Goal: Task Accomplishment & Management: Manage account settings

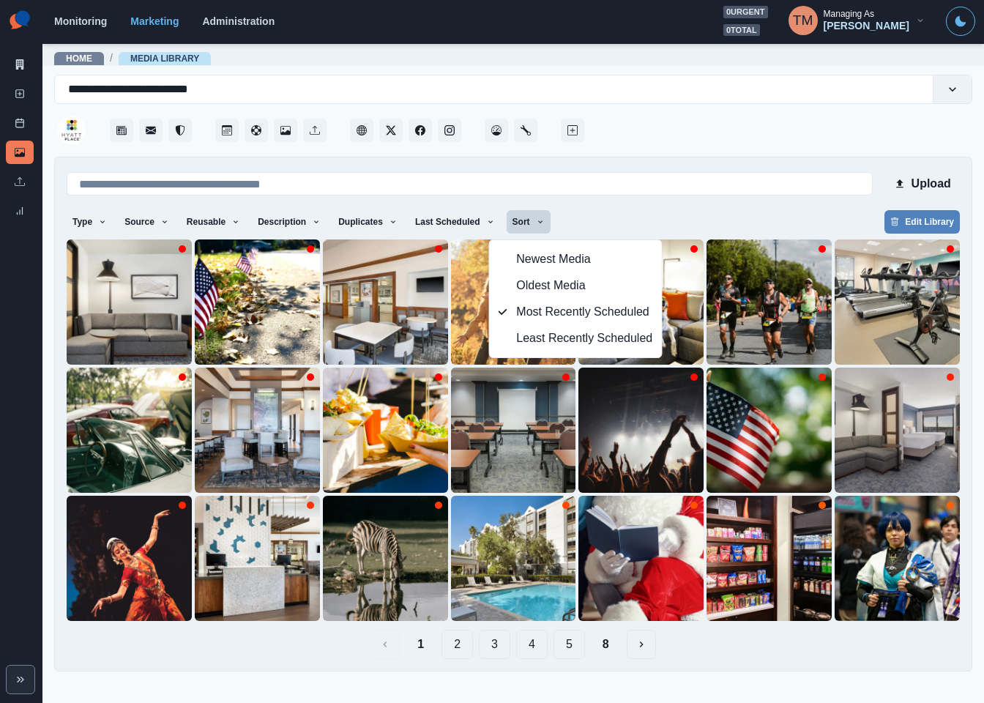
drag, startPoint x: 658, startPoint y: 231, endPoint x: 658, endPoint y: 223, distance: 8.8
click at [658, 228] on div "Type Any Image Video Source Any Upload Social Manager Found: Instagram Found: G…" at bounding box center [513, 223] width 893 height 26
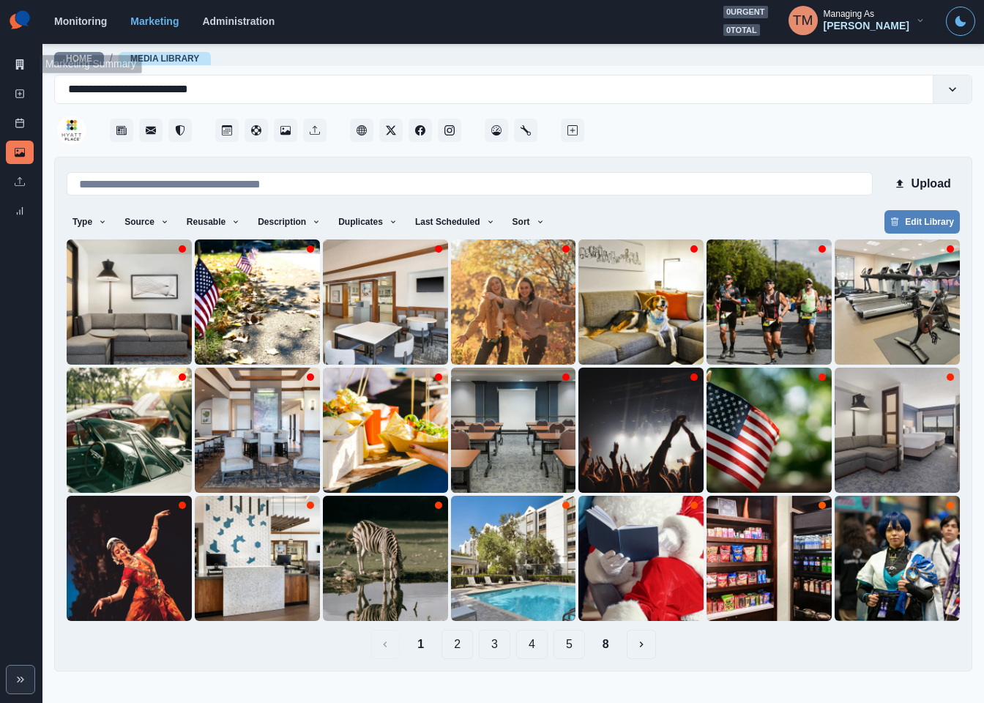
click at [25, 68] on link "Marketing Summary" at bounding box center [20, 64] width 28 height 23
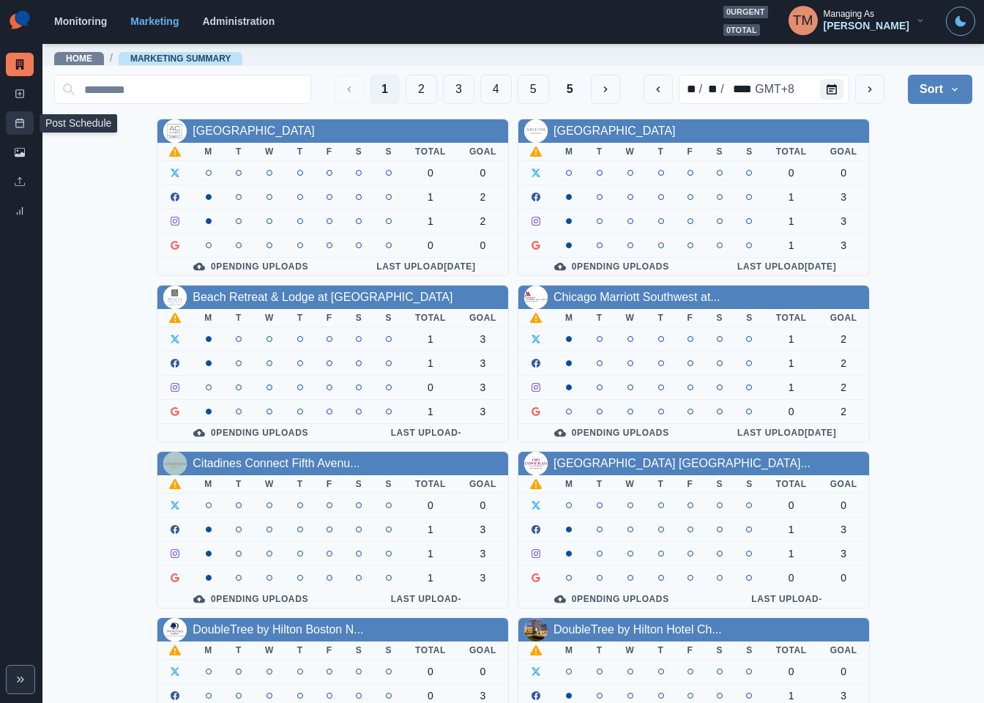
click at [21, 123] on icon at bounding box center [20, 123] width 10 height 10
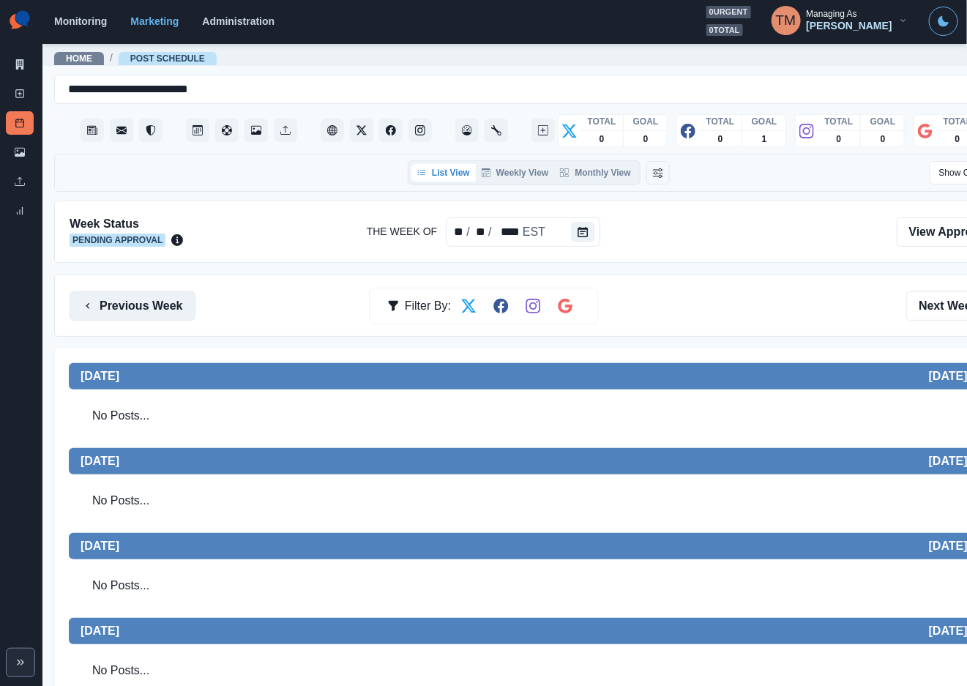
click at [132, 297] on button "Previous Week" at bounding box center [133, 305] width 126 height 29
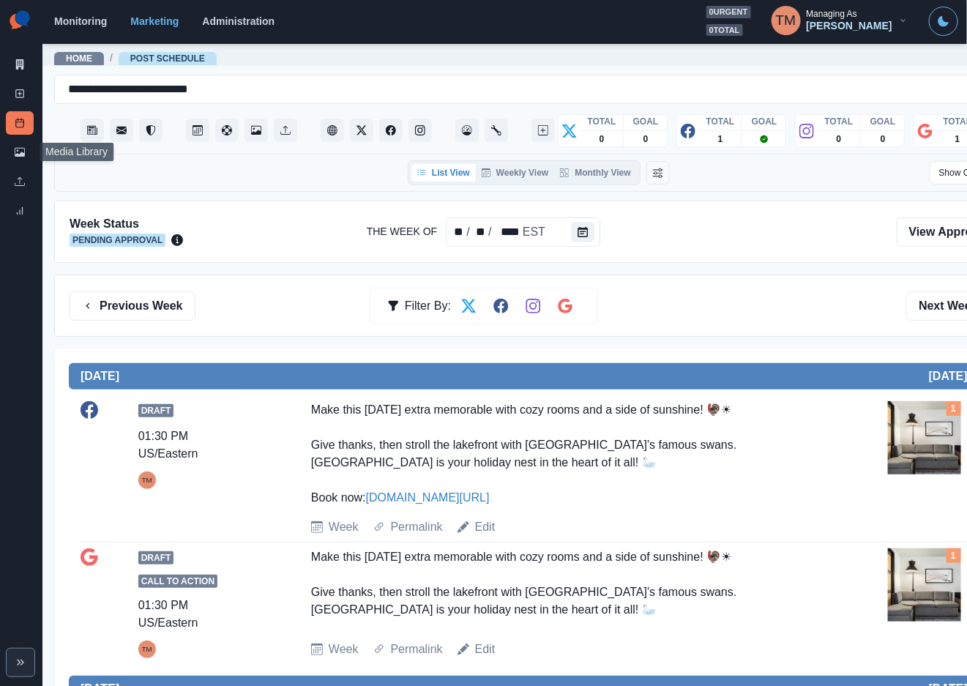
drag, startPoint x: 21, startPoint y: 147, endPoint x: 10, endPoint y: 193, distance: 47.4
click at [20, 147] on icon at bounding box center [20, 152] width 10 height 10
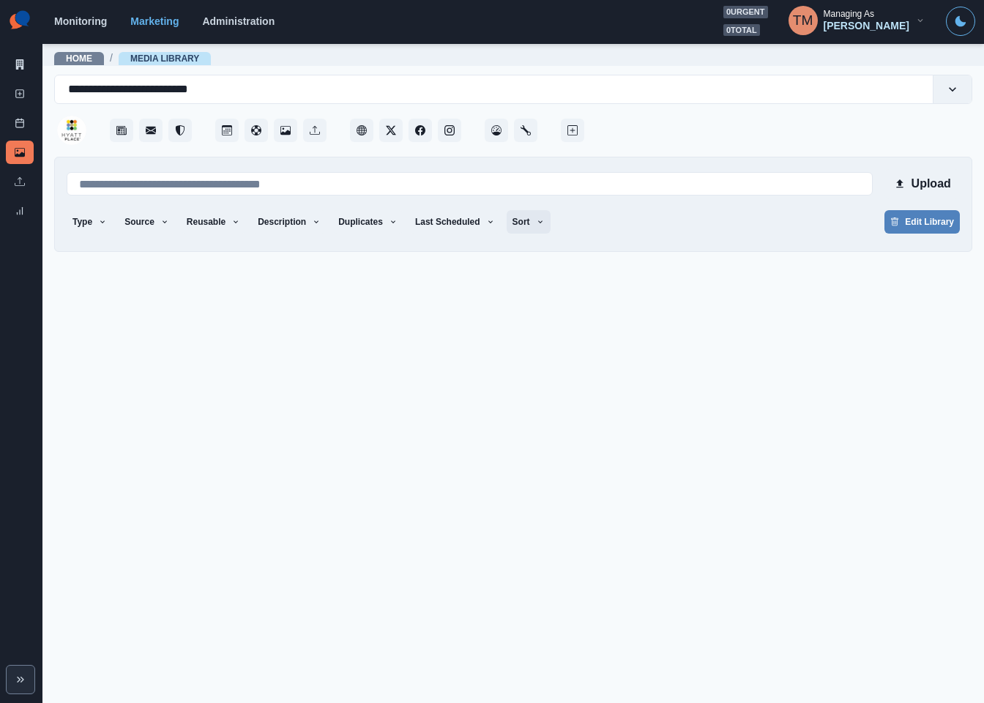
click at [515, 218] on button "Sort" at bounding box center [529, 221] width 44 height 23
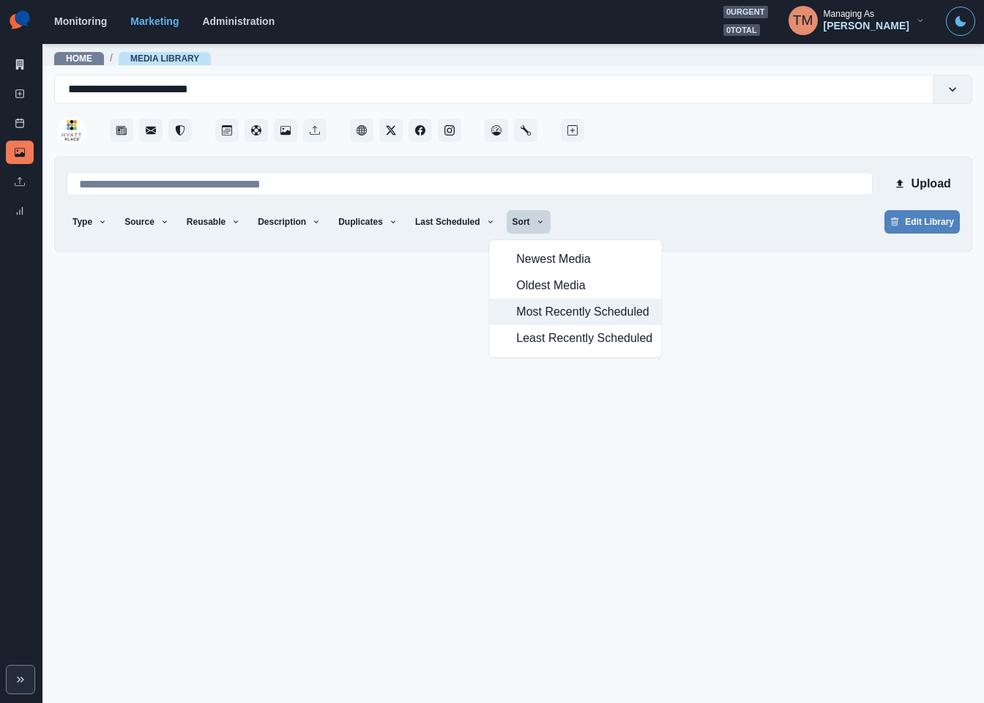
click at [525, 315] on span "Most Recently Scheduled" at bounding box center [584, 312] width 136 height 18
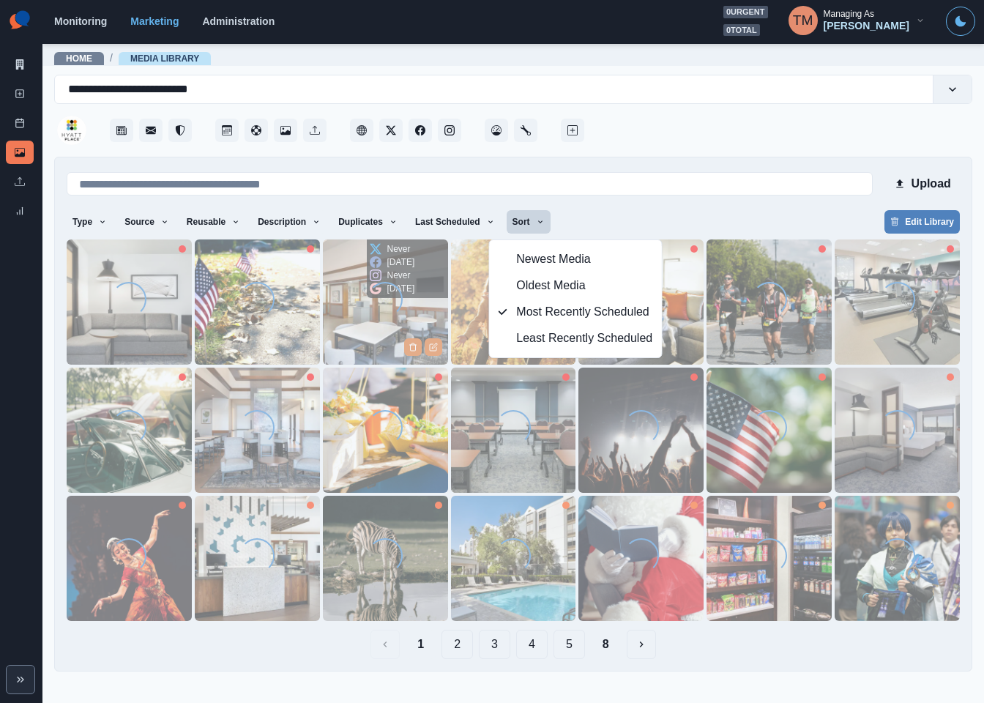
click at [363, 306] on img at bounding box center [385, 301] width 125 height 125
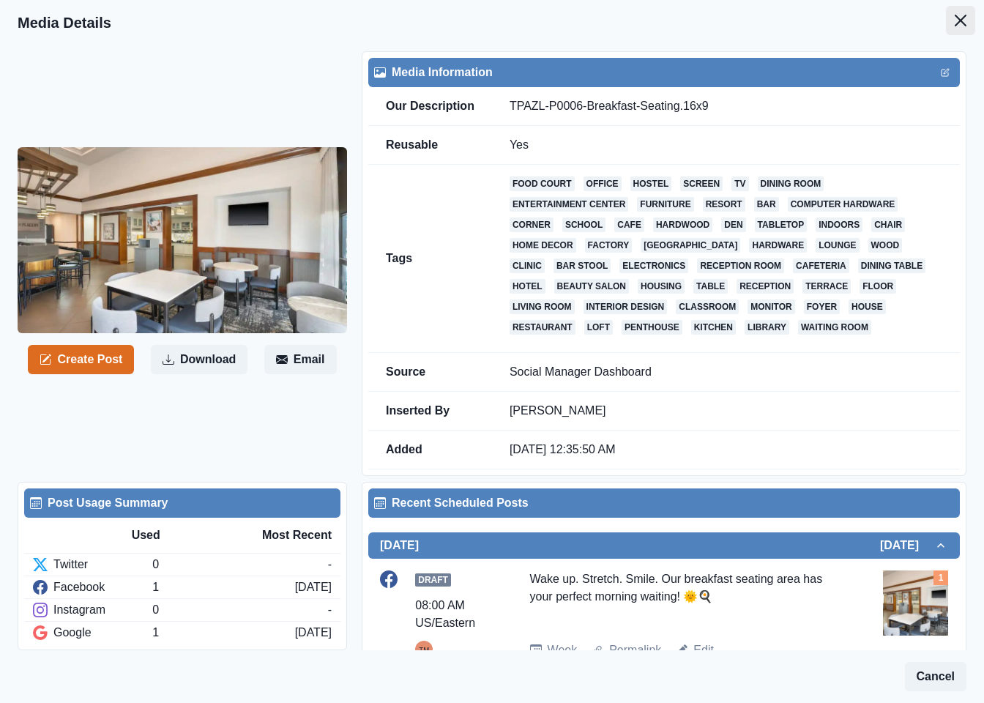
click at [955, 23] on icon "Close" at bounding box center [961, 21] width 12 height 12
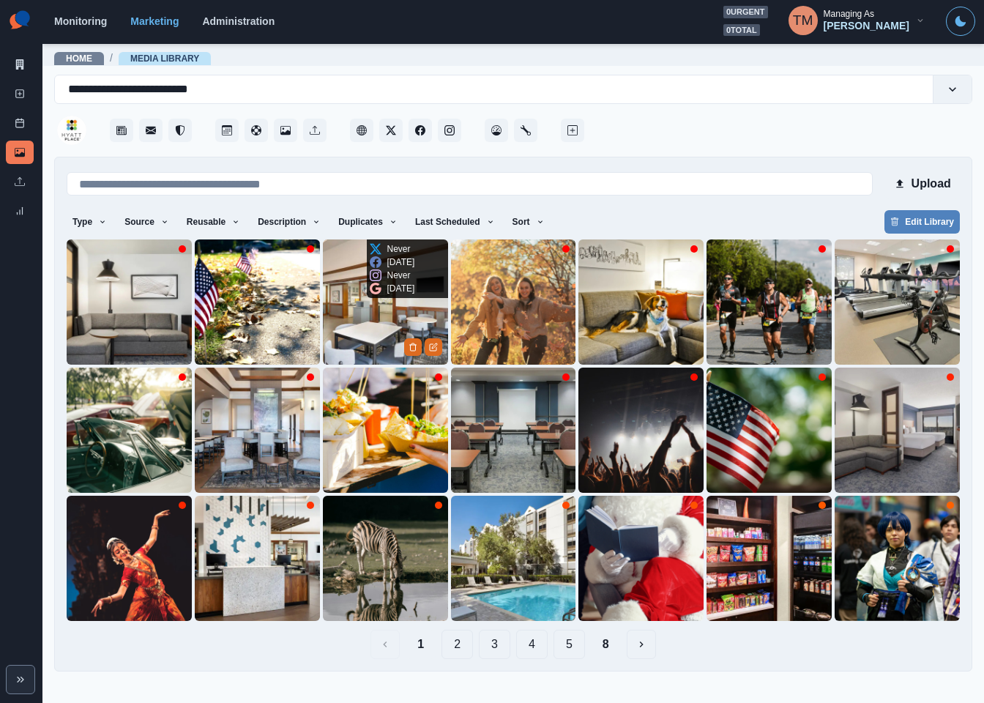
click at [369, 327] on img at bounding box center [385, 301] width 125 height 125
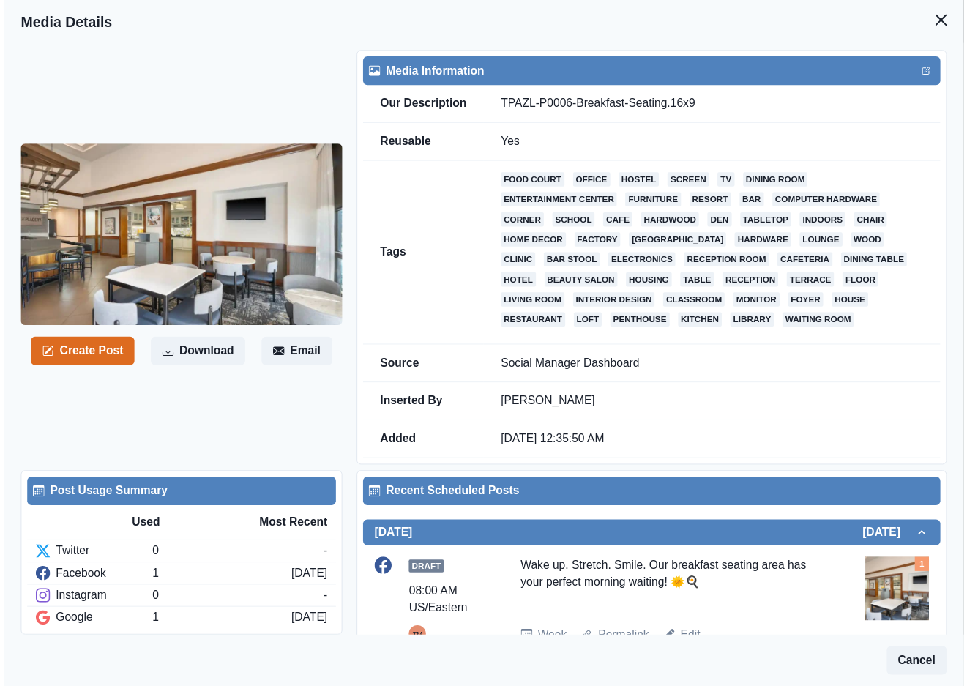
scroll to position [152, 0]
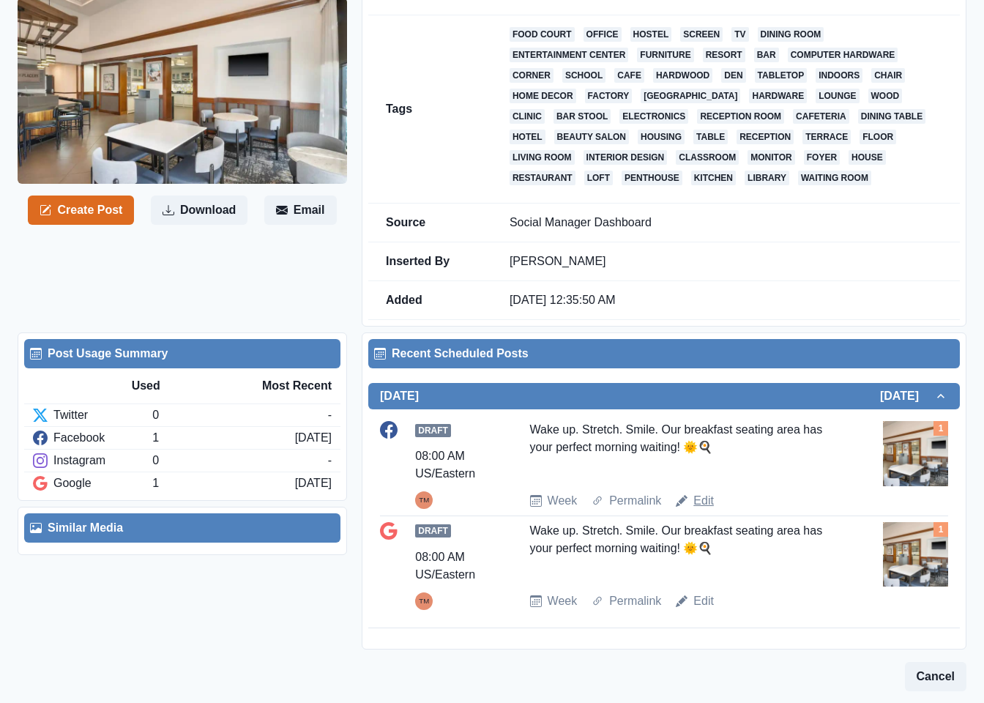
click at [703, 499] on link "Edit" at bounding box center [703, 501] width 21 height 18
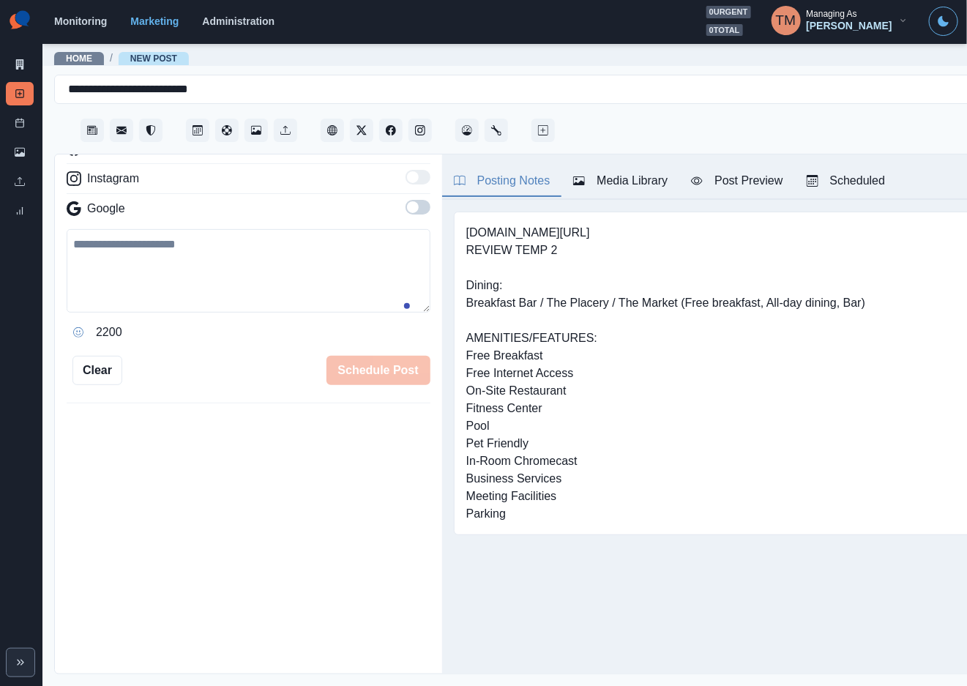
scroll to position [267, 0]
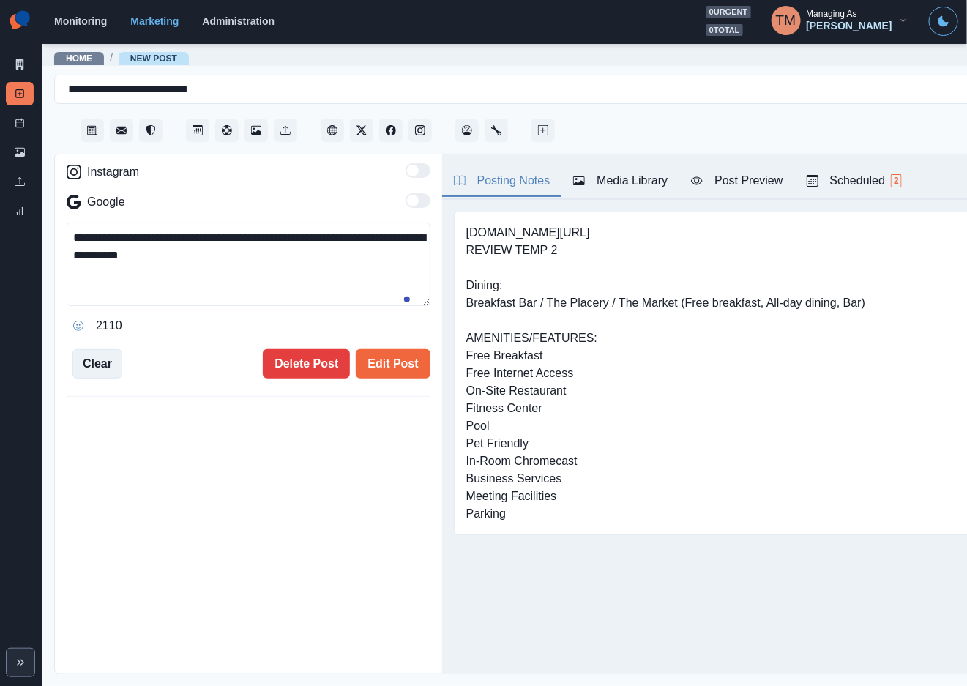
type input "*******"
type textarea "**********"
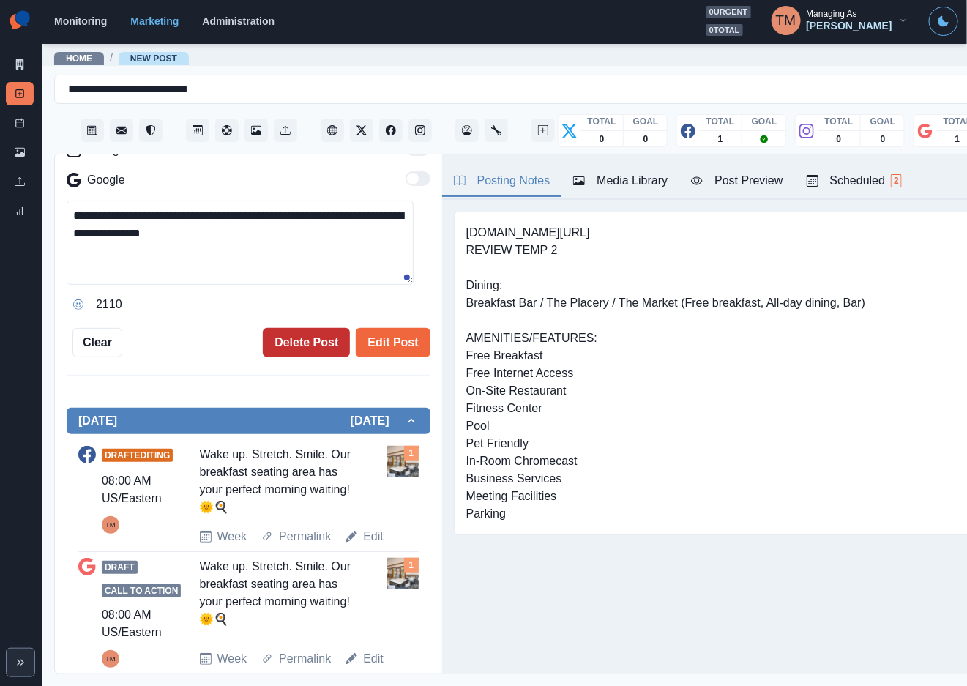
click at [289, 348] on button "Delete Post" at bounding box center [306, 342] width 87 height 29
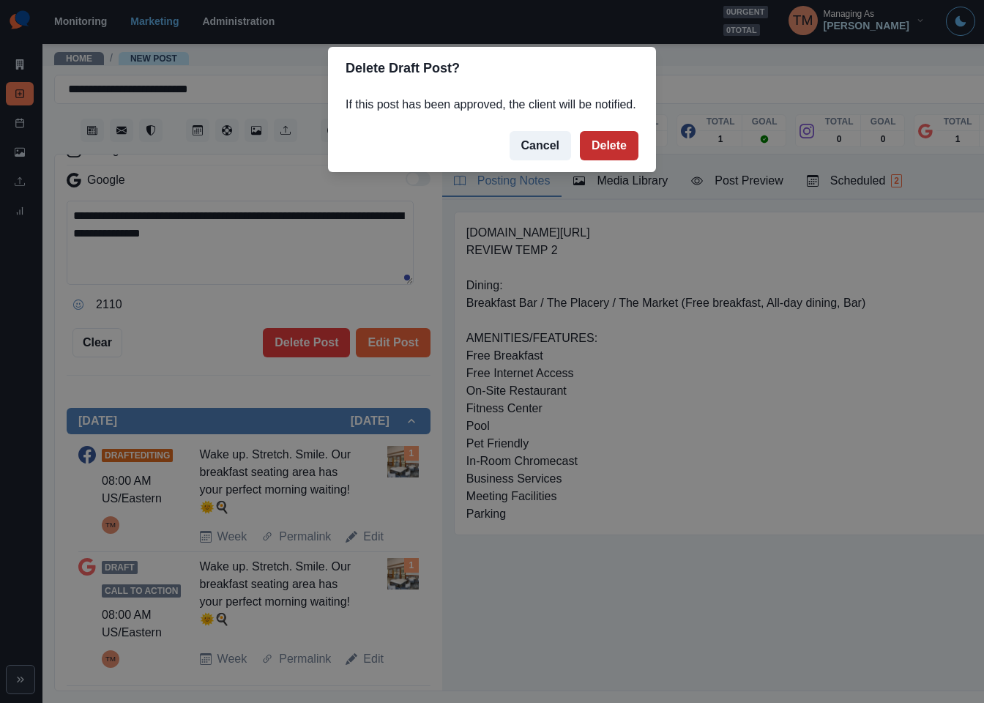
click at [622, 139] on button "Delete" at bounding box center [609, 145] width 59 height 29
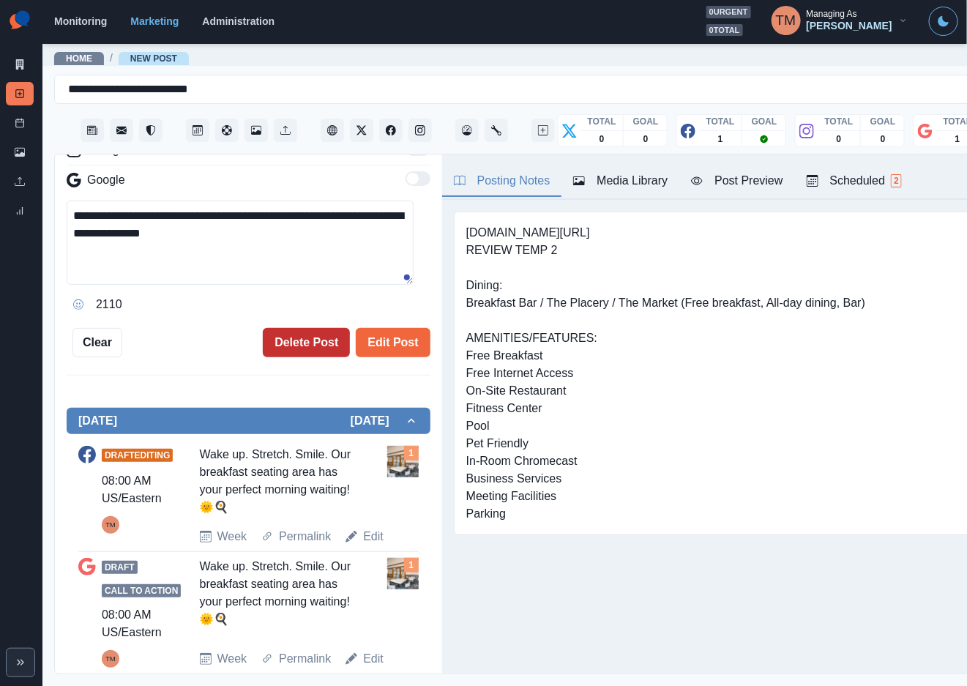
click at [308, 349] on button "Delete Post" at bounding box center [306, 342] width 87 height 29
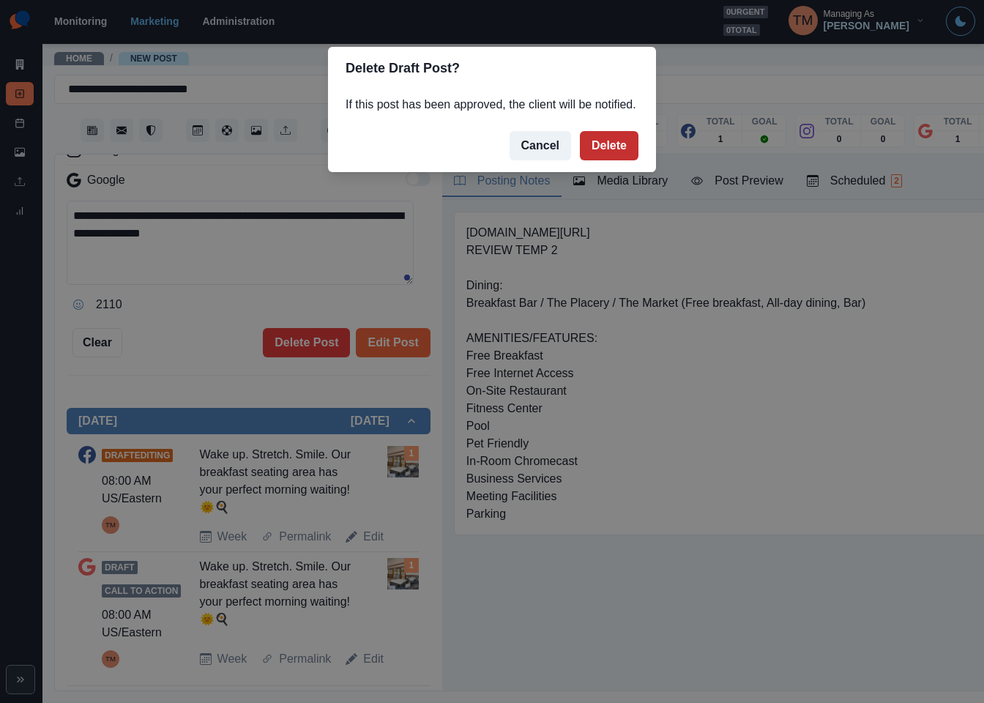
click at [596, 156] on button "Delete" at bounding box center [609, 145] width 59 height 29
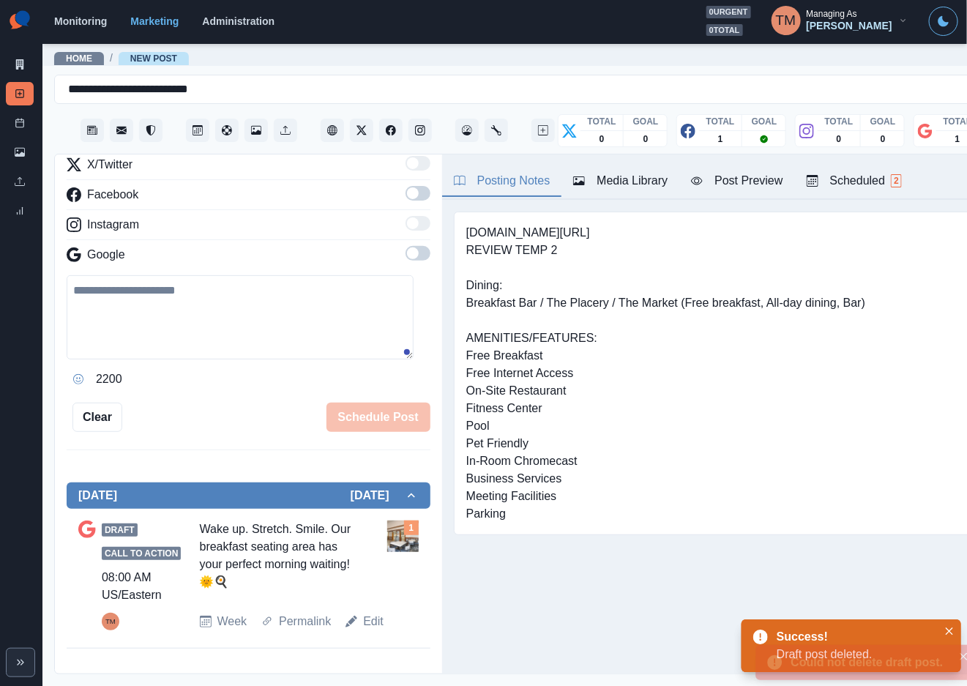
scroll to position [176, 0]
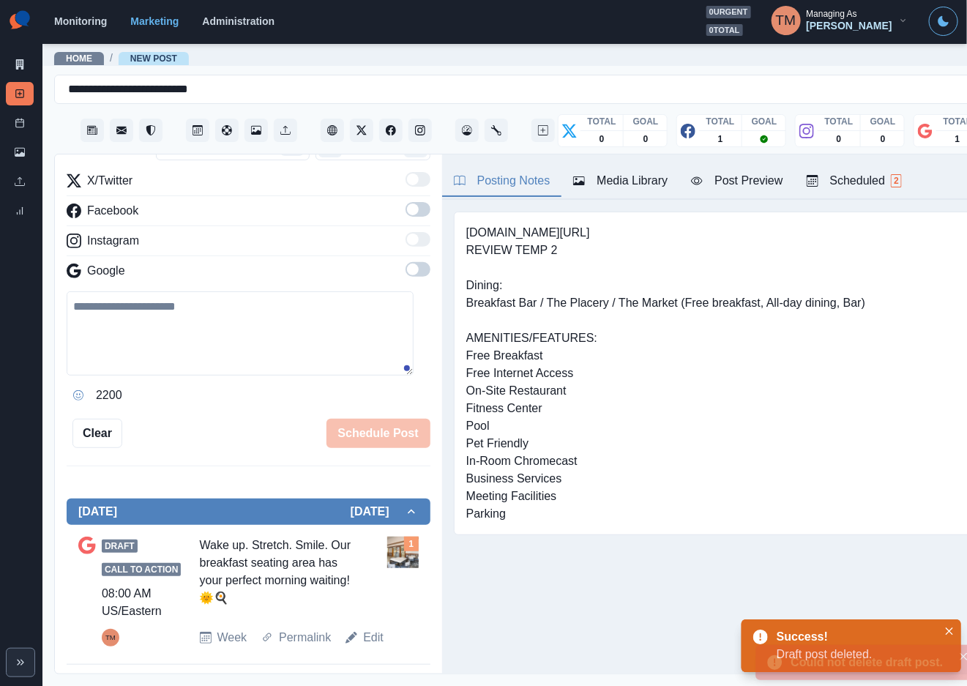
click at [373, 660] on div "Draft Call to Action 08:00 AM US/Eastern TM Wake up. Stretch. Smile. Our breakf…" at bounding box center [249, 594] width 364 height 139
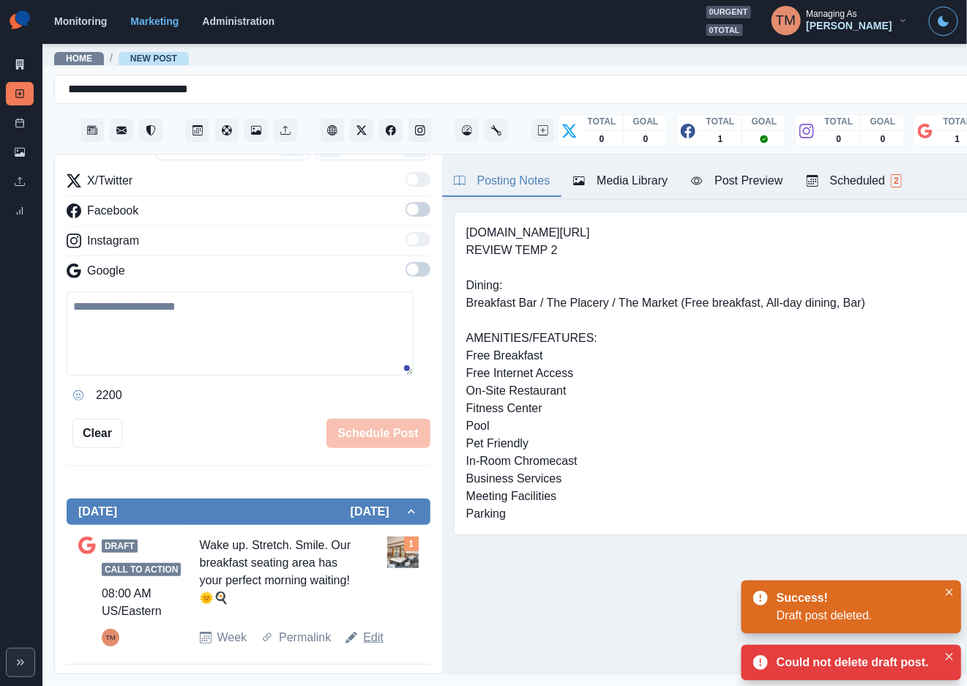
click at [371, 633] on link "Edit" at bounding box center [373, 638] width 21 height 18
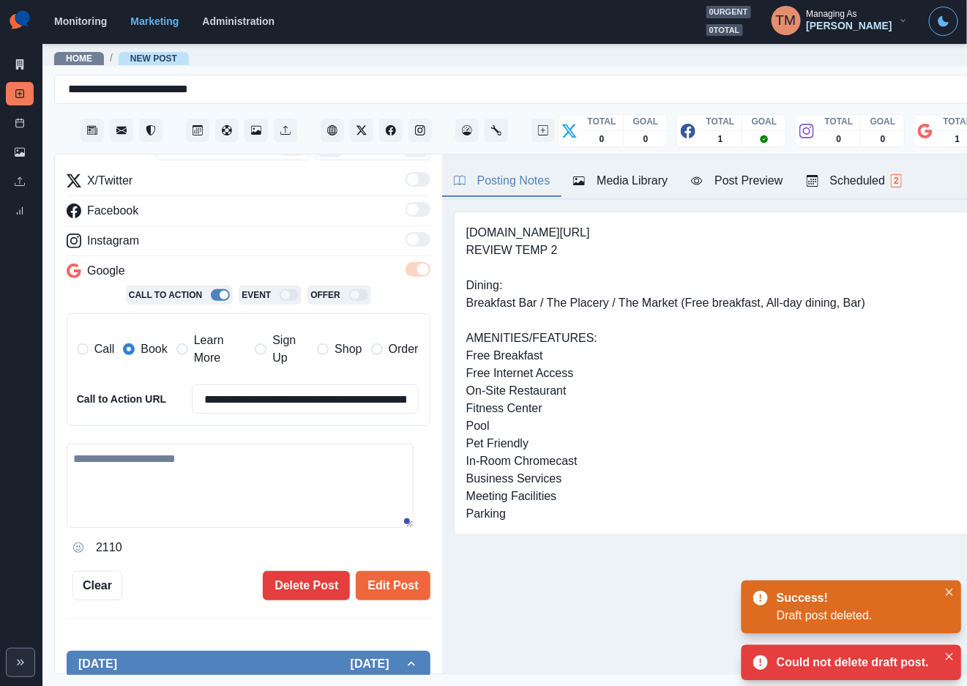
type textarea "**********"
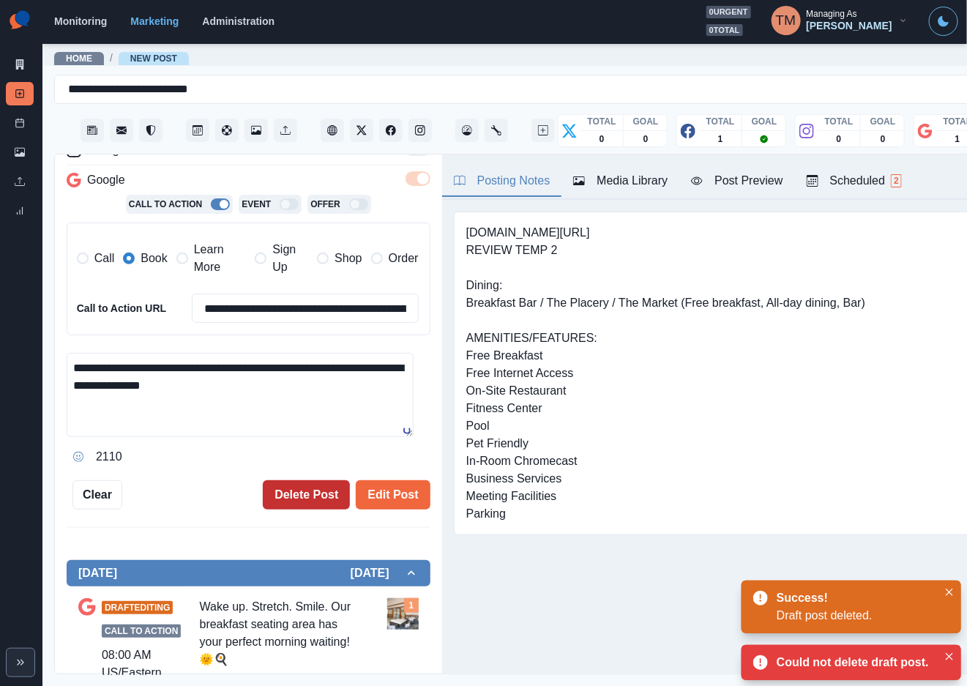
click at [301, 493] on button "Delete Post" at bounding box center [306, 494] width 87 height 29
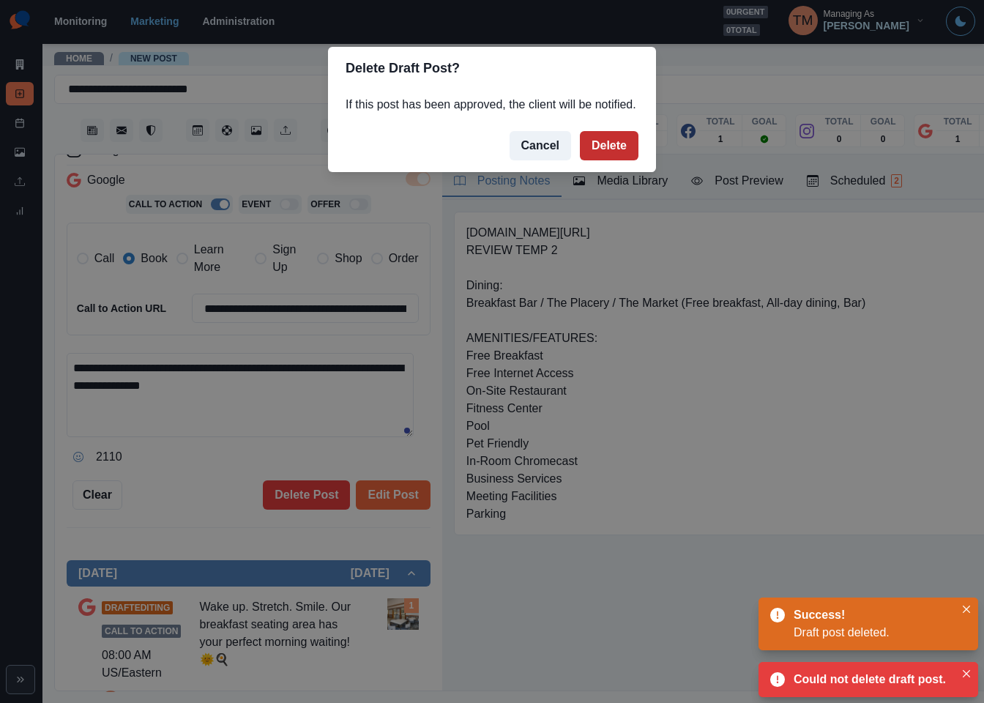
click at [598, 148] on button "Delete" at bounding box center [609, 145] width 59 height 29
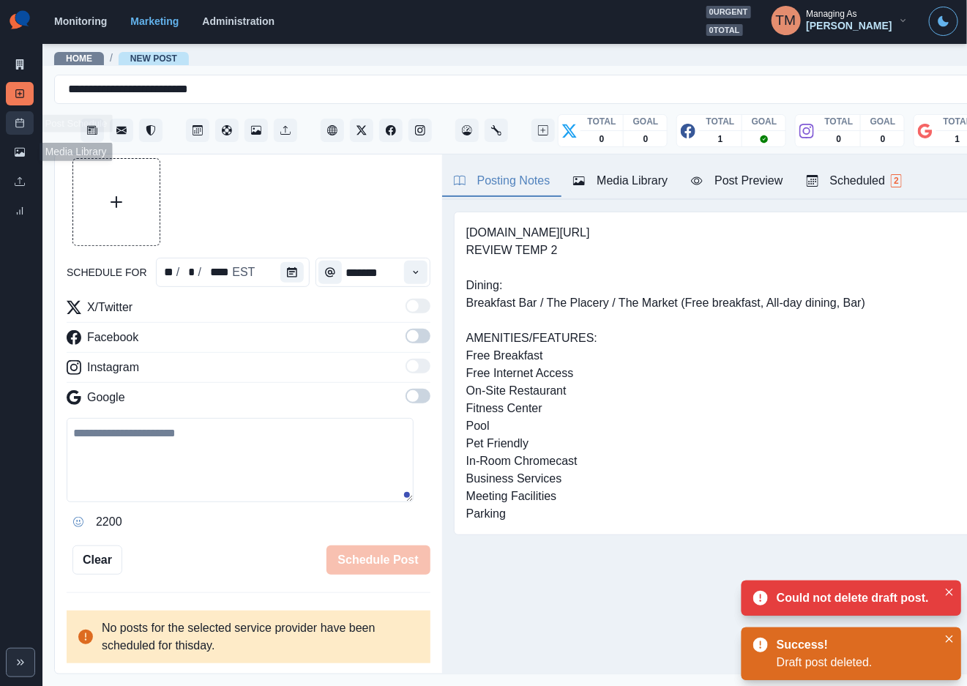
scroll to position [33, 0]
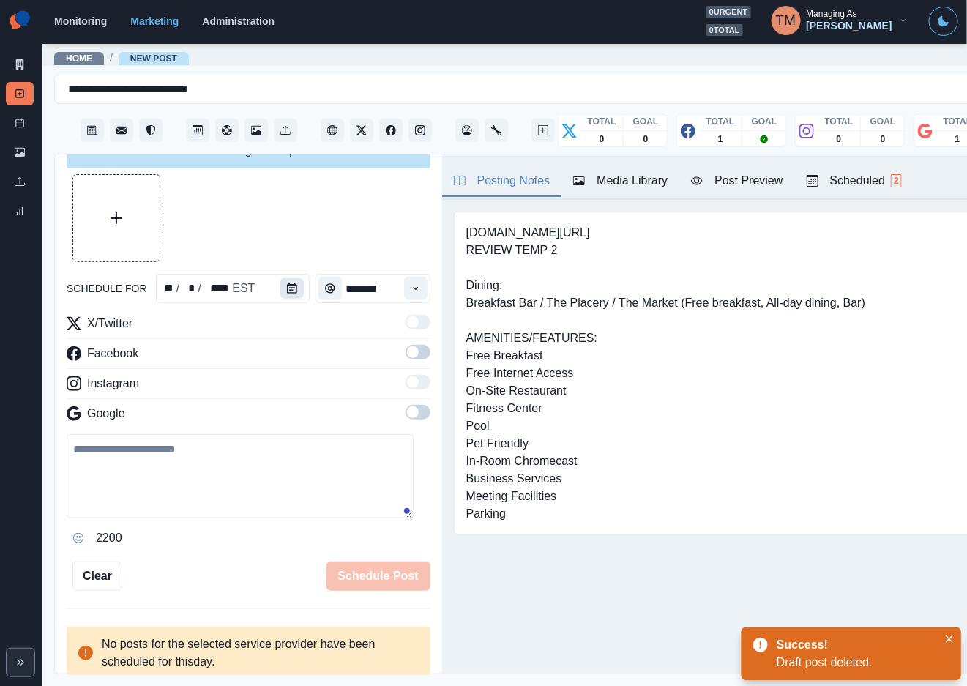
click at [287, 290] on icon "Calendar" at bounding box center [292, 288] width 10 height 10
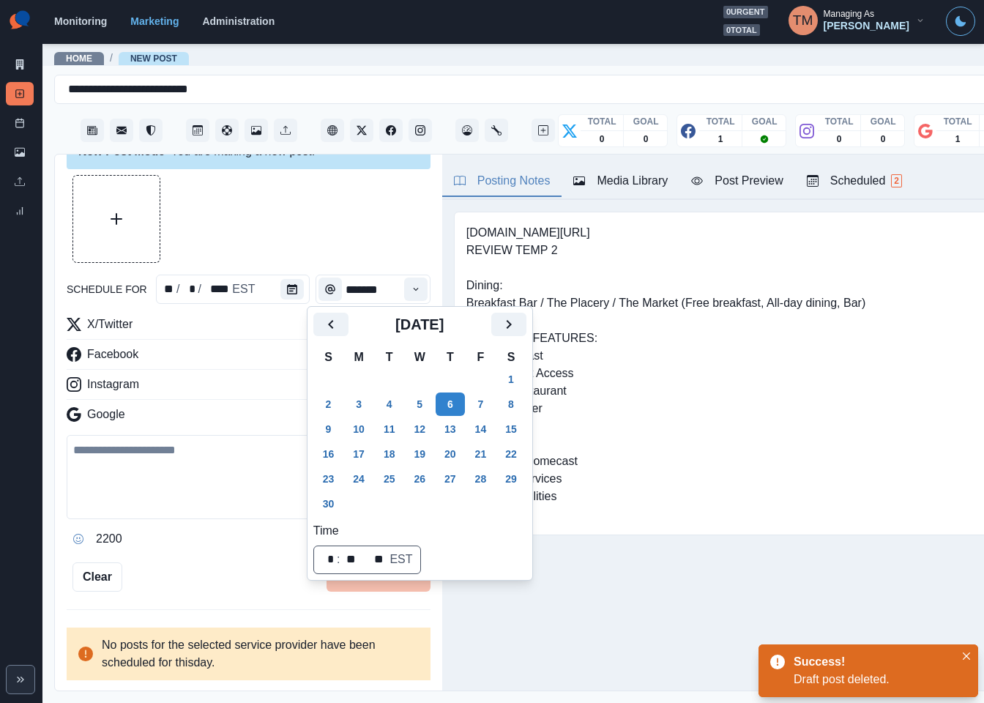
click at [361, 449] on button "17" at bounding box center [358, 453] width 29 height 23
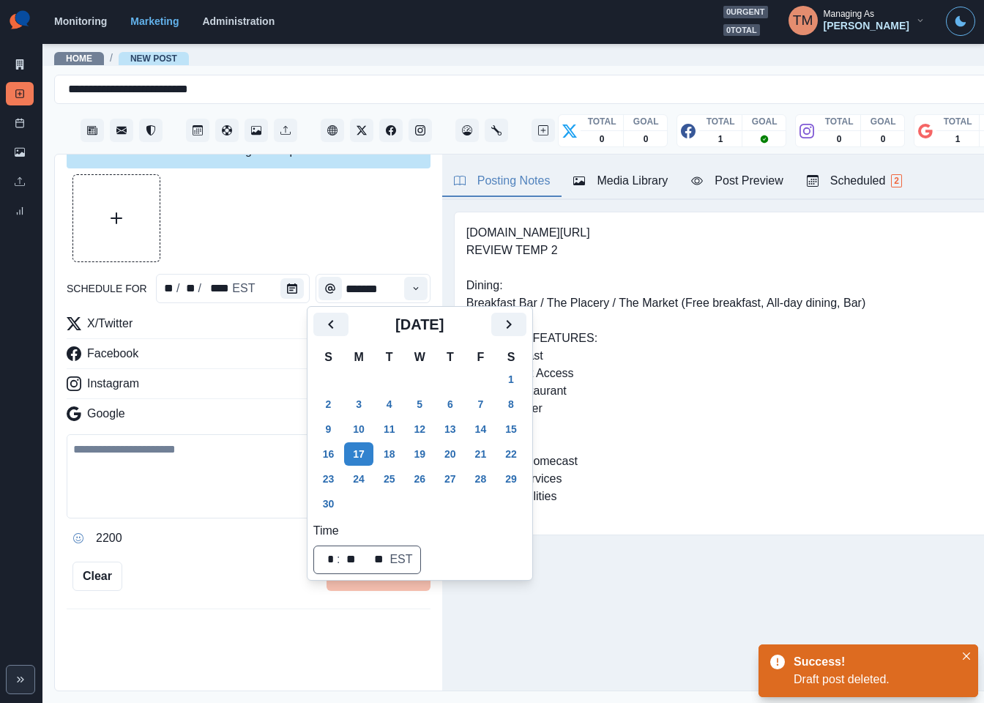
click at [299, 212] on div at bounding box center [249, 218] width 364 height 88
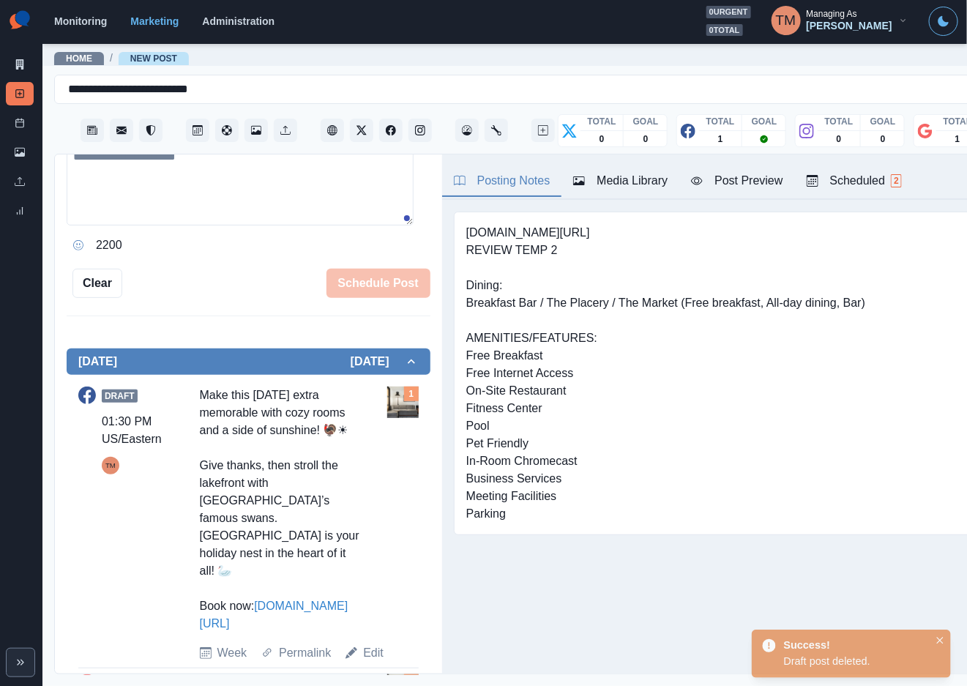
scroll to position [439, 0]
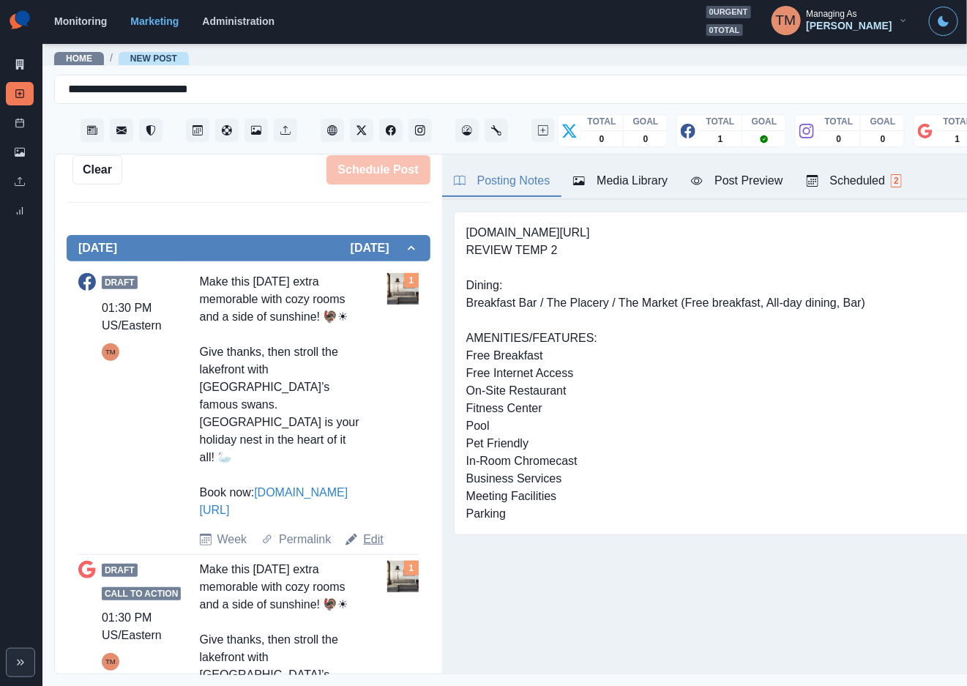
click at [376, 543] on link "Edit" at bounding box center [373, 540] width 21 height 18
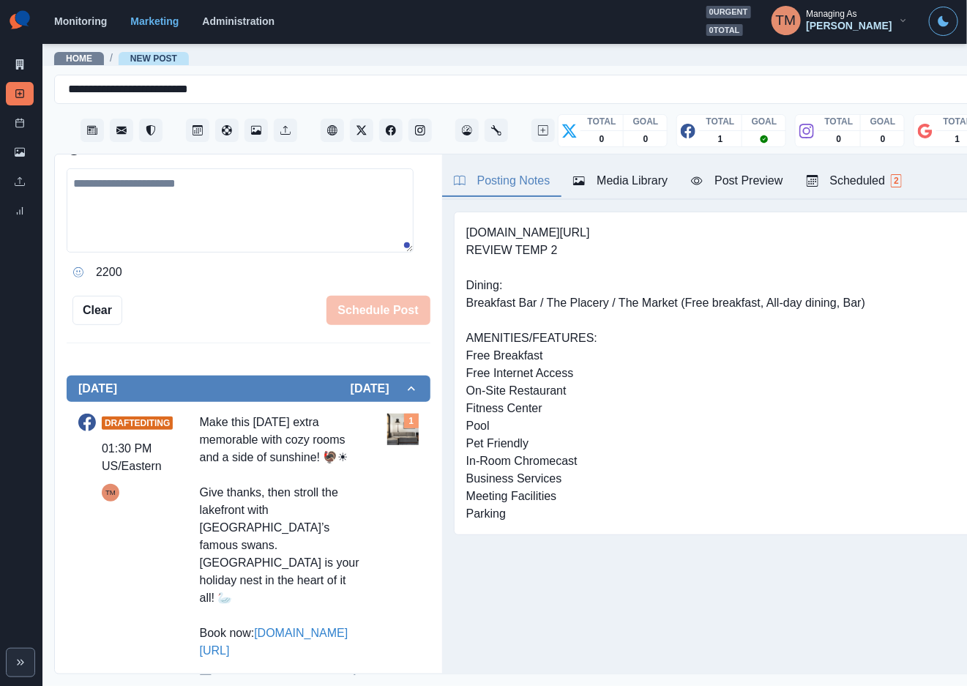
scroll to position [25, 0]
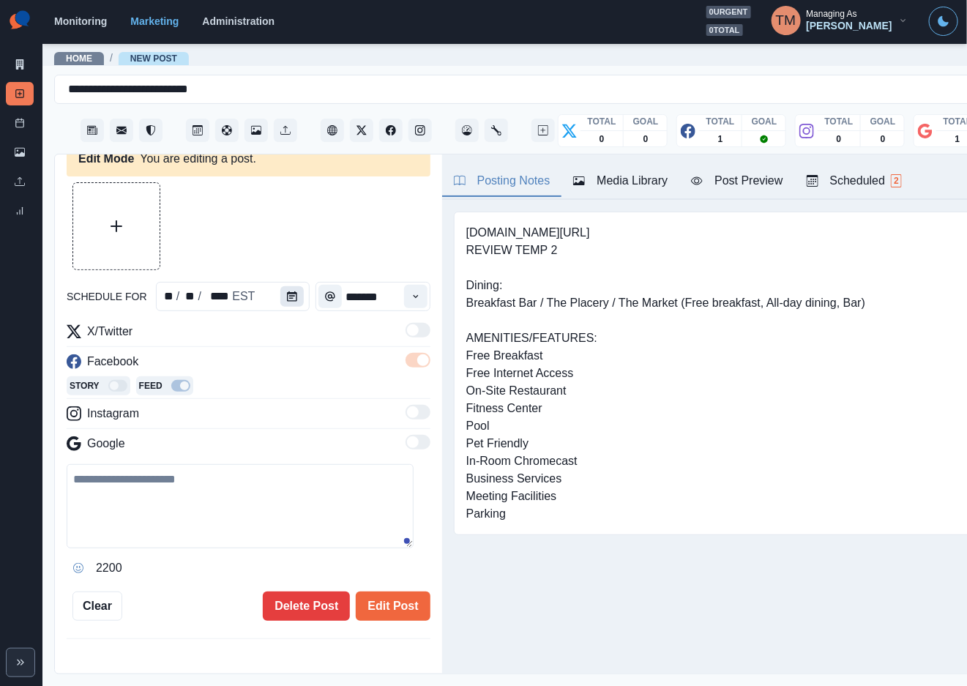
type input "*******"
type textarea "**********"
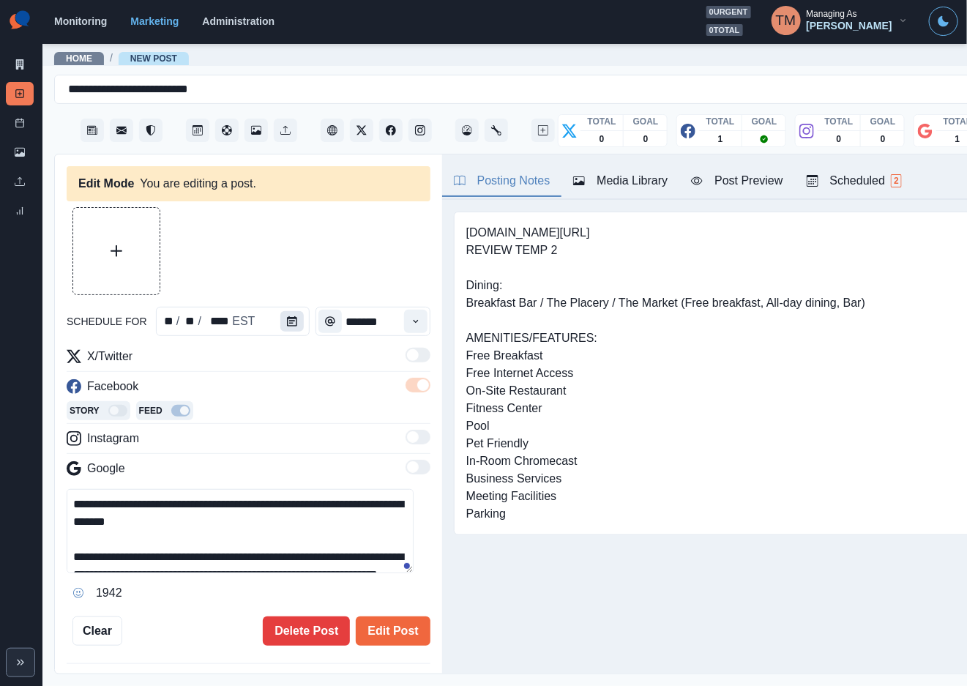
click at [281, 311] on button "Calendar" at bounding box center [291, 321] width 23 height 21
click at [287, 324] on icon "Calendar" at bounding box center [292, 321] width 10 height 10
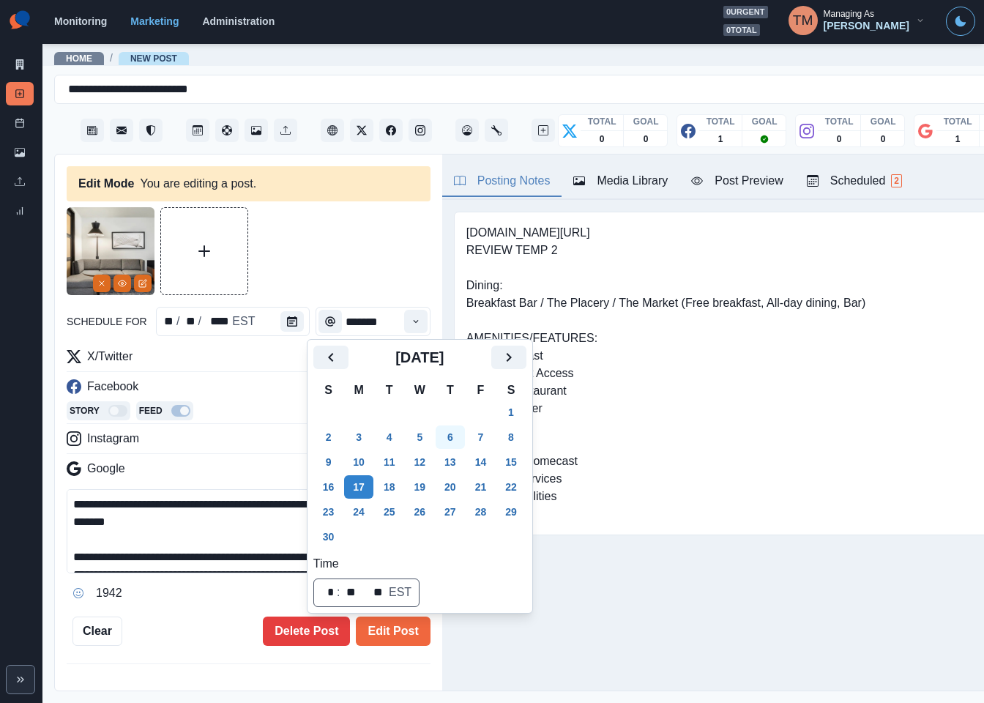
click at [448, 437] on button "6" at bounding box center [450, 436] width 29 height 23
click at [380, 631] on button "Edit Post" at bounding box center [393, 631] width 74 height 29
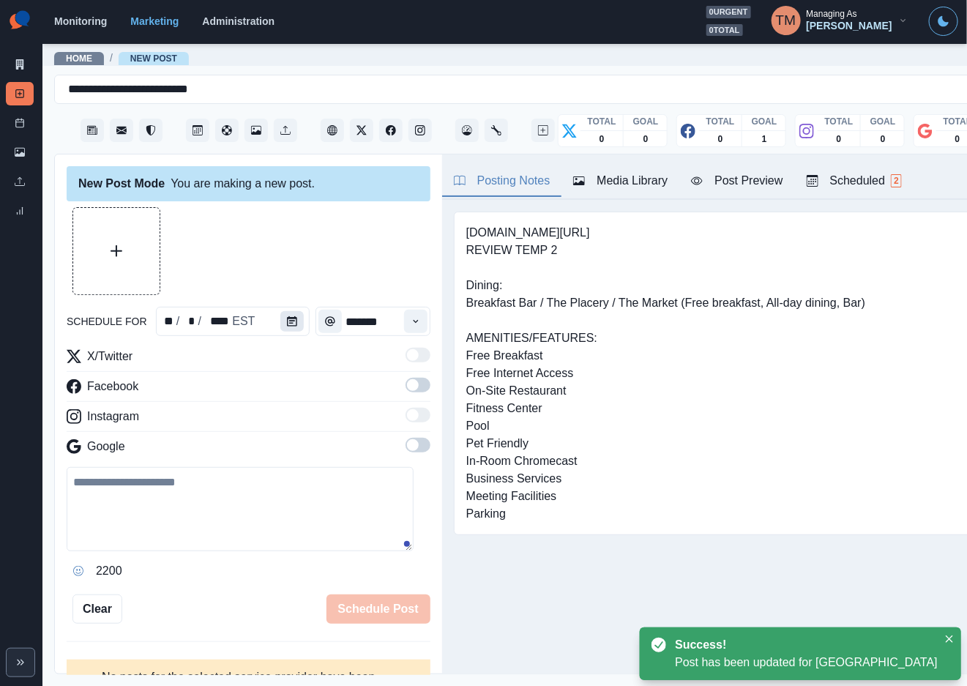
click at [288, 323] on icon "Calendar" at bounding box center [292, 321] width 10 height 10
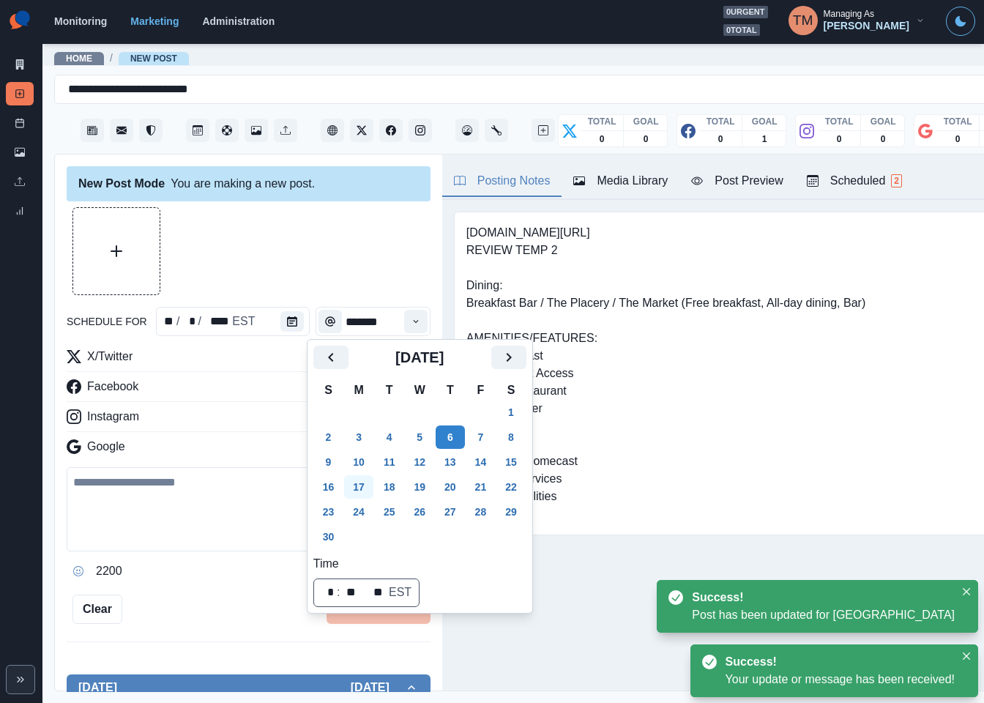
click at [347, 477] on button "17" at bounding box center [358, 486] width 29 height 23
click at [262, 262] on div at bounding box center [249, 251] width 364 height 88
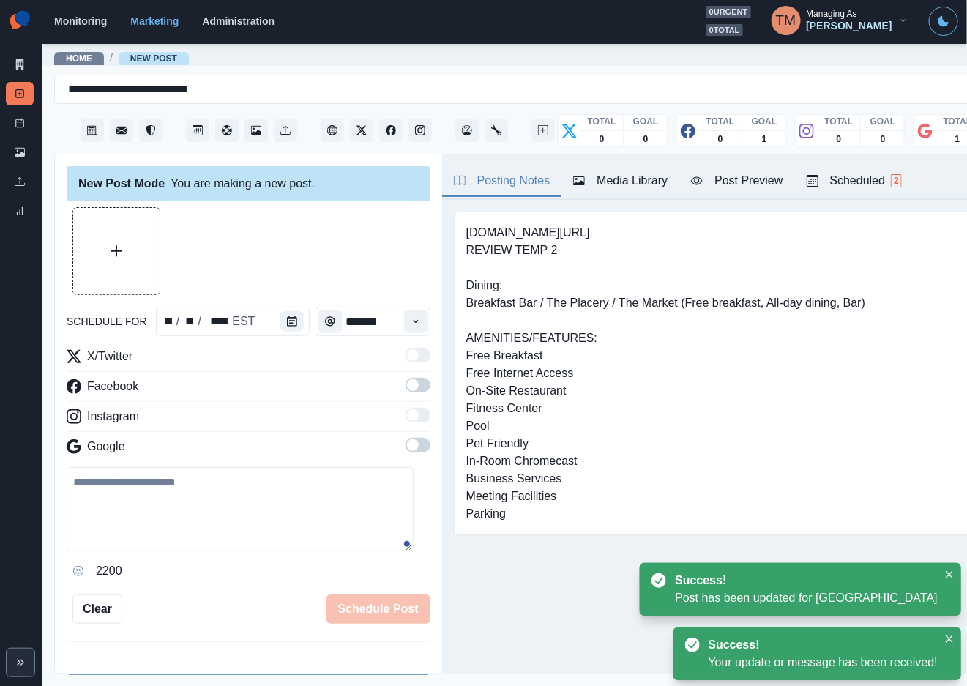
scroll to position [289, 0]
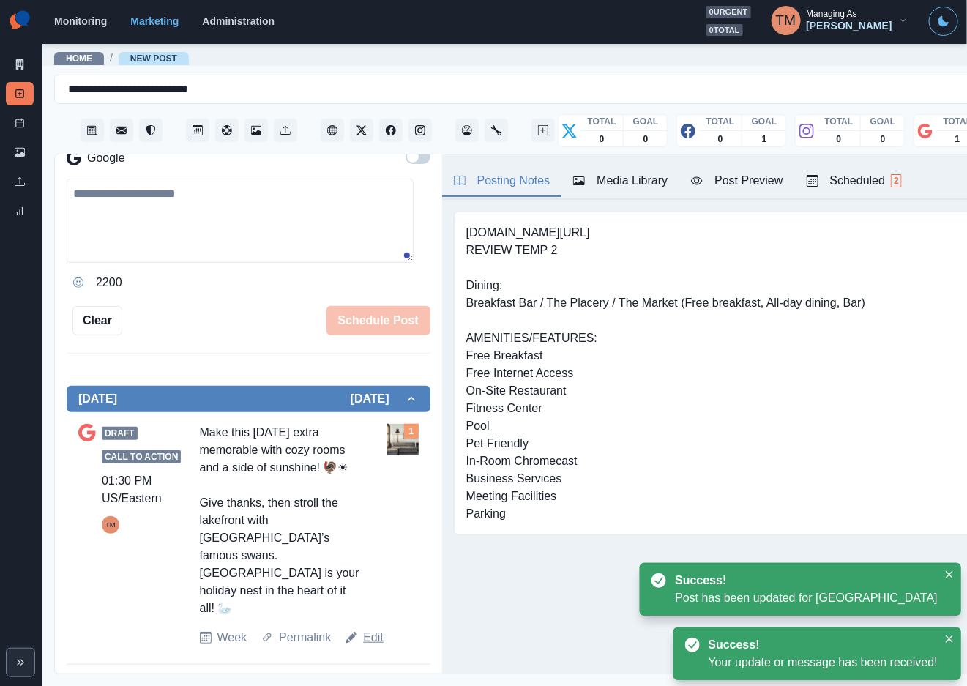
click at [371, 647] on link "Edit" at bounding box center [373, 638] width 21 height 18
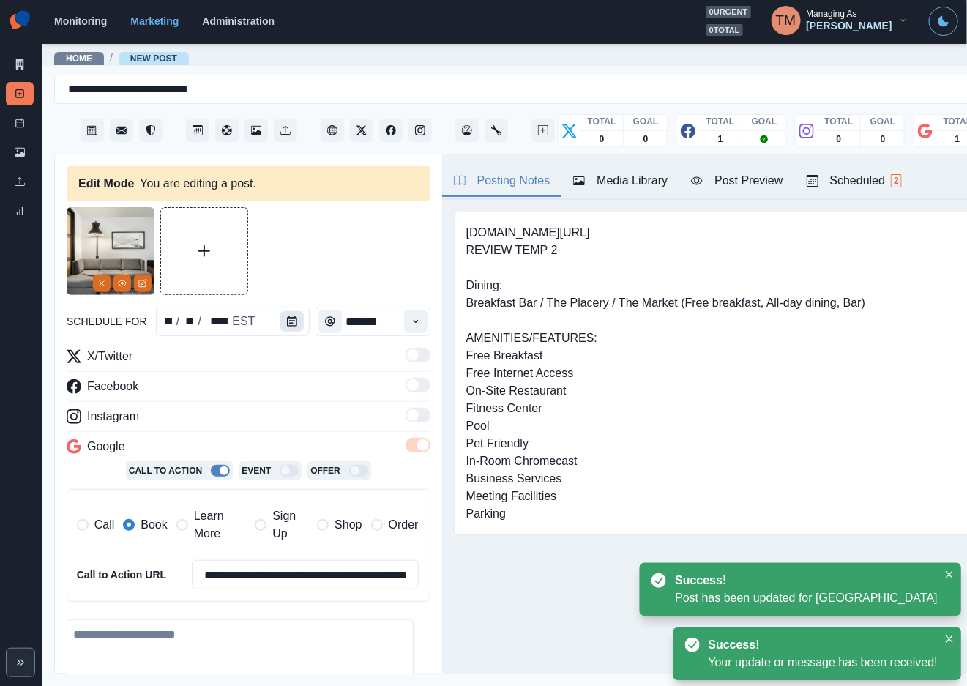
type textarea "**********"
click at [287, 324] on icon "Calendar" at bounding box center [292, 321] width 10 height 10
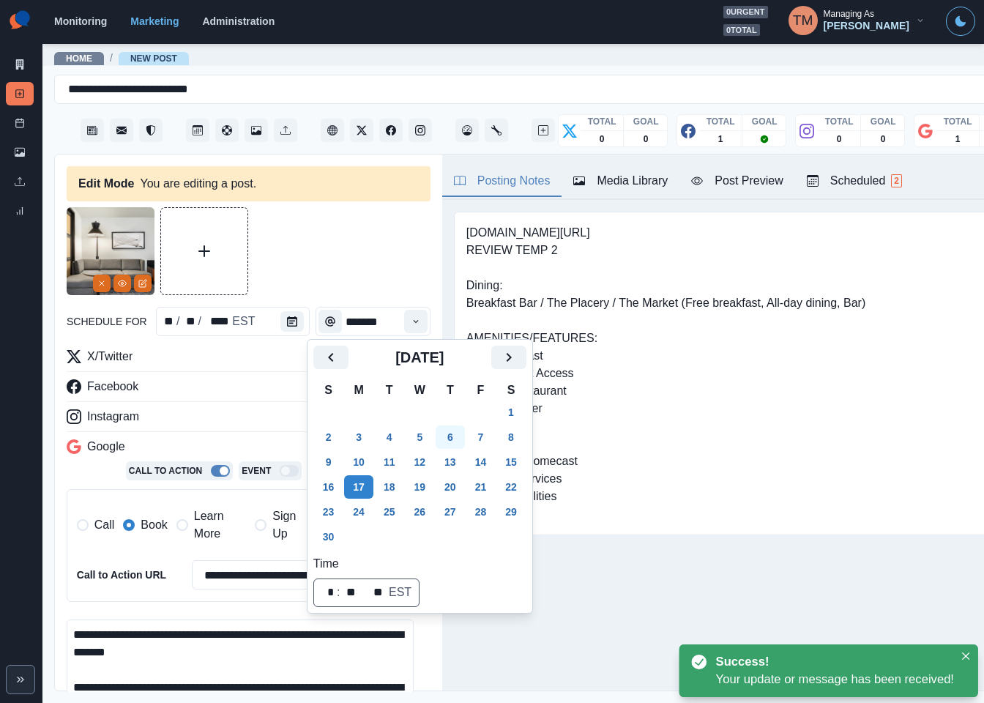
click at [448, 436] on button "6" at bounding box center [450, 436] width 29 height 23
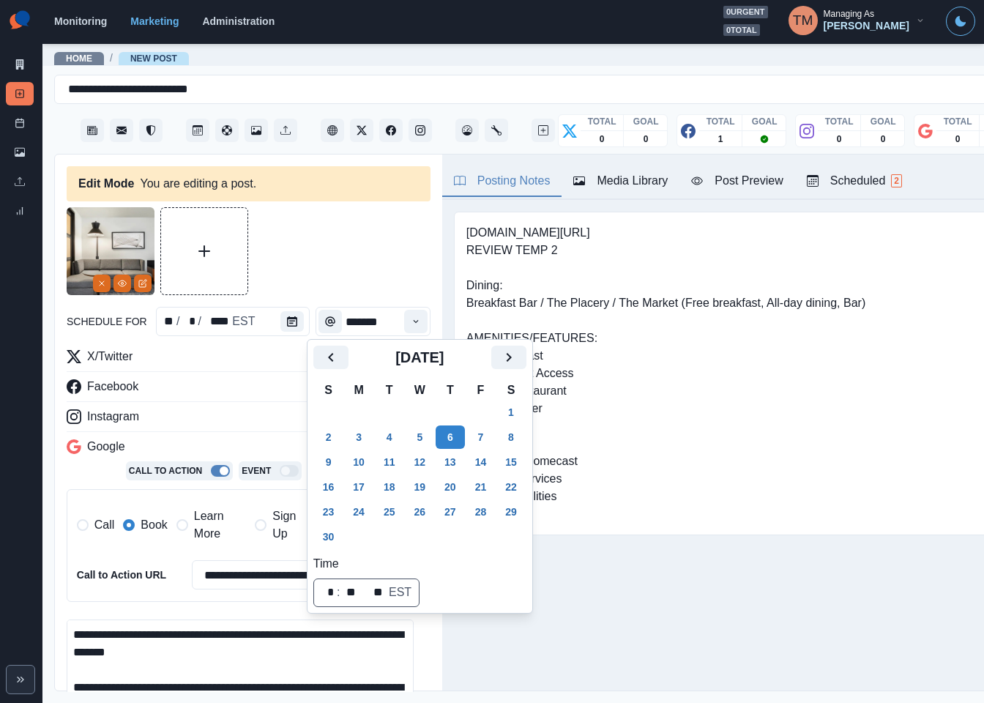
click at [194, 534] on span "Learn More" at bounding box center [220, 524] width 52 height 35
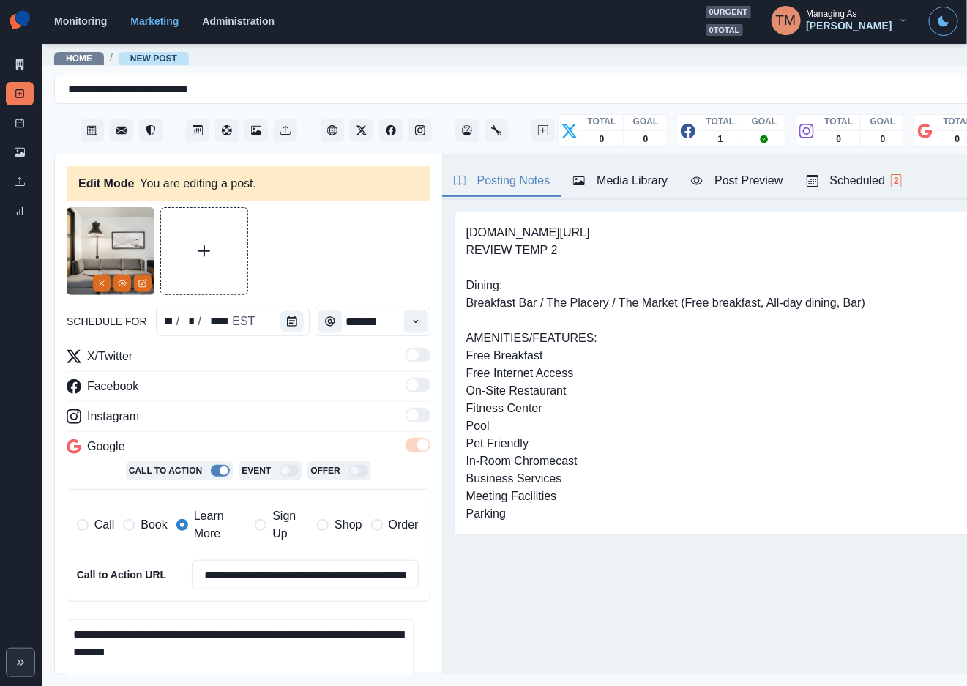
click at [154, 534] on span "Book" at bounding box center [154, 525] width 26 height 18
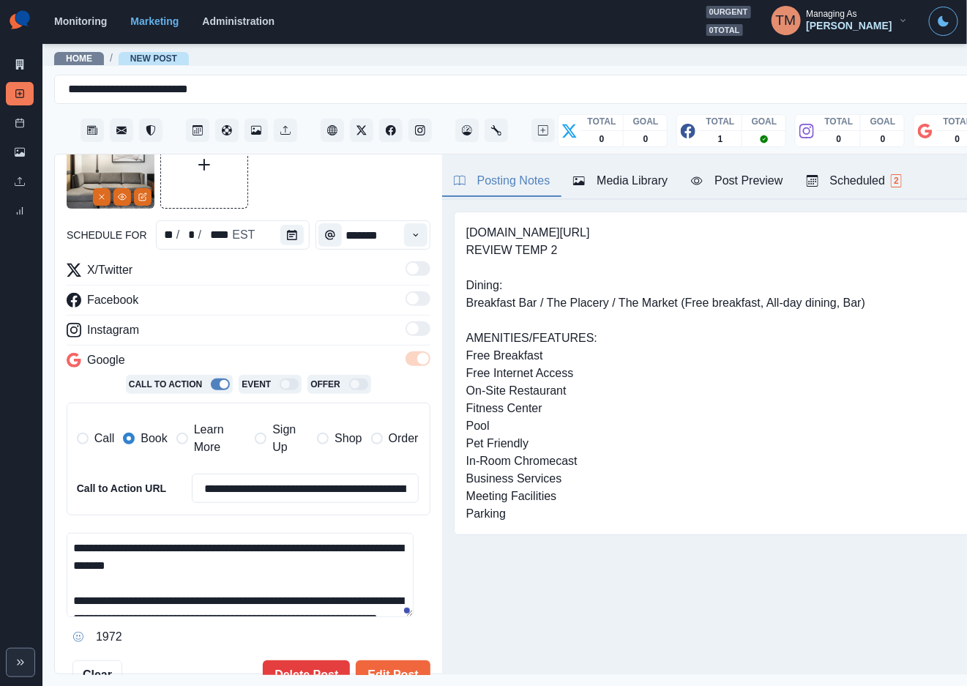
scroll to position [110, 0]
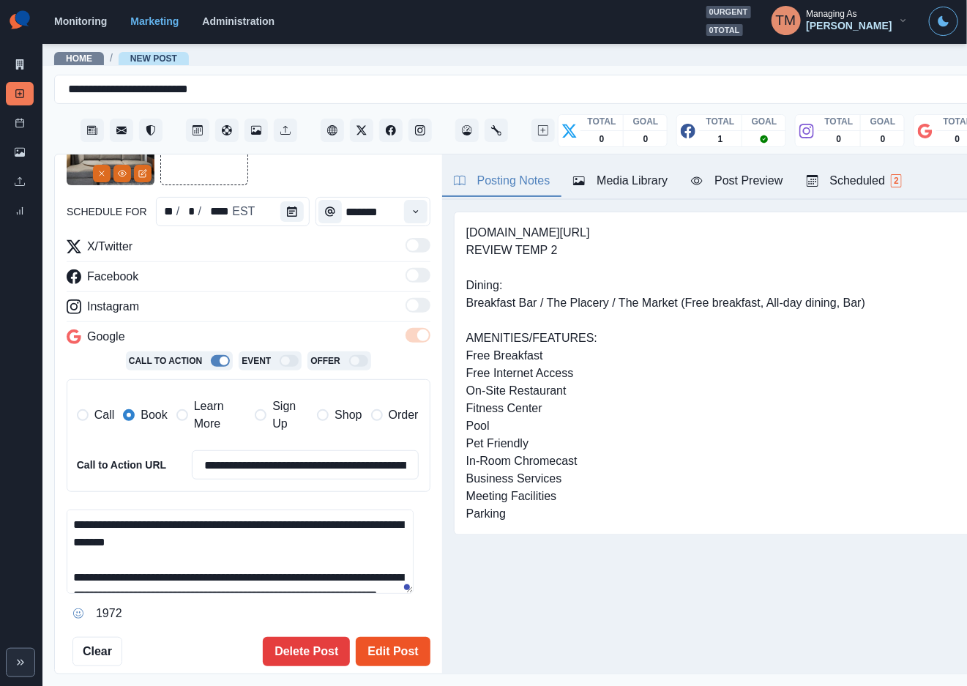
click at [387, 651] on button "Edit Post" at bounding box center [393, 651] width 74 height 29
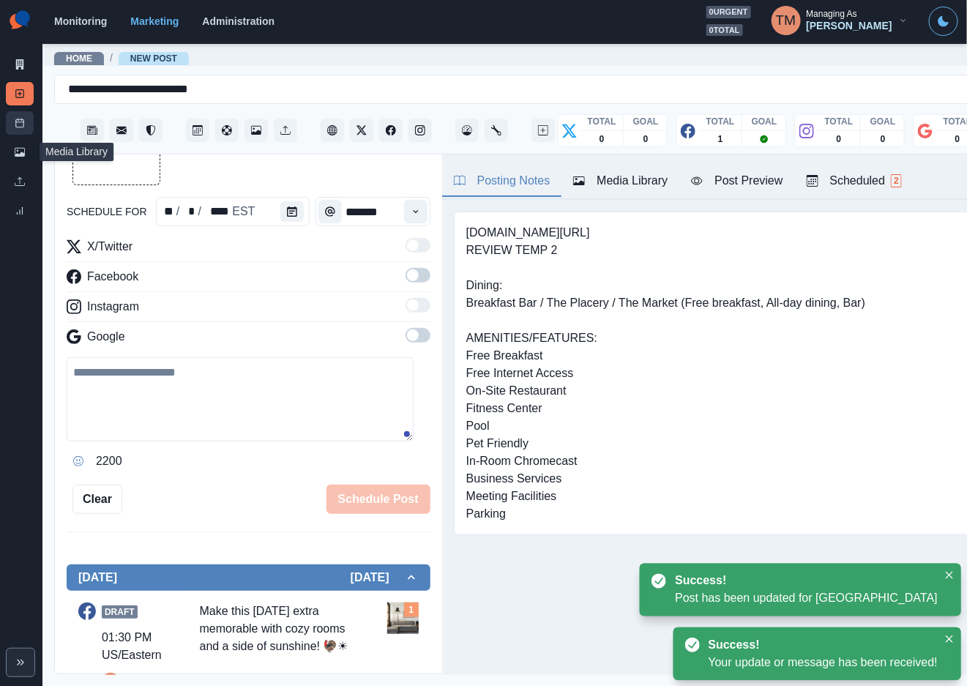
click at [31, 122] on link "Post Schedule" at bounding box center [20, 122] width 28 height 23
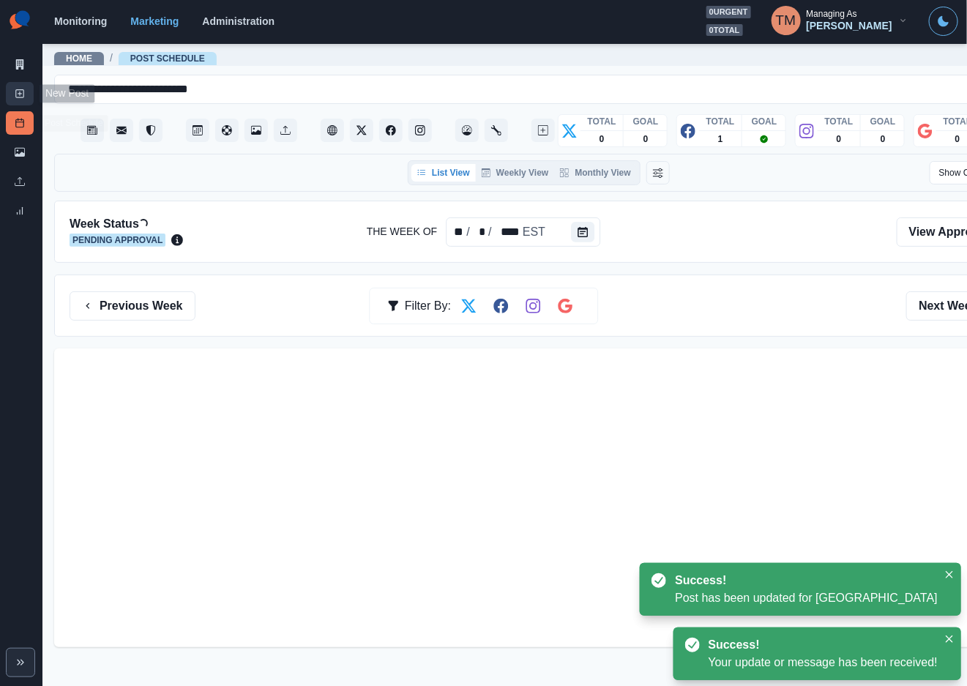
click at [21, 100] on link "New Post" at bounding box center [20, 93] width 28 height 23
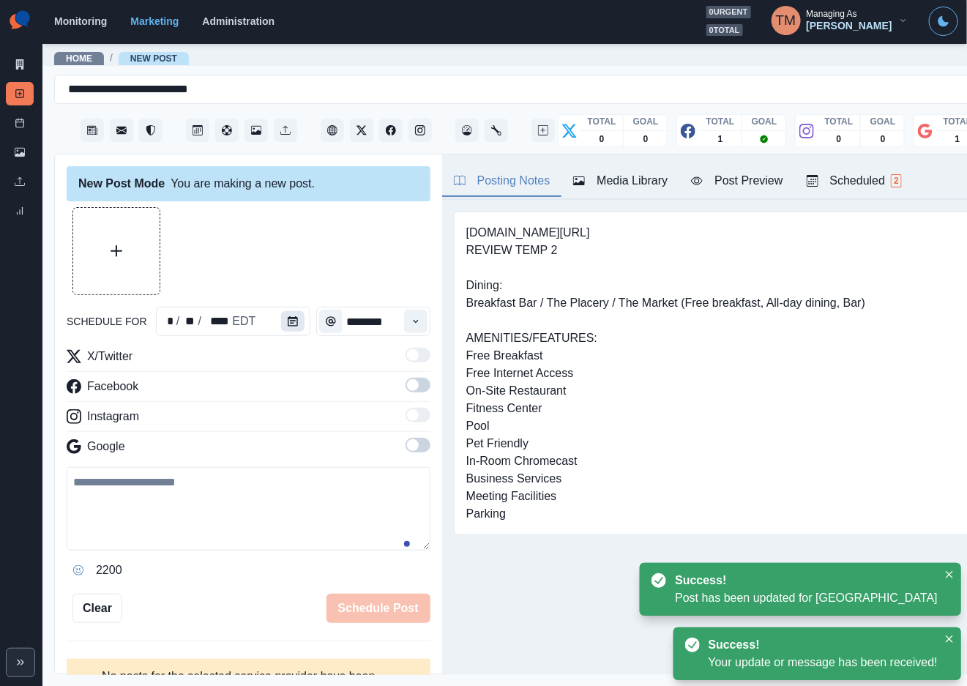
click at [291, 316] on button "Calendar" at bounding box center [292, 321] width 23 height 21
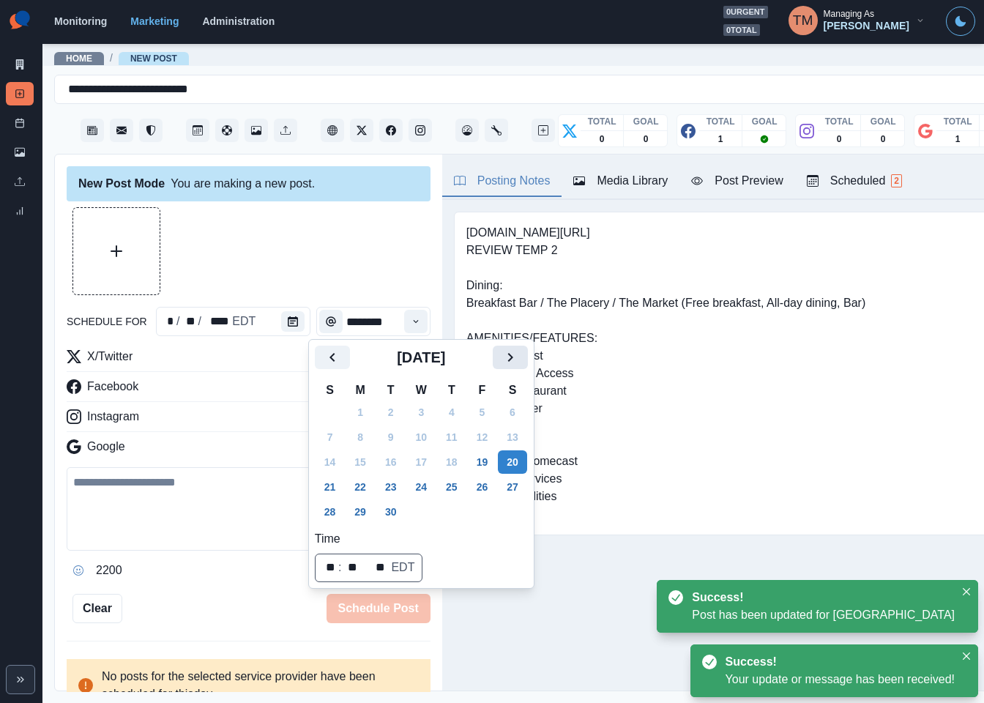
click at [521, 350] on button "Next" at bounding box center [510, 357] width 35 height 23
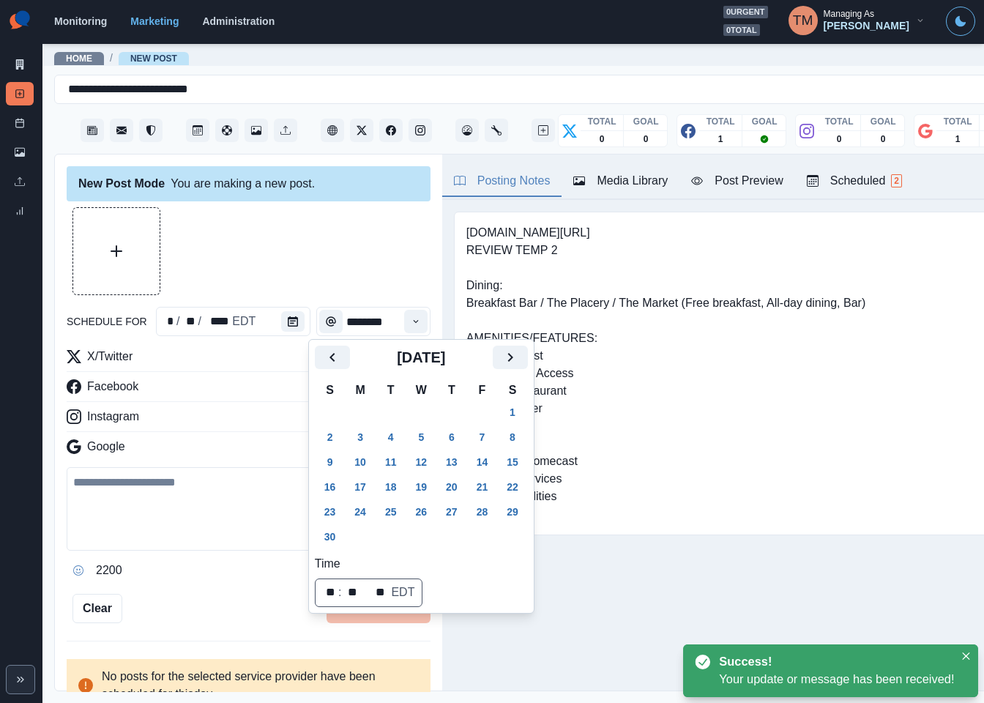
click at [358, 484] on button "17" at bounding box center [360, 486] width 29 height 23
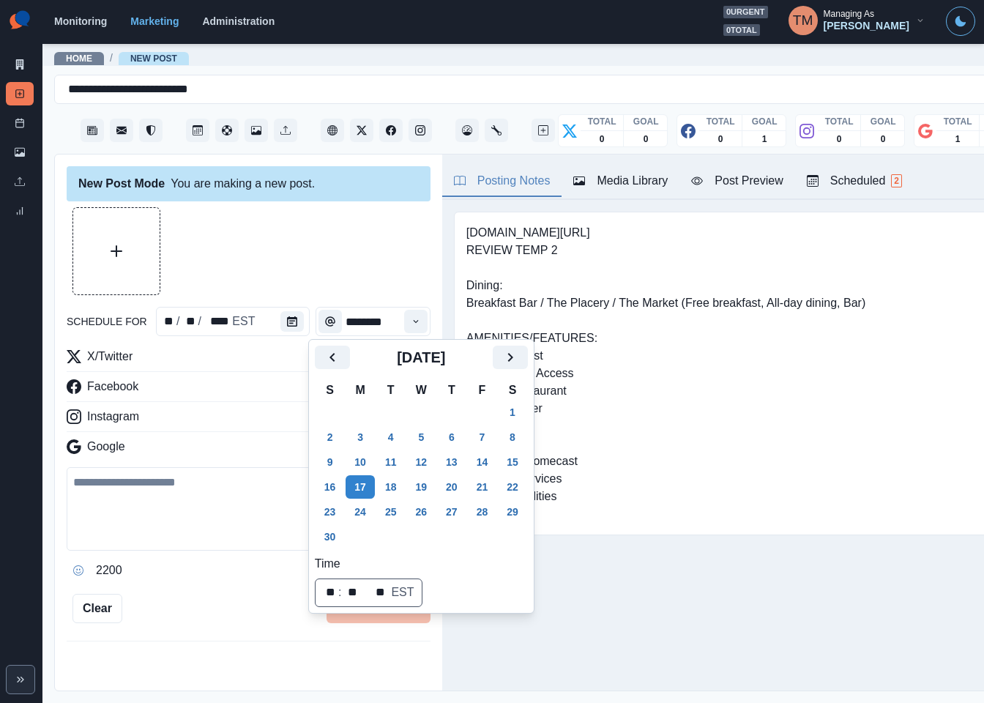
click at [286, 223] on div at bounding box center [249, 251] width 364 height 88
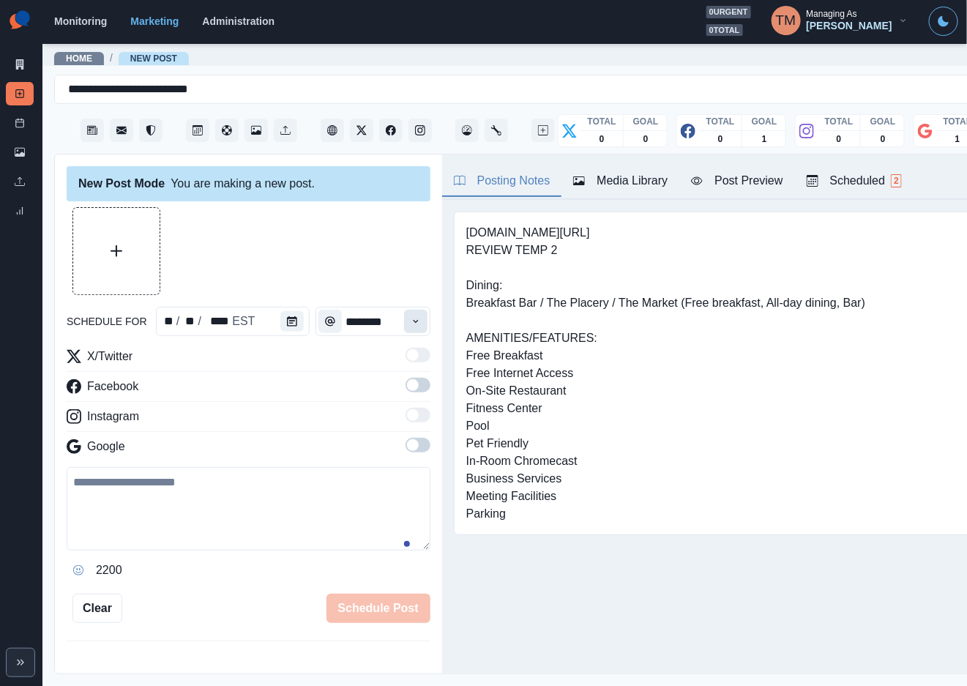
click at [411, 321] on icon "Time" at bounding box center [416, 321] width 10 height 10
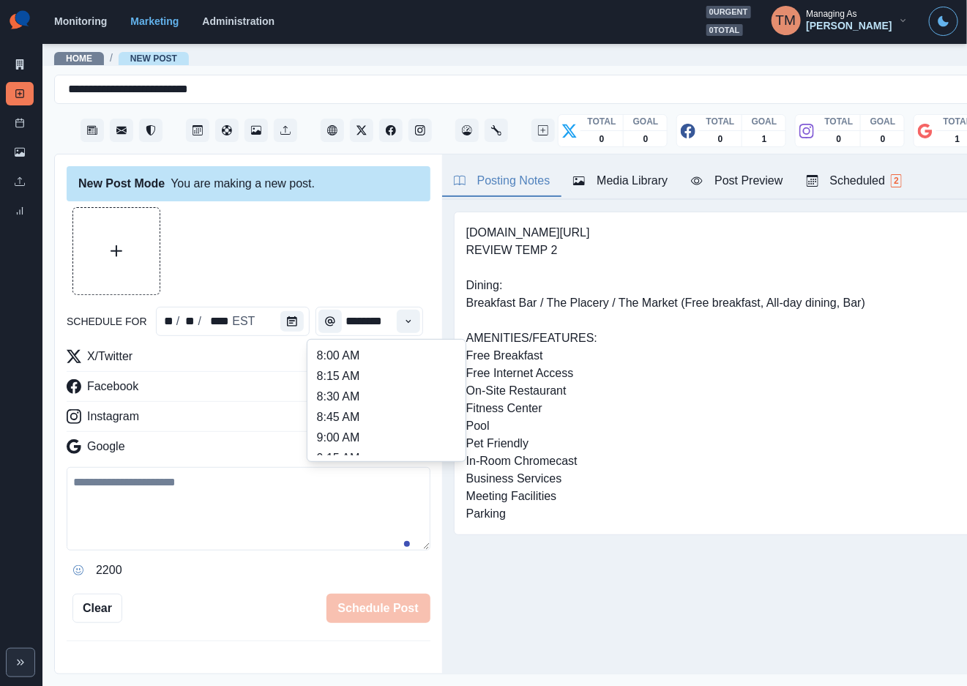
scroll to position [267, 0]
click at [354, 391] on li "11:45 AM" at bounding box center [386, 397] width 146 height 21
type input "********"
click at [407, 387] on span at bounding box center [413, 385] width 12 height 12
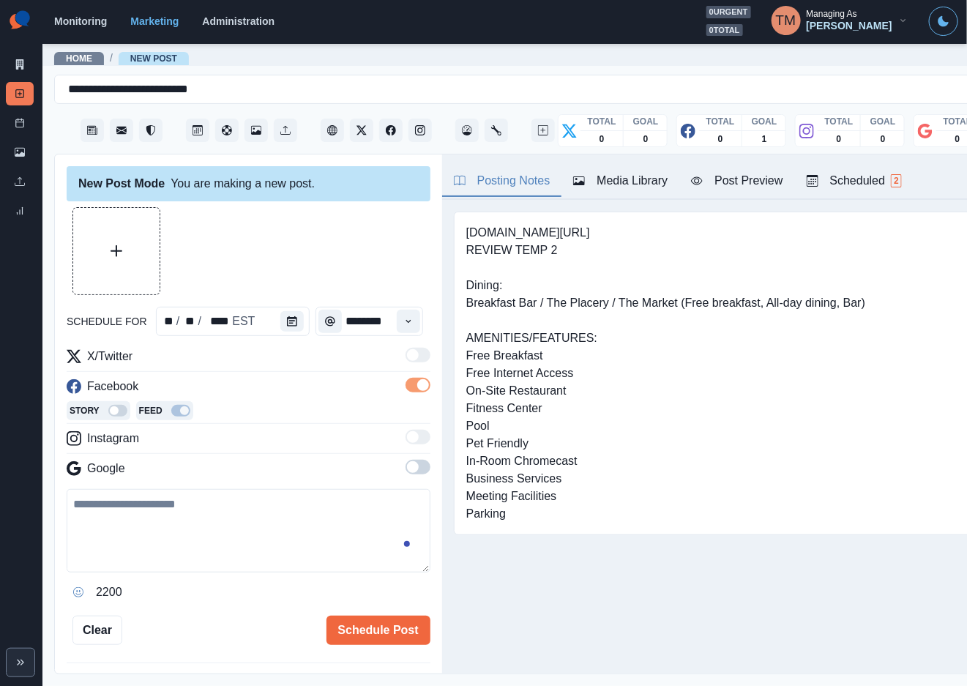
scroll to position [0, 0]
click at [406, 464] on span at bounding box center [418, 467] width 25 height 15
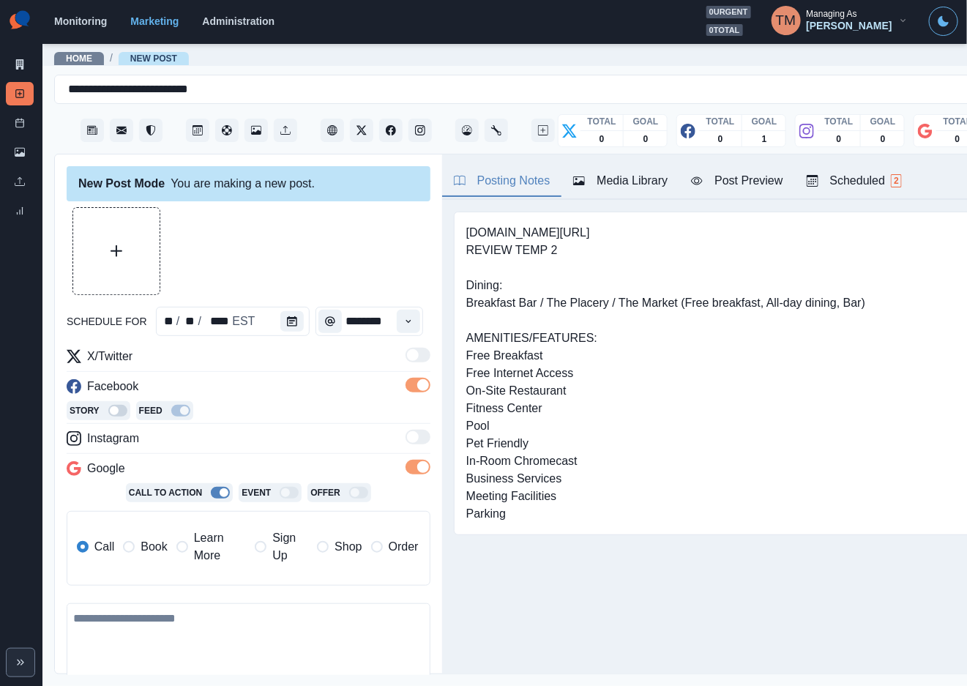
click at [145, 550] on span "Book" at bounding box center [154, 547] width 26 height 18
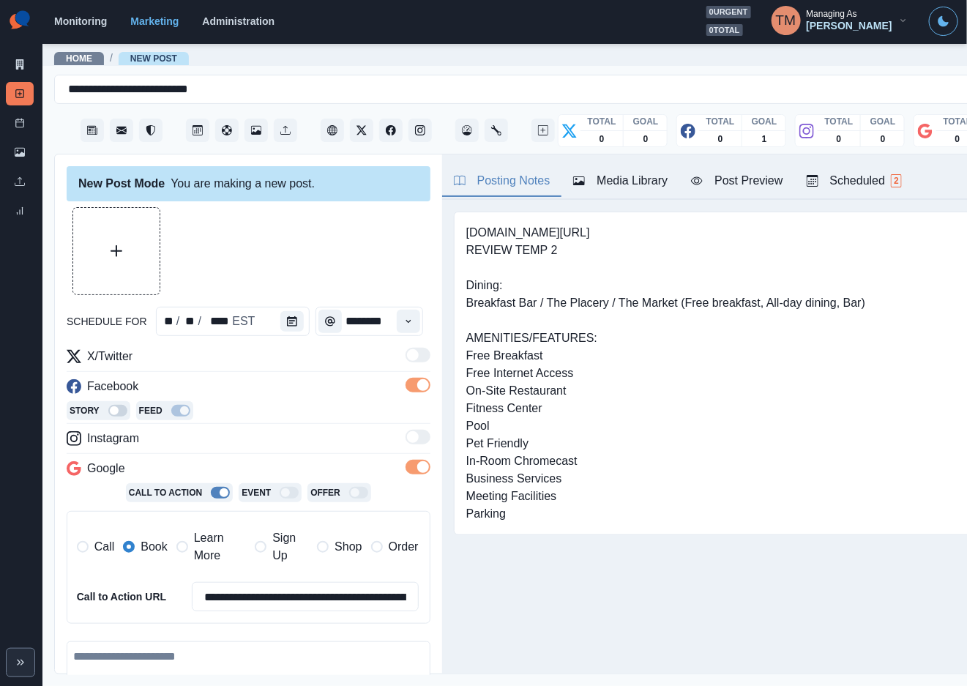
click at [303, 231] on div at bounding box center [249, 251] width 364 height 88
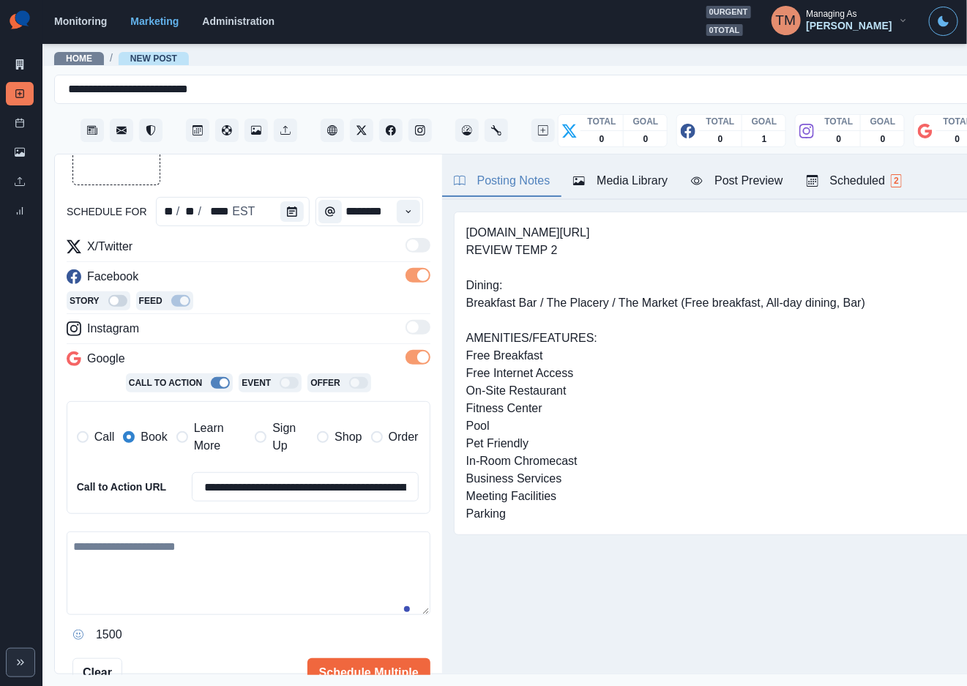
click at [211, 568] on textarea at bounding box center [249, 573] width 364 height 83
paste textarea "**********"
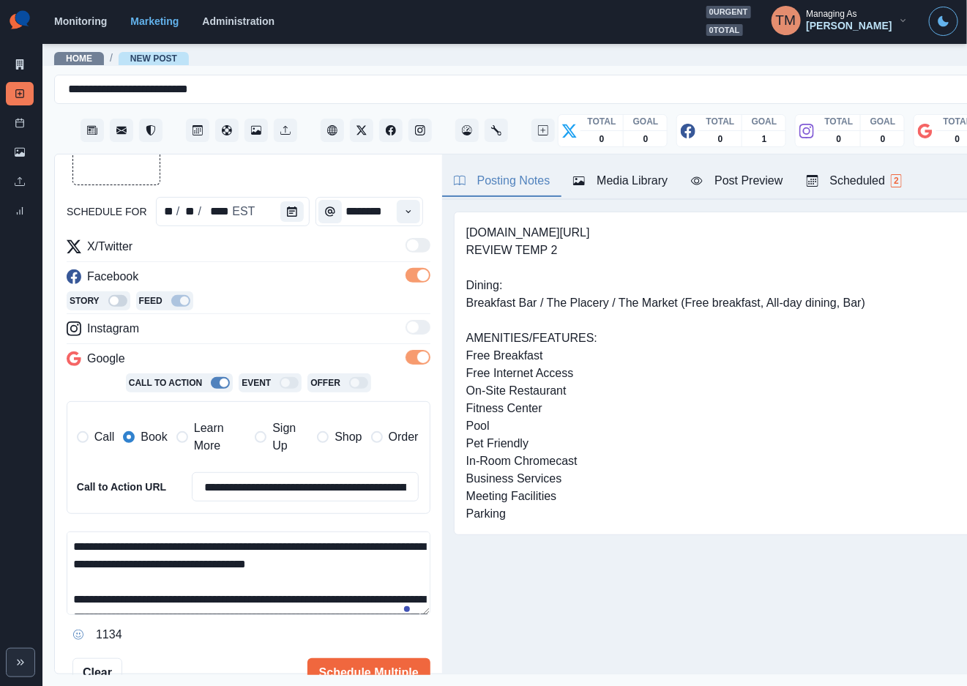
scroll to position [117, 0]
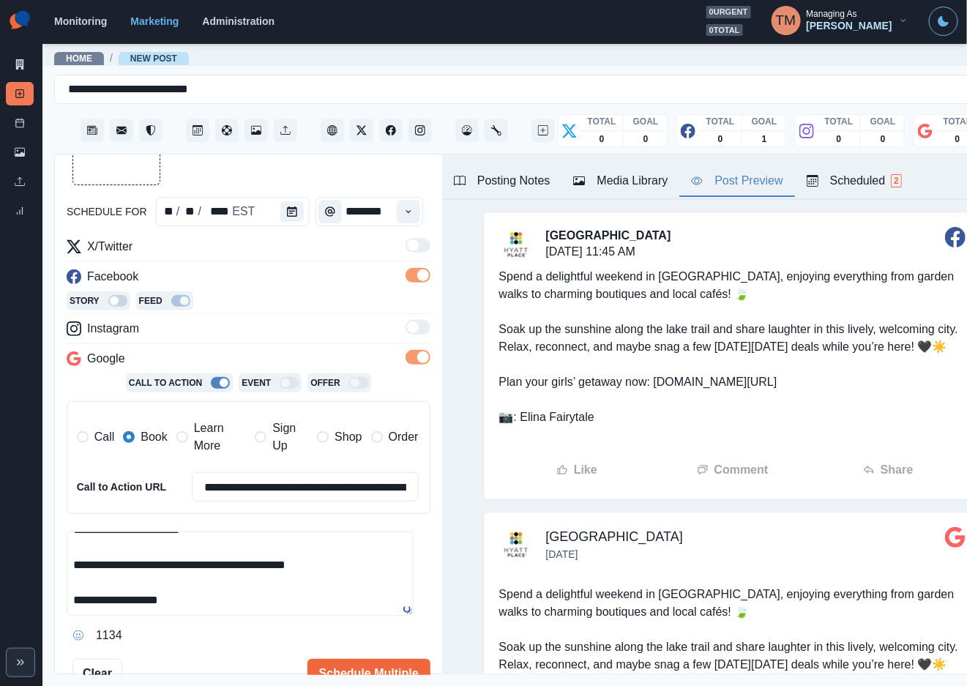
click at [748, 179] on div "Post Preview" at bounding box center [737, 181] width 92 height 18
click at [108, 170] on button "Upload Media" at bounding box center [116, 141] width 86 height 86
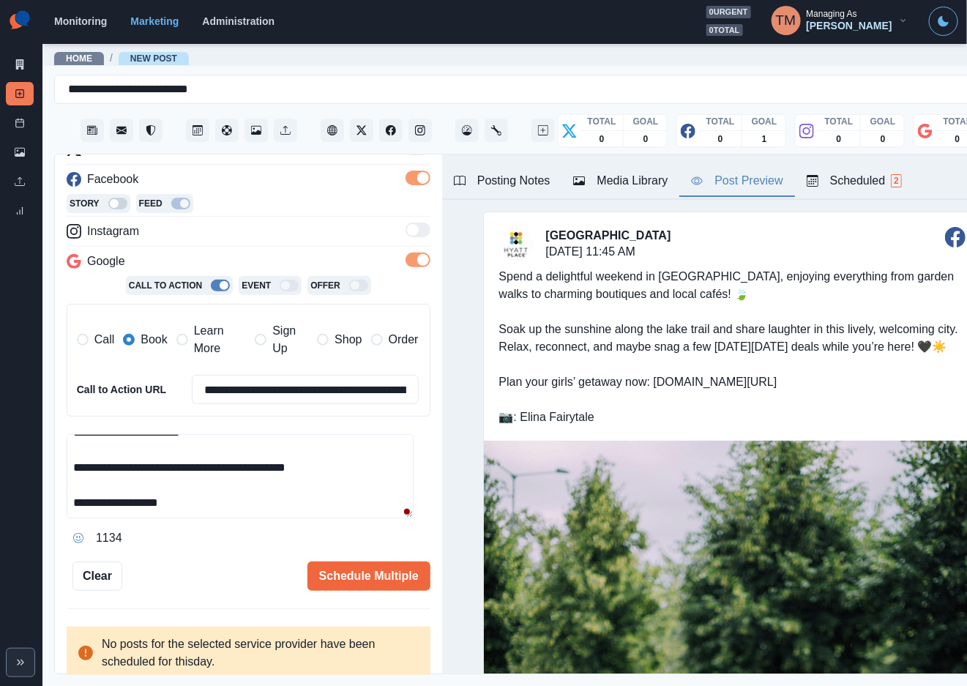
scroll to position [0, 0]
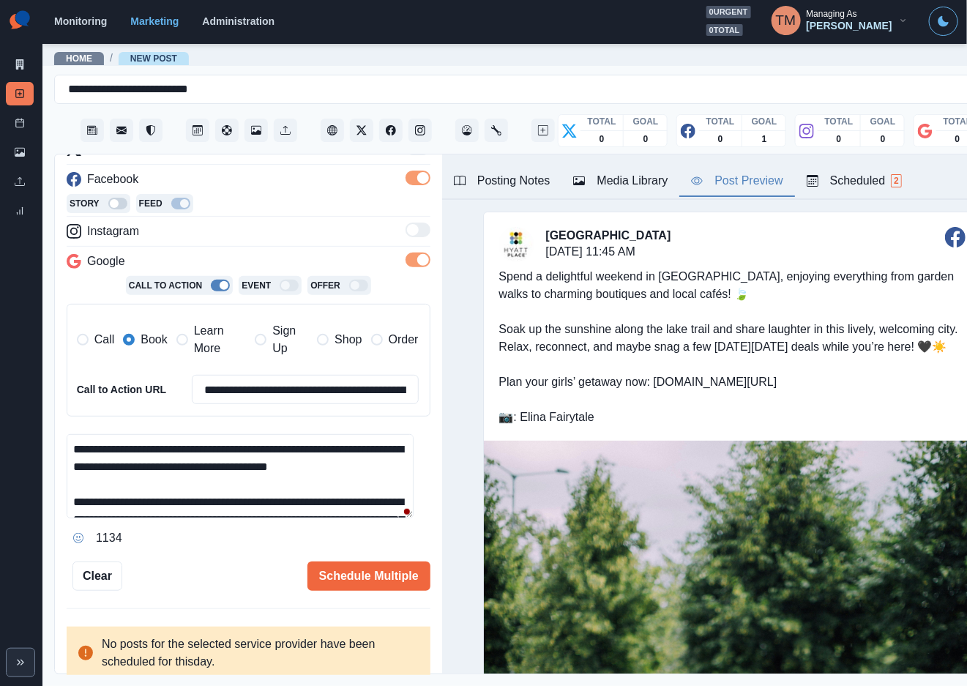
click at [395, 486] on textarea "**********" at bounding box center [240, 476] width 347 height 84
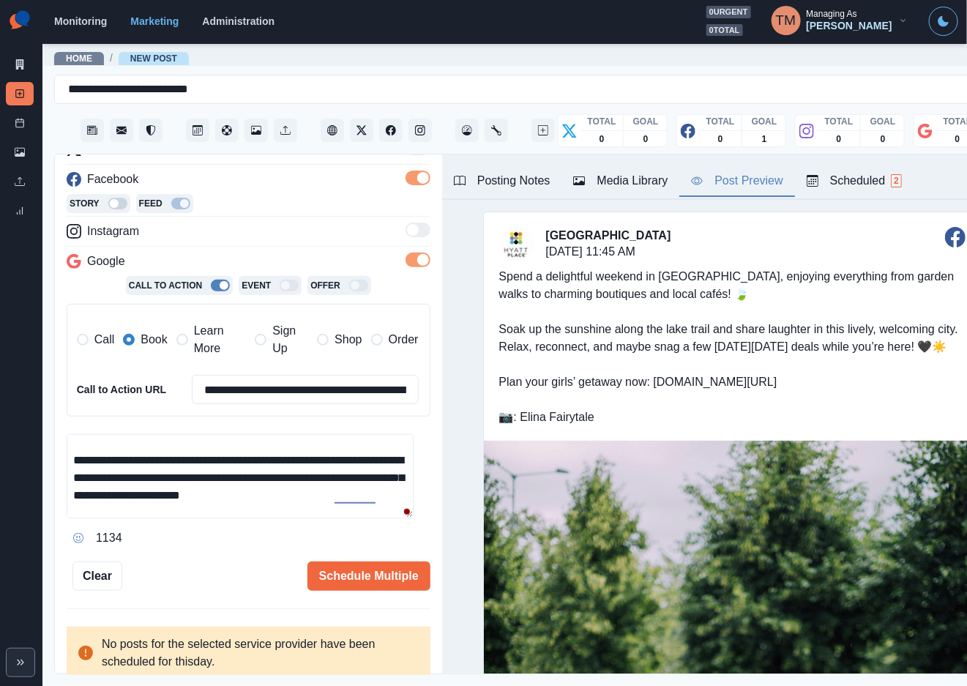
scroll to position [44, 0]
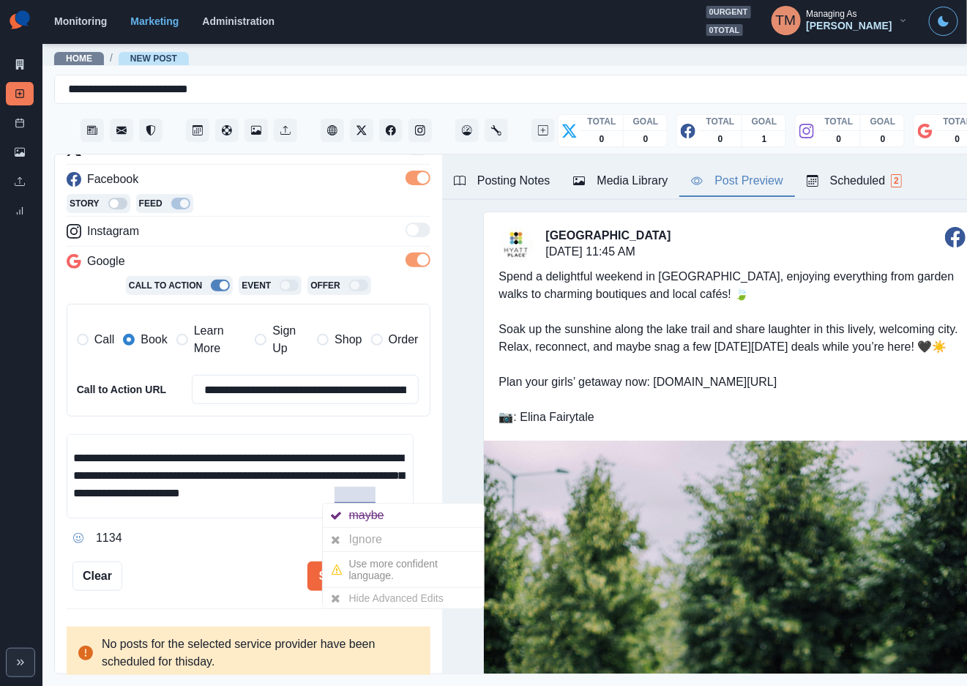
click at [376, 539] on div "Ignore" at bounding box center [368, 539] width 39 height 23
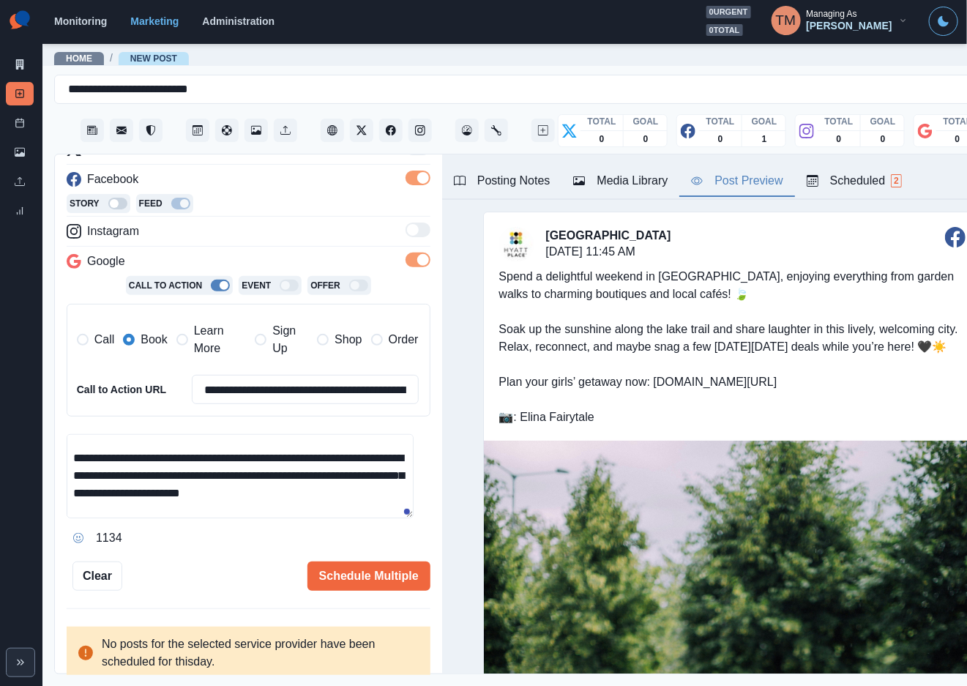
click at [160, 578] on div "Schedule Multiple" at bounding box center [276, 576] width 308 height 29
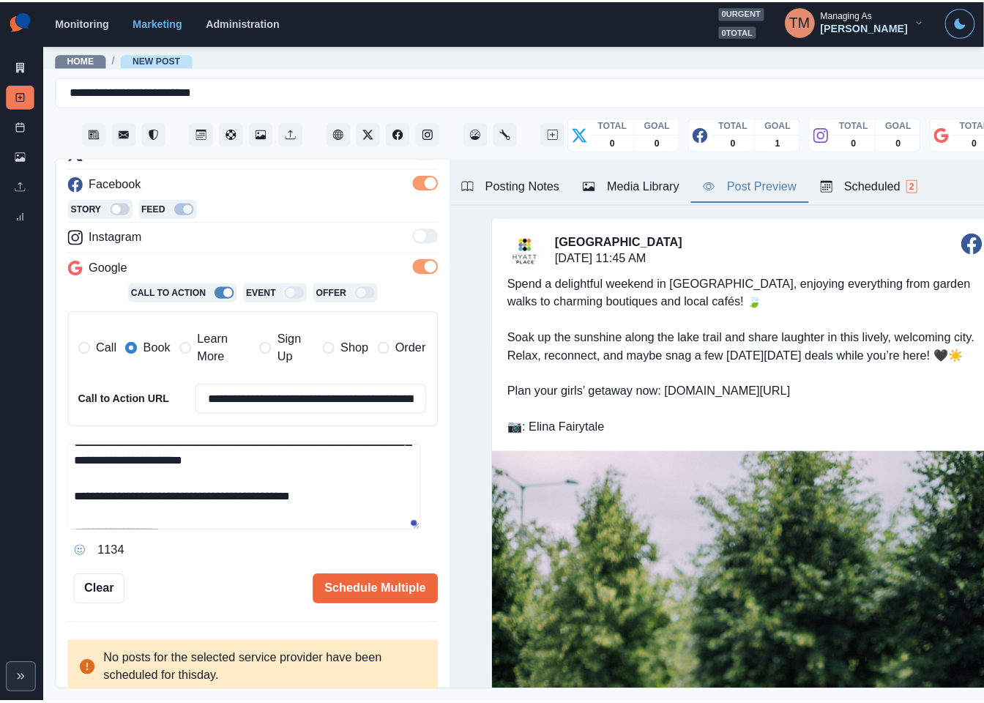
scroll to position [122, 0]
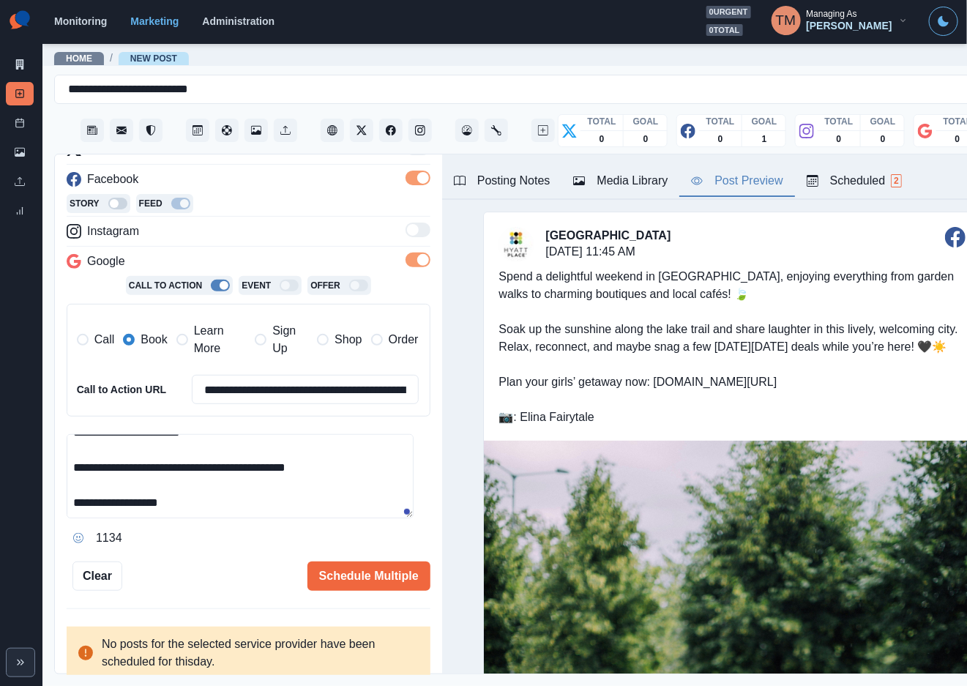
click at [222, 477] on textarea "**********" at bounding box center [240, 476] width 347 height 84
type textarea "**********"
click at [361, 578] on button "Schedule Multiple" at bounding box center [369, 576] width 123 height 29
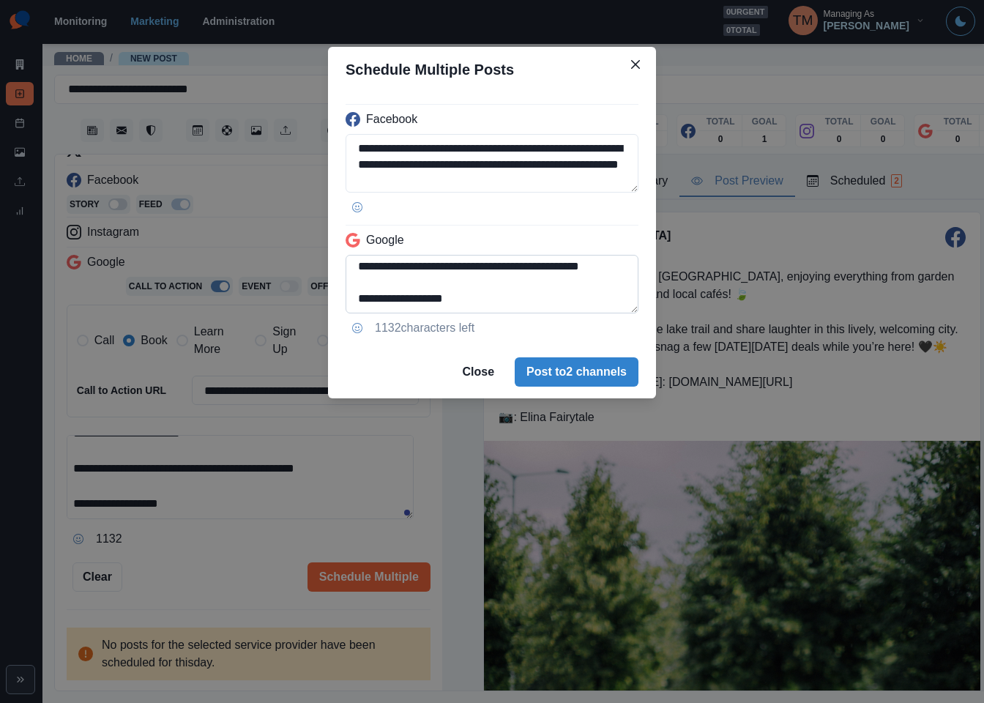
scroll to position [121, 0]
click at [513, 293] on textarea "**********" at bounding box center [492, 284] width 293 height 59
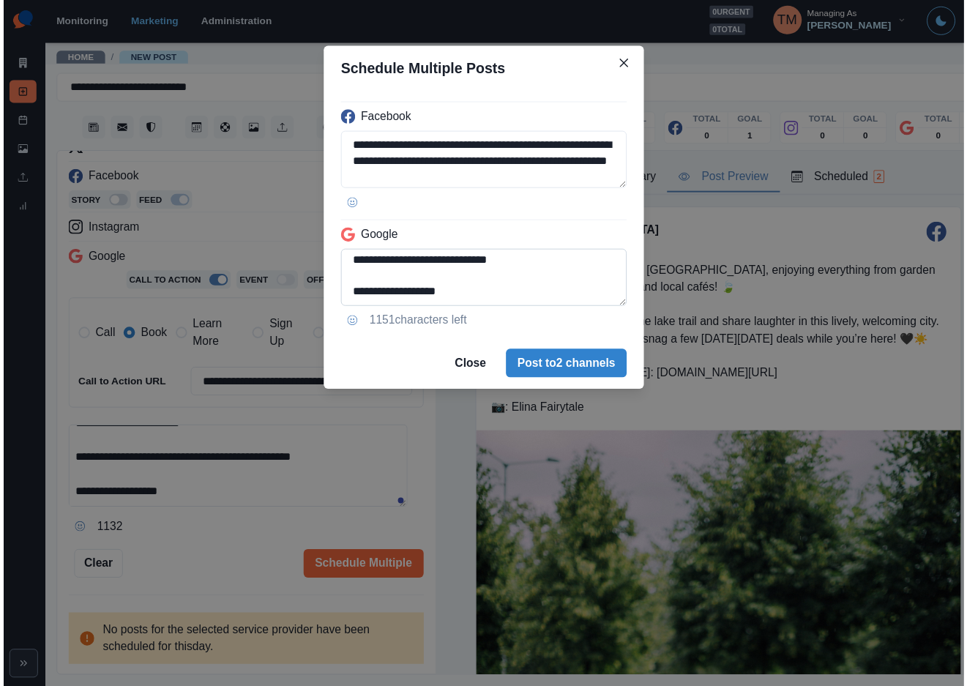
scroll to position [148, 0]
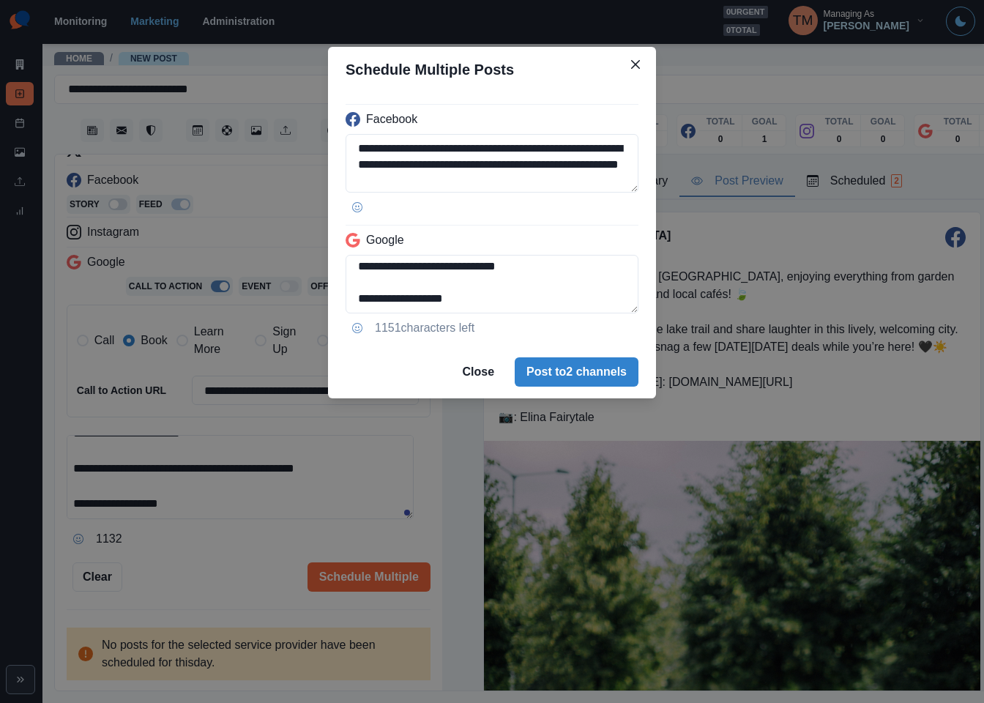
type textarea "**********"
click at [196, 549] on div "**********" at bounding box center [492, 351] width 984 height 703
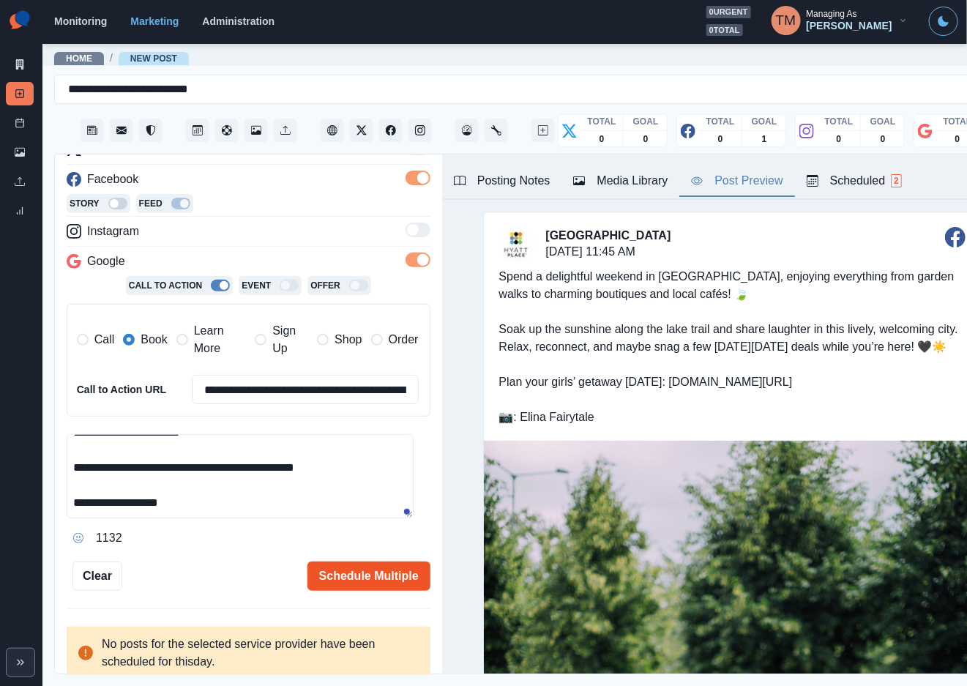
click at [369, 584] on button "Schedule Multiple" at bounding box center [369, 576] width 123 height 29
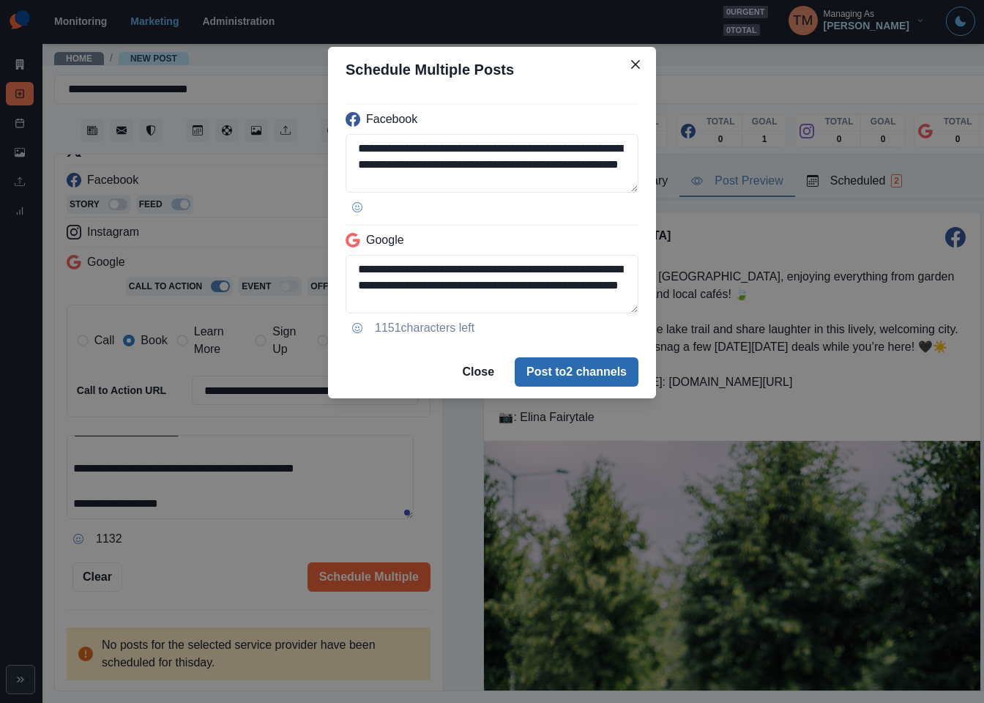
click at [602, 371] on button "Post to 2 channels" at bounding box center [577, 371] width 124 height 29
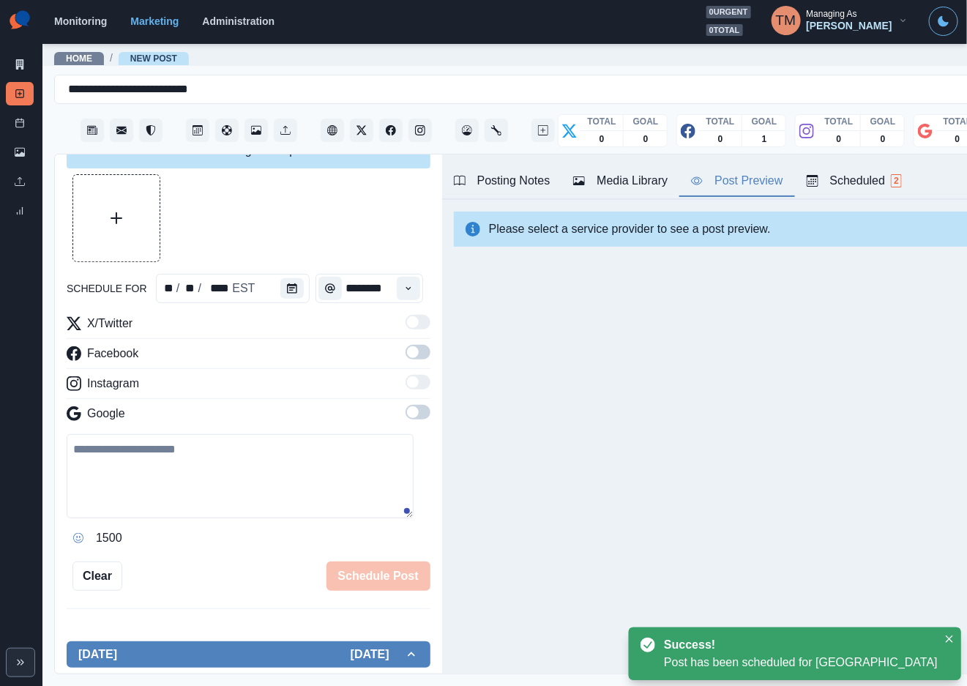
scroll to position [207, 0]
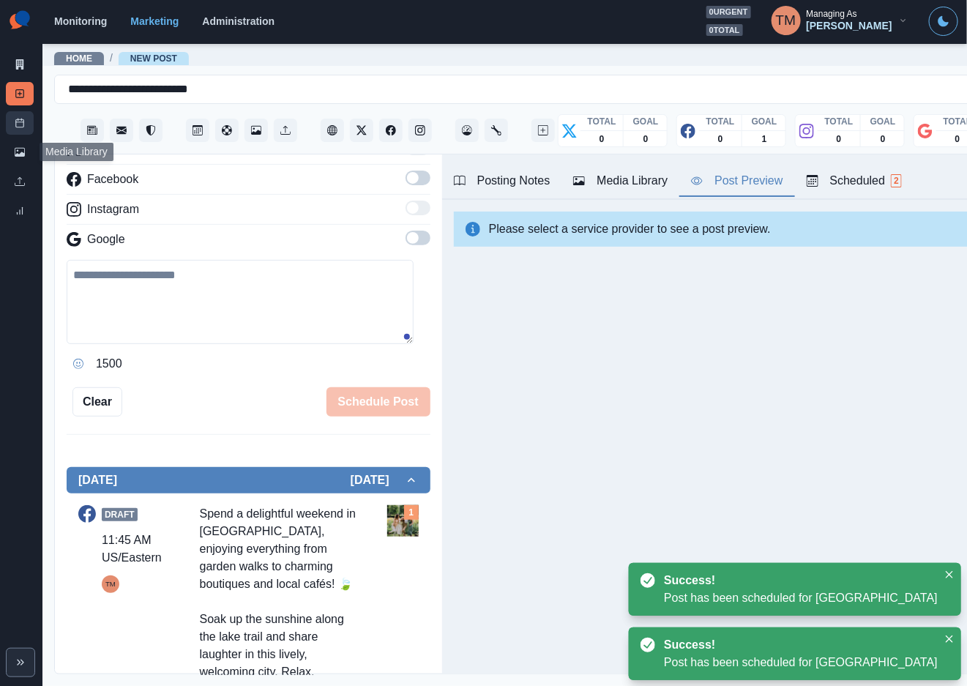
click at [21, 125] on icon at bounding box center [20, 123] width 10 height 10
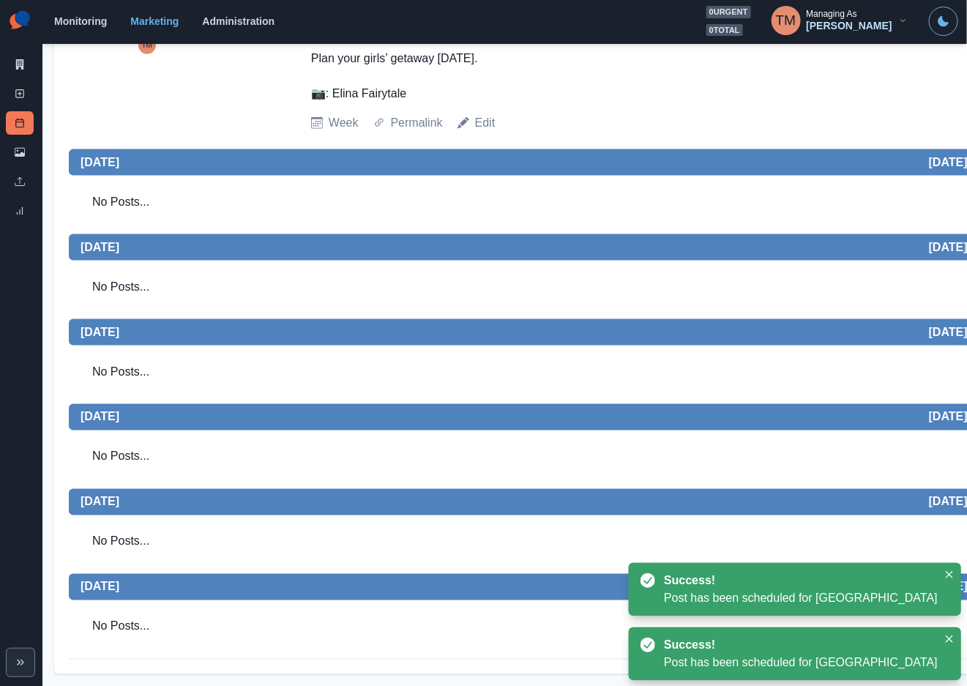
scroll to position [422, 0]
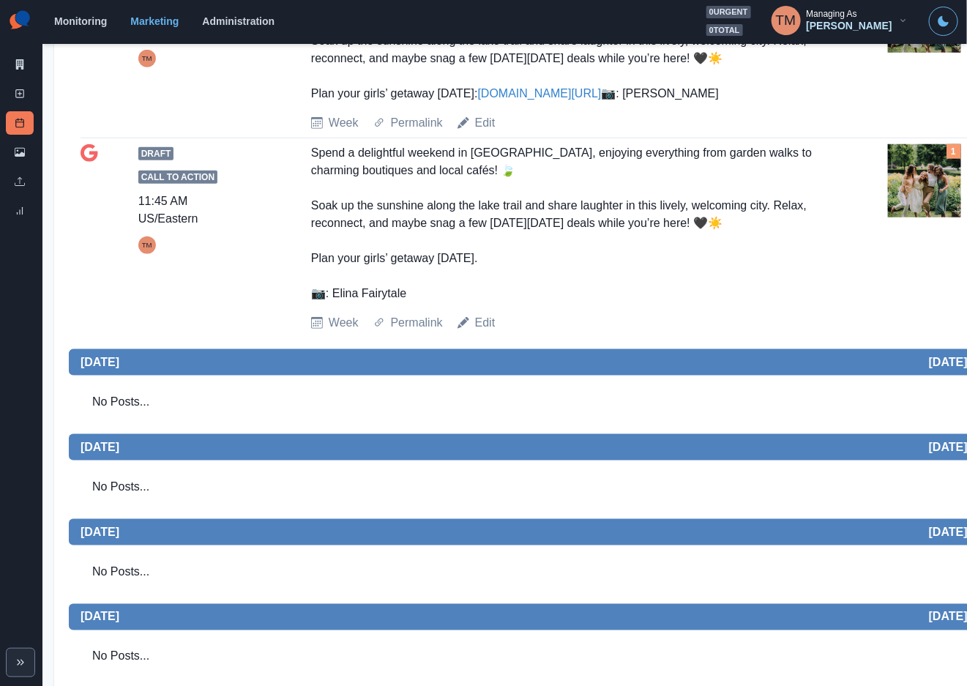
click at [903, 217] on img at bounding box center [924, 180] width 73 height 73
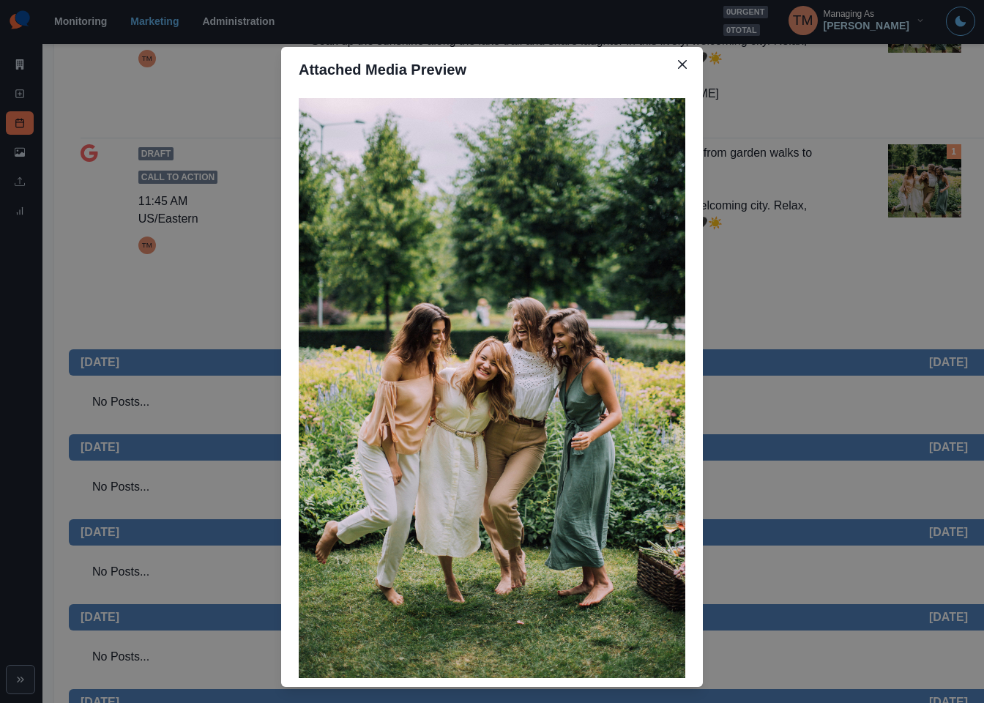
click at [903, 226] on div "Attached Media Preview" at bounding box center [492, 351] width 984 height 703
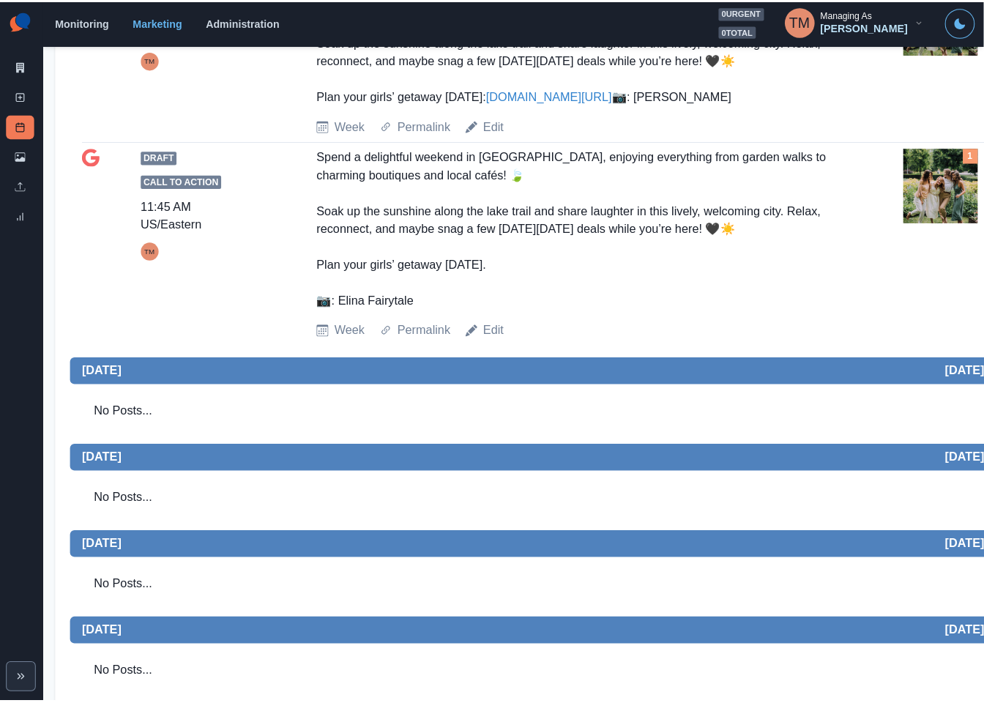
scroll to position [0, 0]
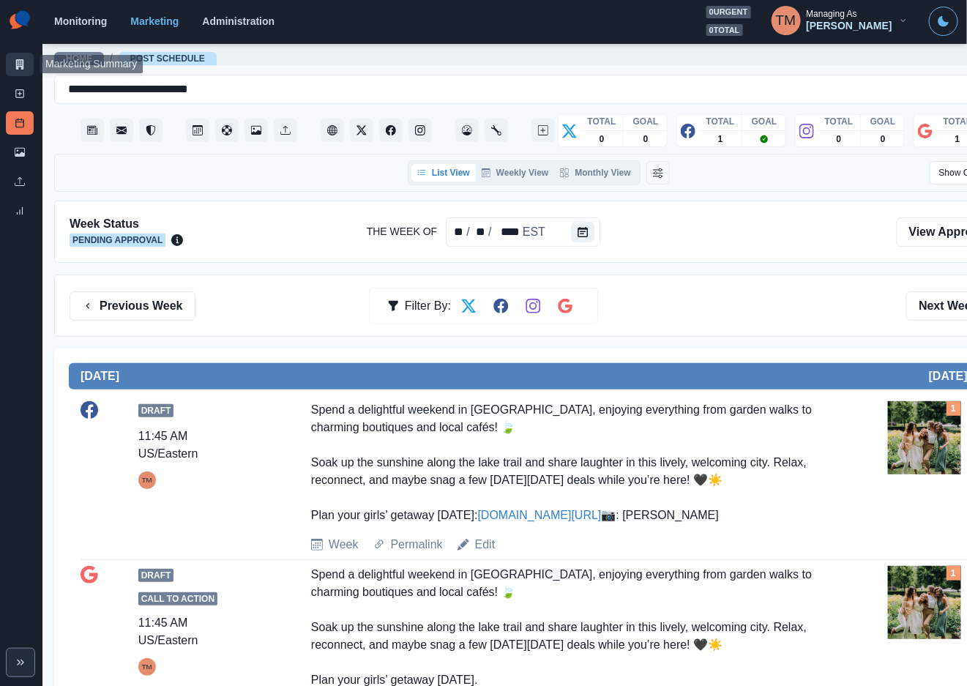
click at [15, 62] on icon at bounding box center [20, 64] width 10 height 10
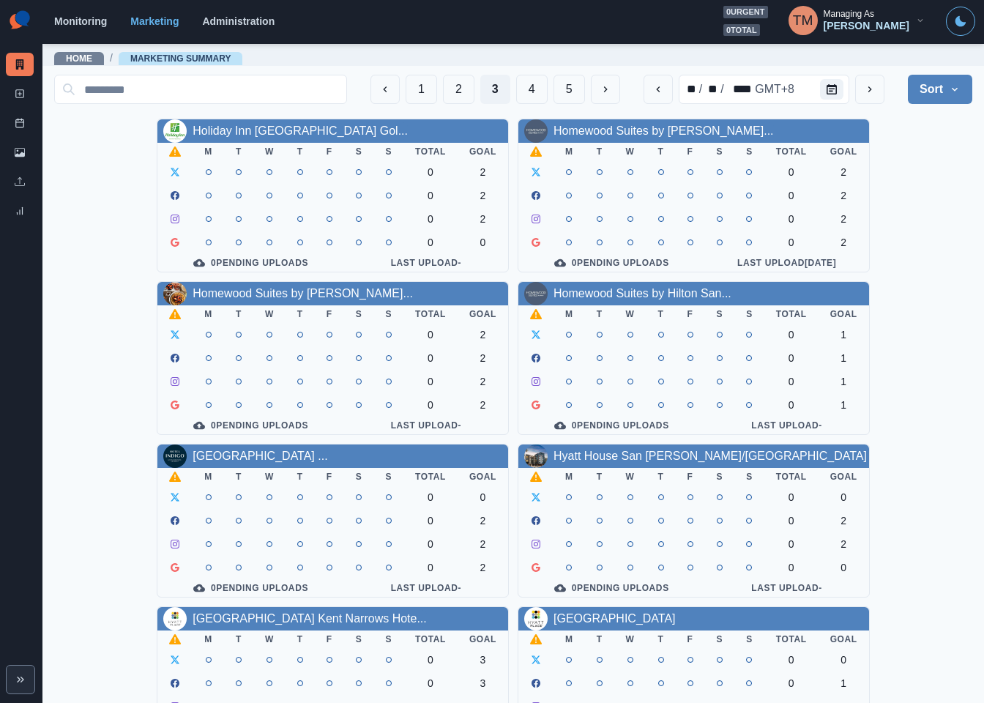
scroll to position [431, 0]
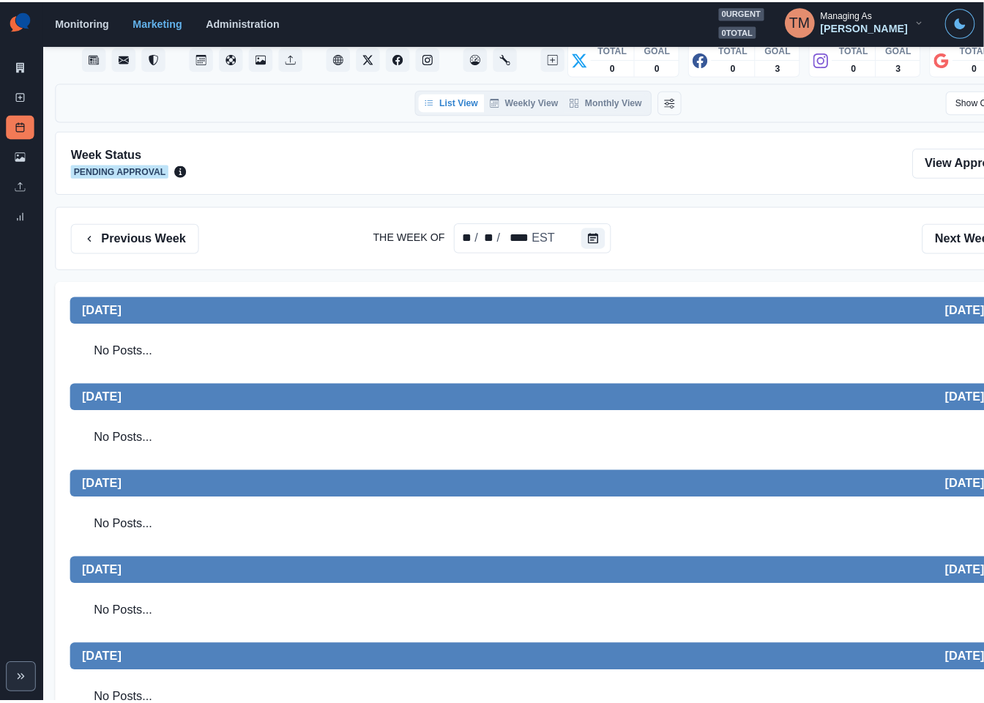
scroll to position [110, 0]
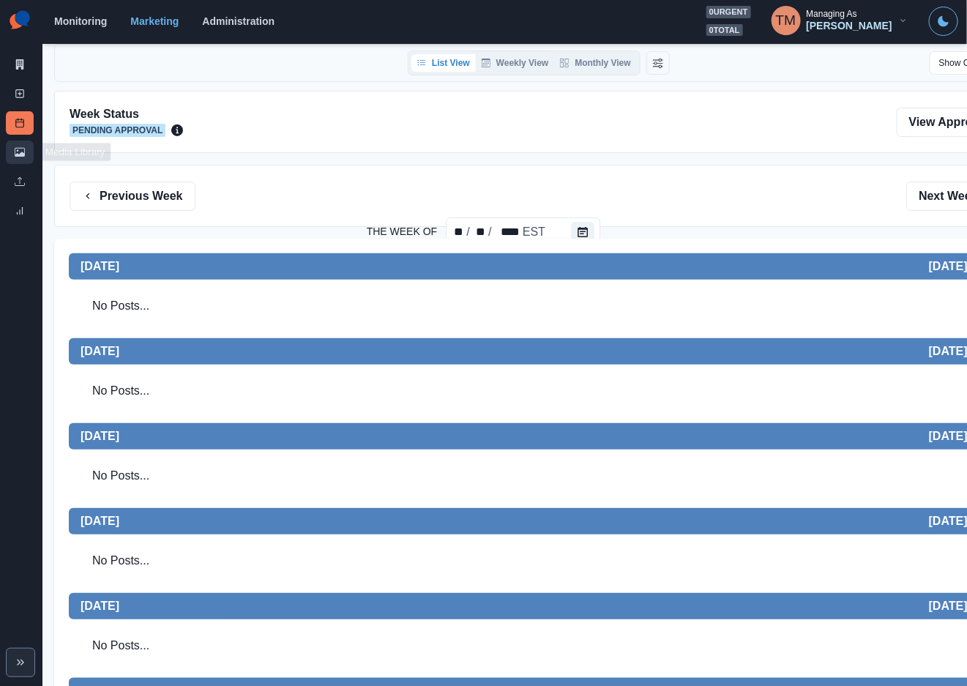
click at [7, 155] on link "Media Library" at bounding box center [20, 152] width 28 height 23
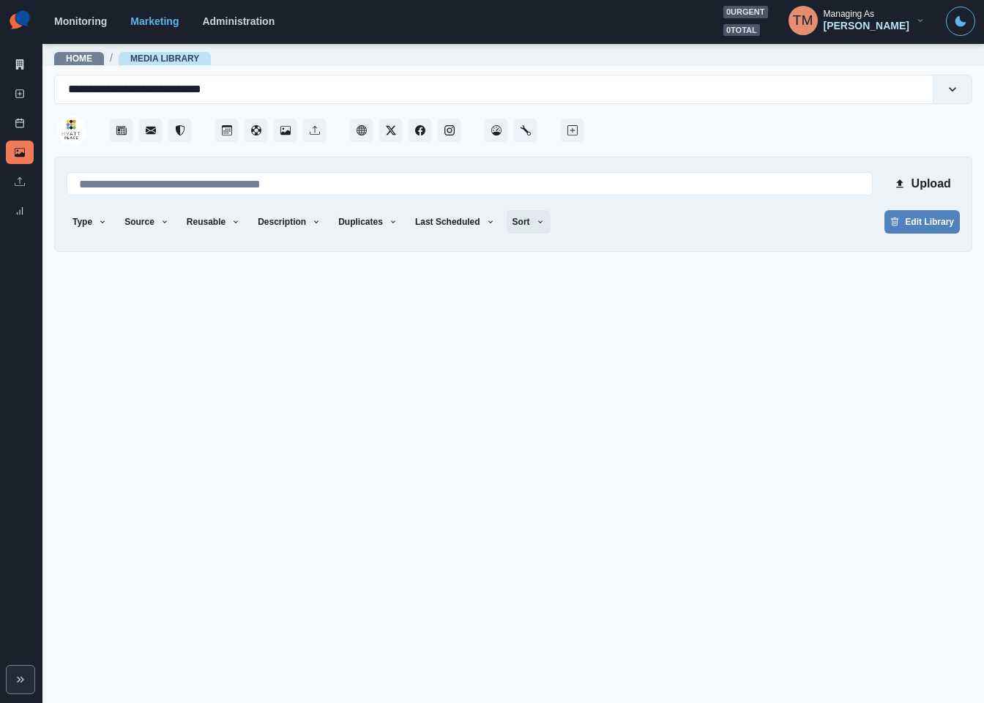
click at [507, 225] on button "Sort" at bounding box center [529, 221] width 44 height 23
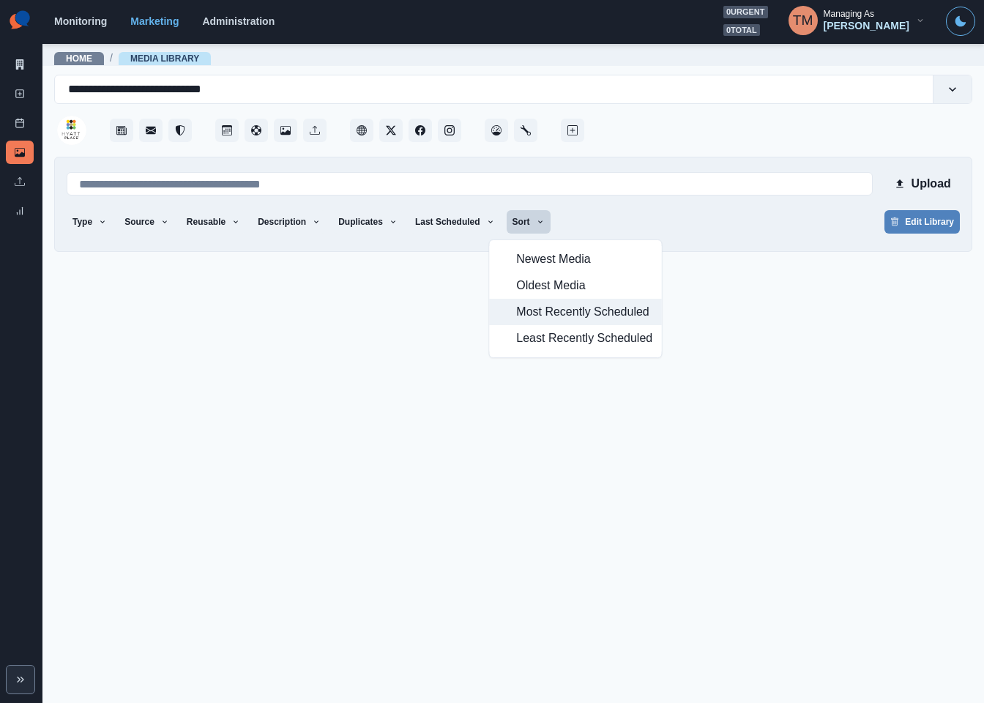
drag, startPoint x: 552, startPoint y: 317, endPoint x: 673, endPoint y: 266, distance: 131.2
click at [554, 317] on span "Most Recently Scheduled" at bounding box center [584, 312] width 136 height 18
drag, startPoint x: 789, startPoint y: 228, endPoint x: 758, endPoint y: 220, distance: 31.8
click at [782, 228] on div "Type Any Image Video Source Any Upload Social Manager Found: Instagram Found: G…" at bounding box center [513, 223] width 893 height 26
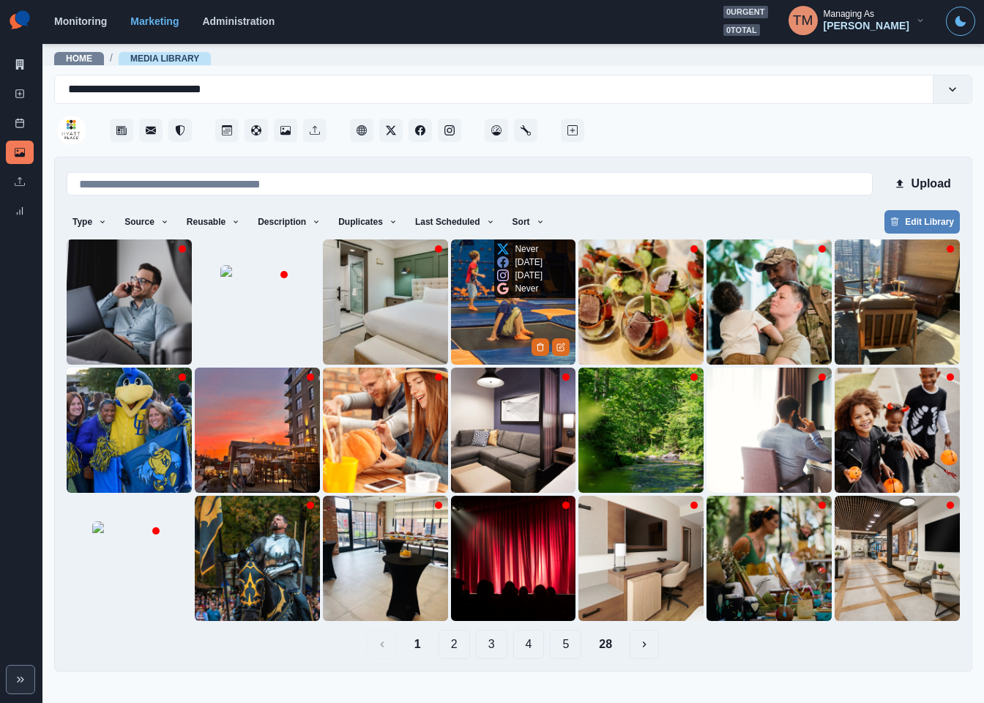
click at [501, 317] on img at bounding box center [513, 301] width 125 height 125
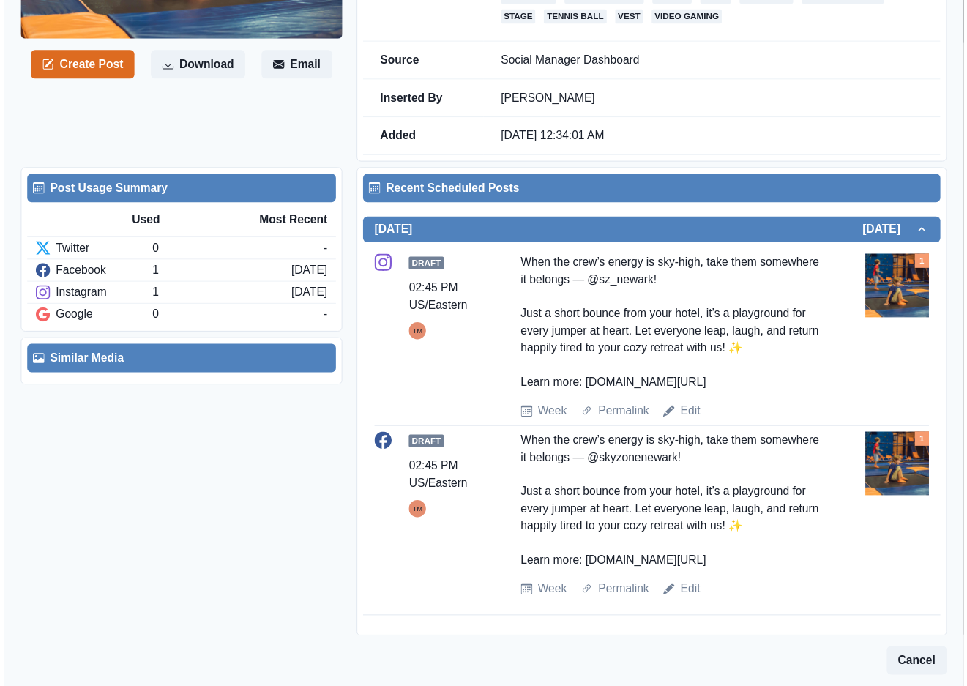
scroll to position [315, 0]
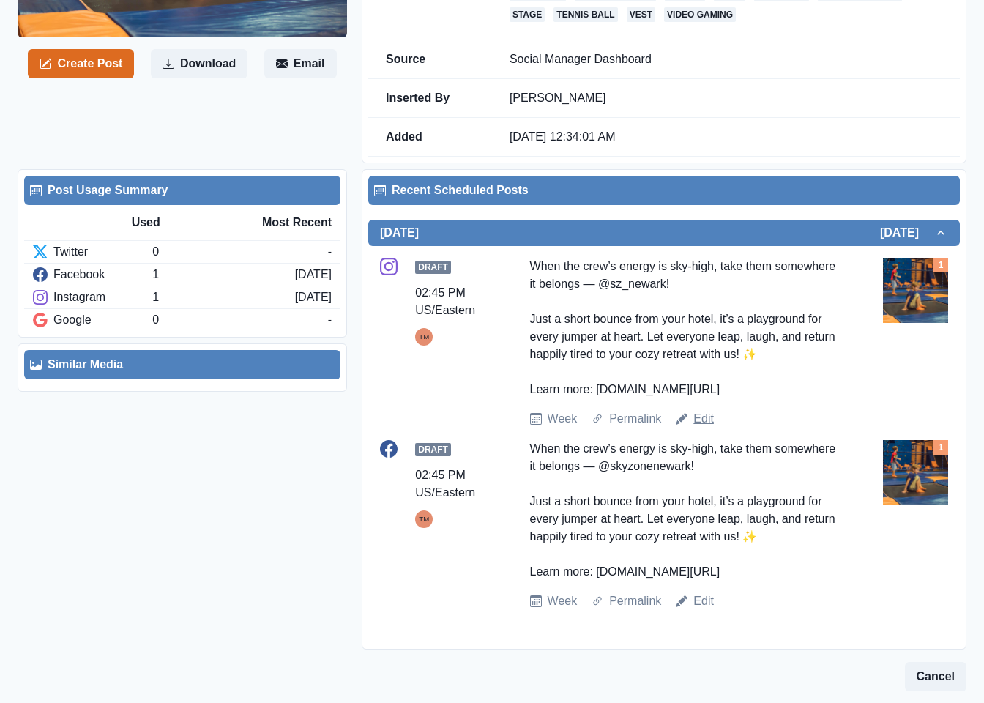
click at [697, 417] on link "Edit" at bounding box center [703, 419] width 21 height 18
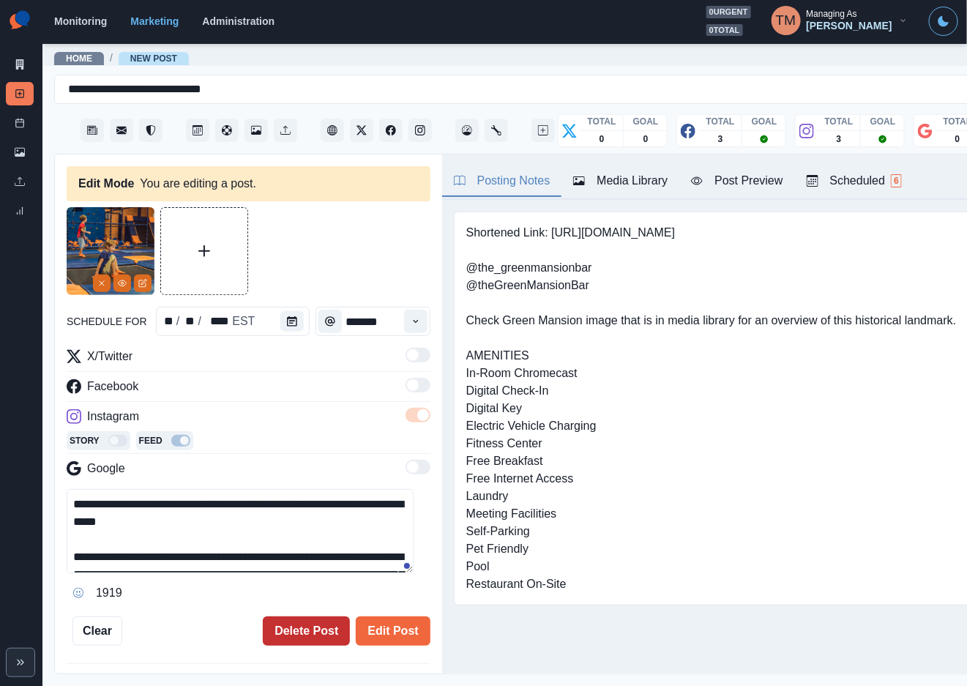
click at [313, 635] on button "Delete Post" at bounding box center [306, 631] width 87 height 29
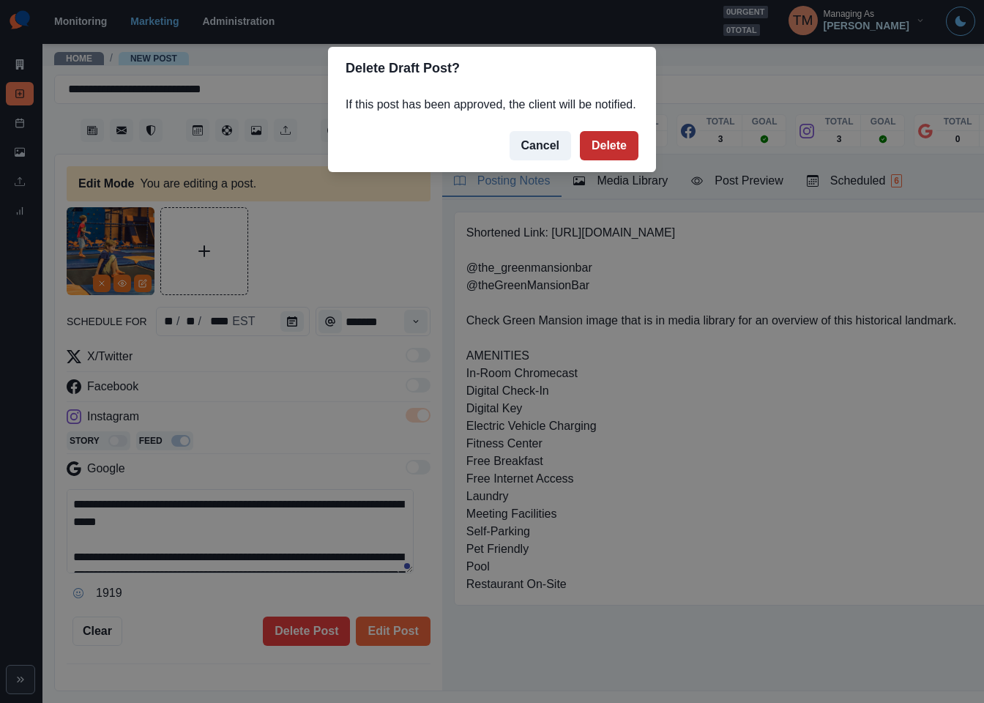
click at [606, 141] on button "Delete" at bounding box center [609, 145] width 59 height 29
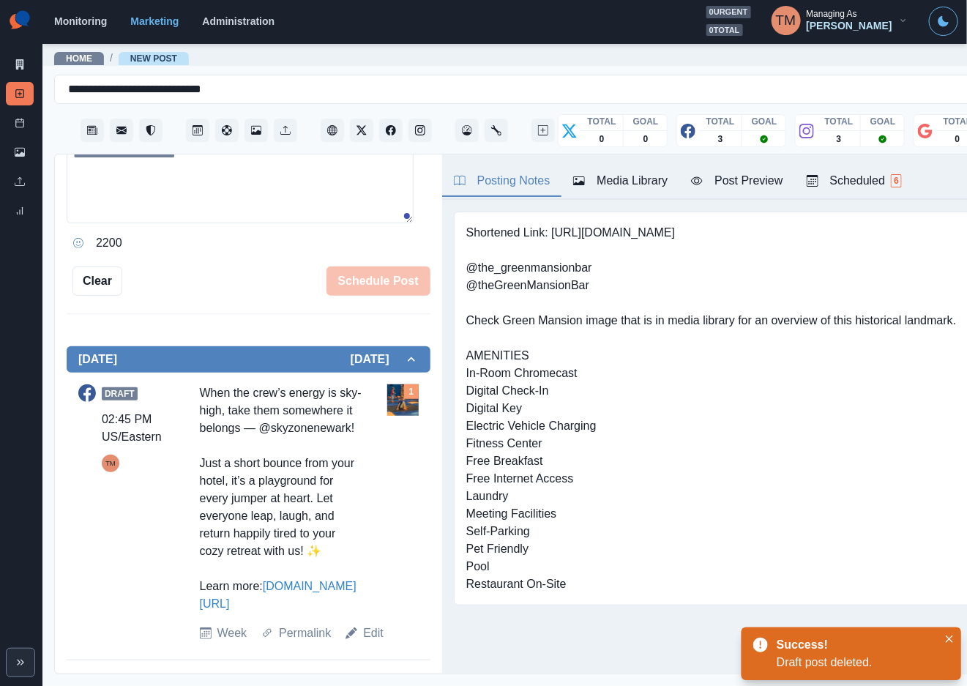
scroll to position [341, 0]
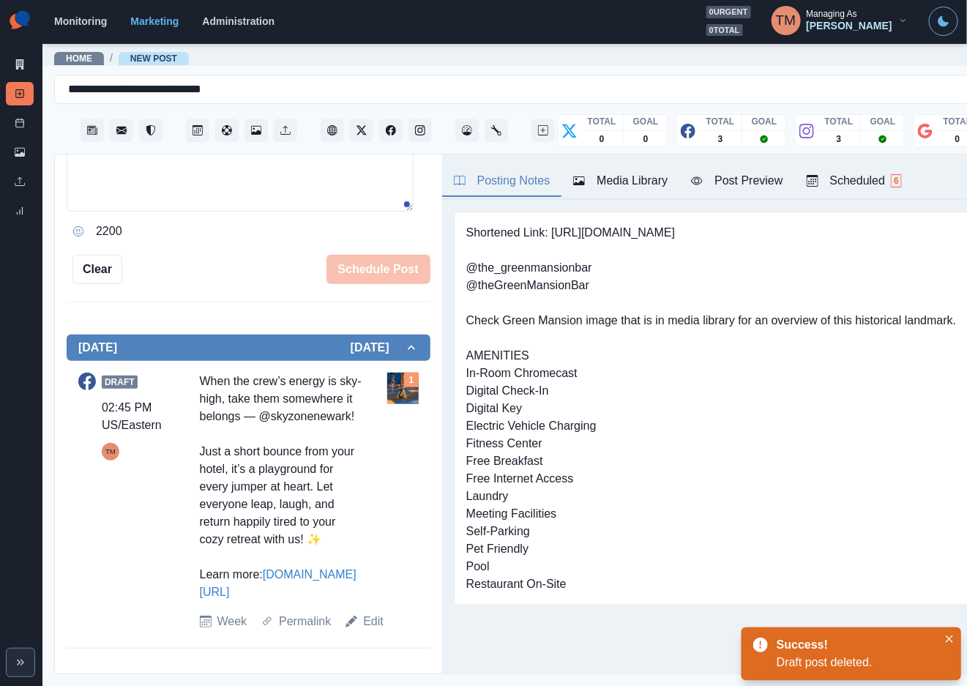
drag, startPoint x: 361, startPoint y: 633, endPoint x: 383, endPoint y: 611, distance: 31.6
click at [365, 630] on link "Edit" at bounding box center [373, 622] width 21 height 18
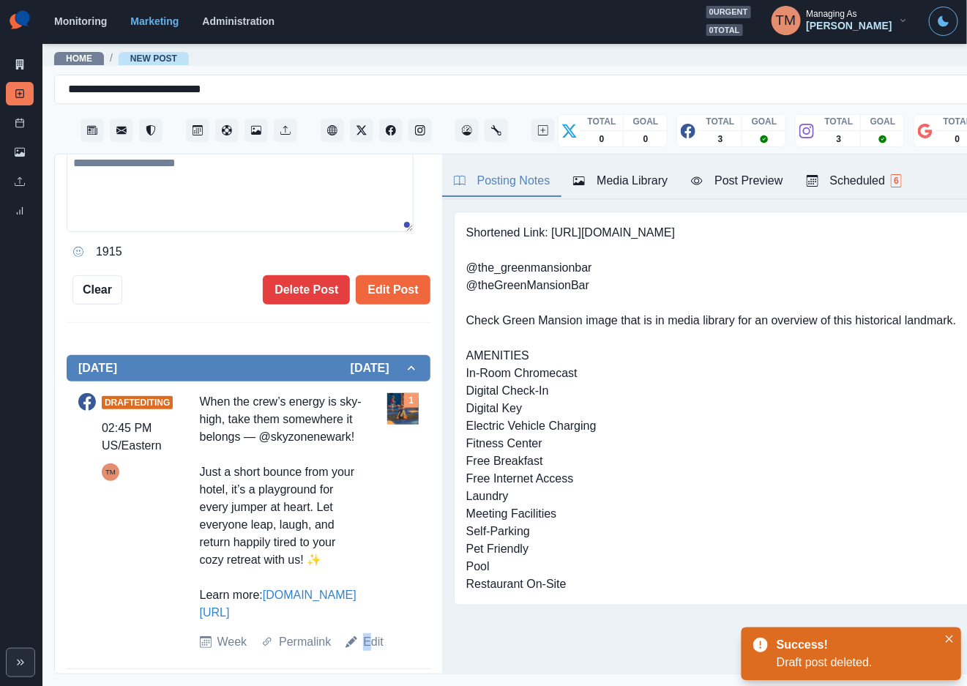
type textarea "**********"
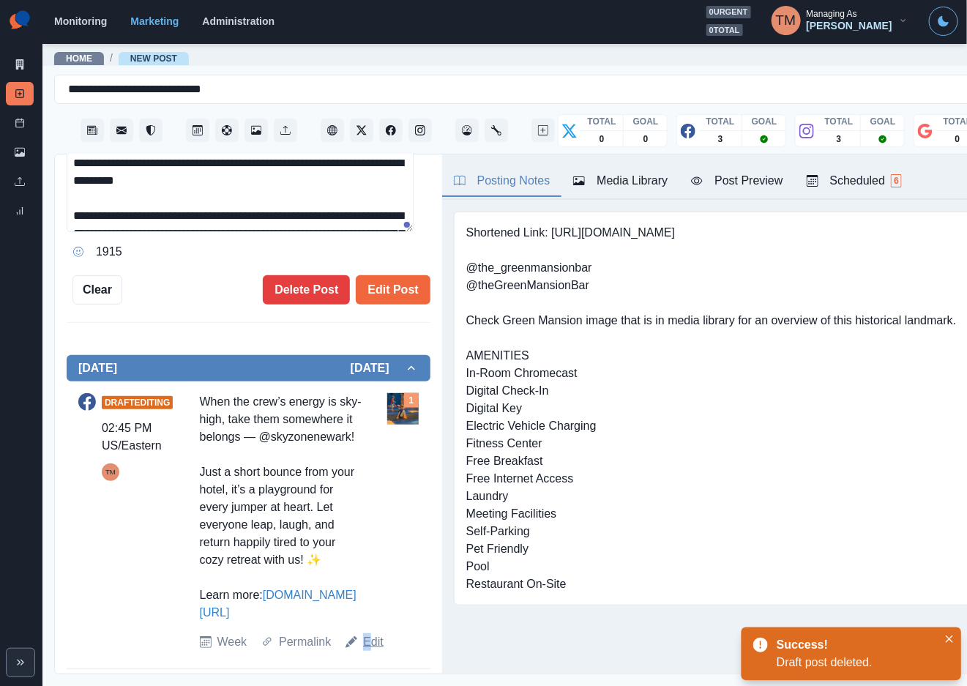
scroll to position [363, 0]
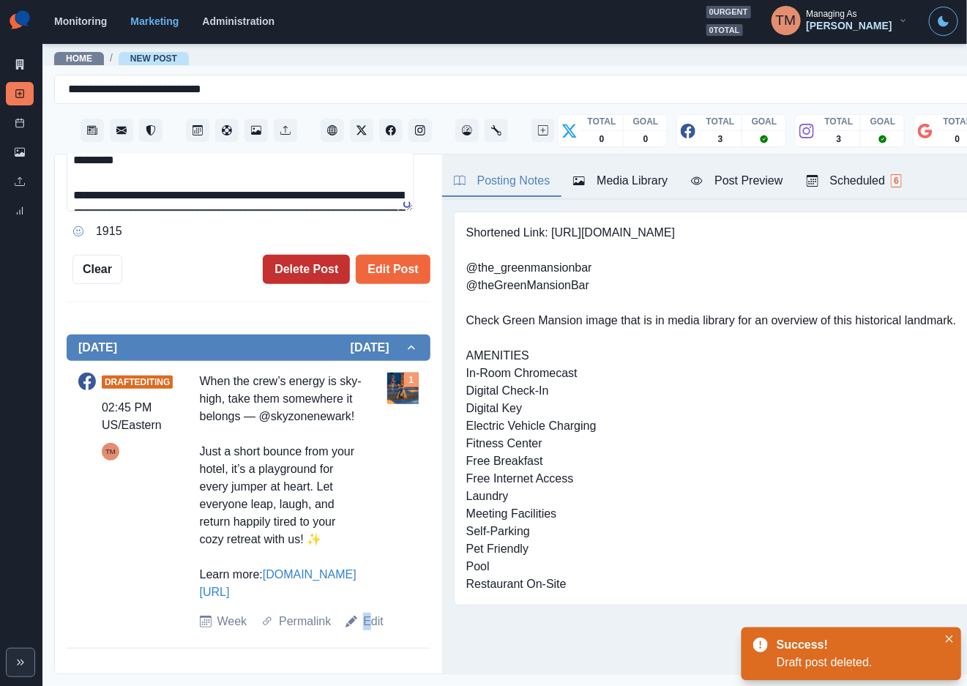
click at [300, 264] on button "Delete Post" at bounding box center [306, 269] width 87 height 29
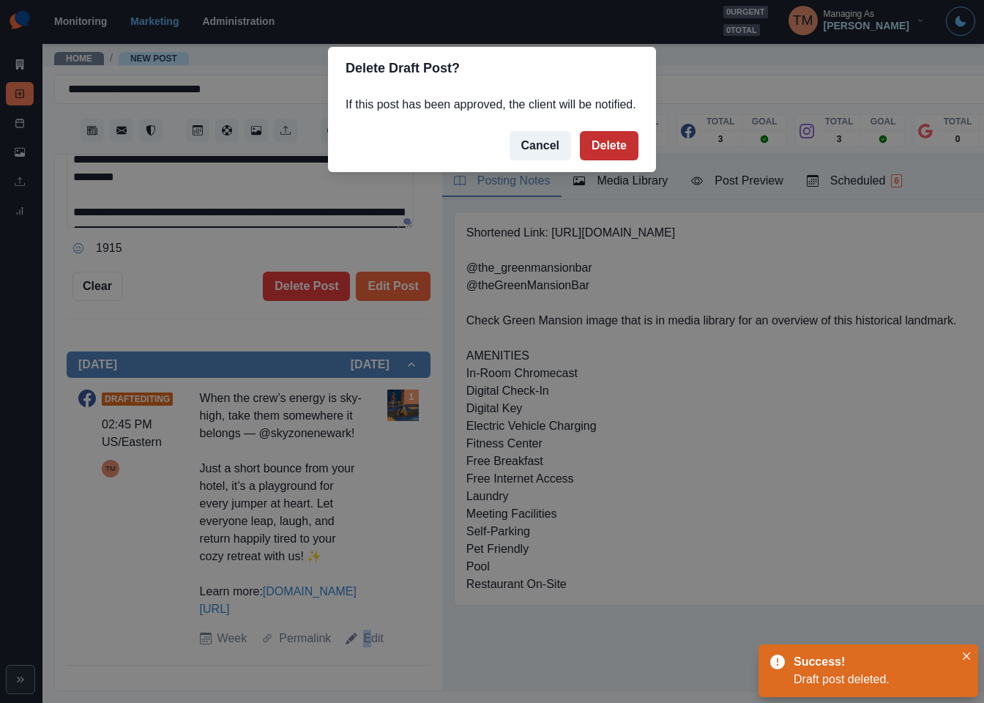
click at [609, 134] on button "Delete" at bounding box center [609, 145] width 59 height 29
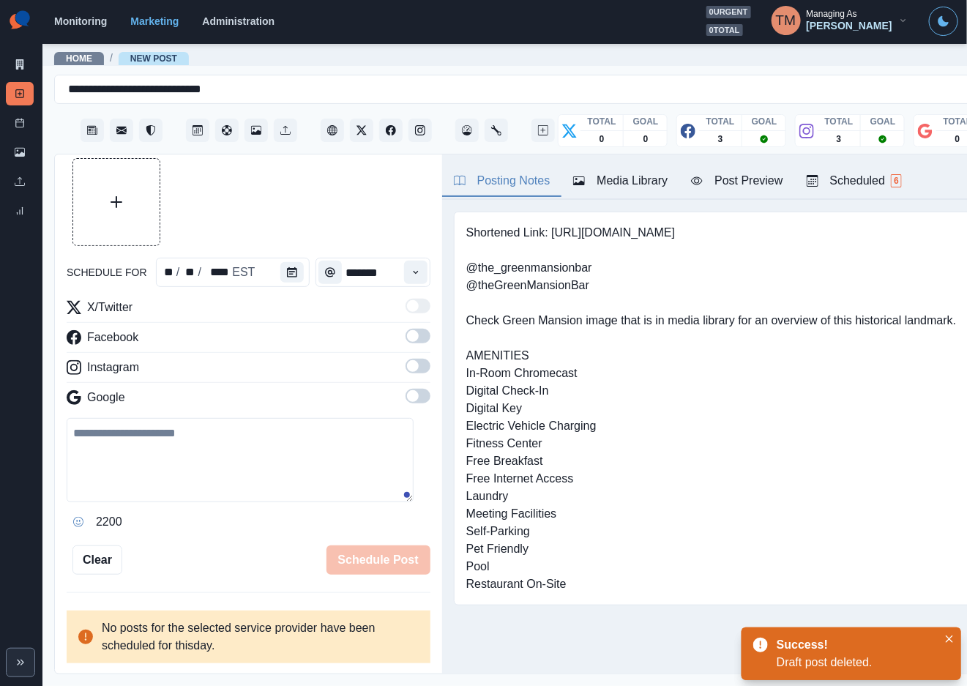
scroll to position [33, 0]
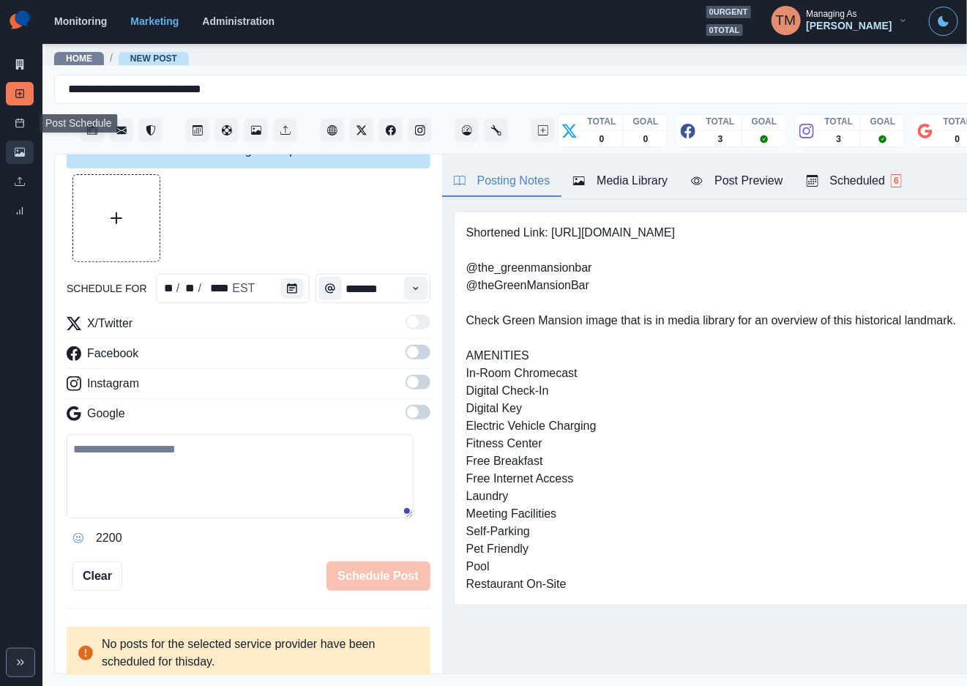
click at [15, 158] on link "Media Library" at bounding box center [20, 152] width 28 height 23
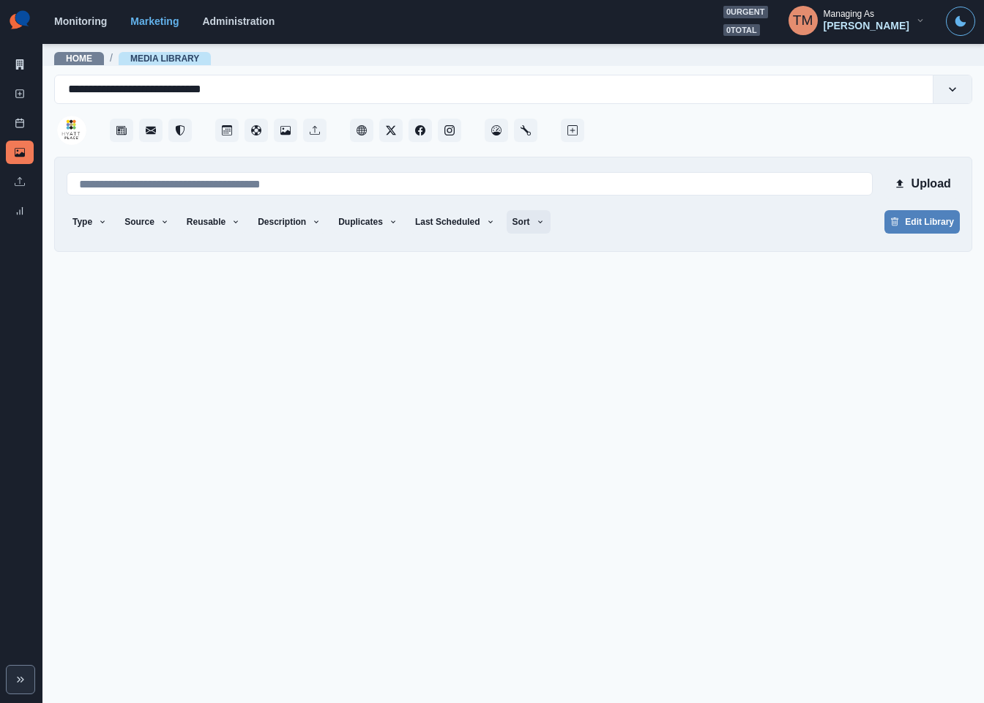
click at [507, 223] on button "Sort" at bounding box center [529, 221] width 44 height 23
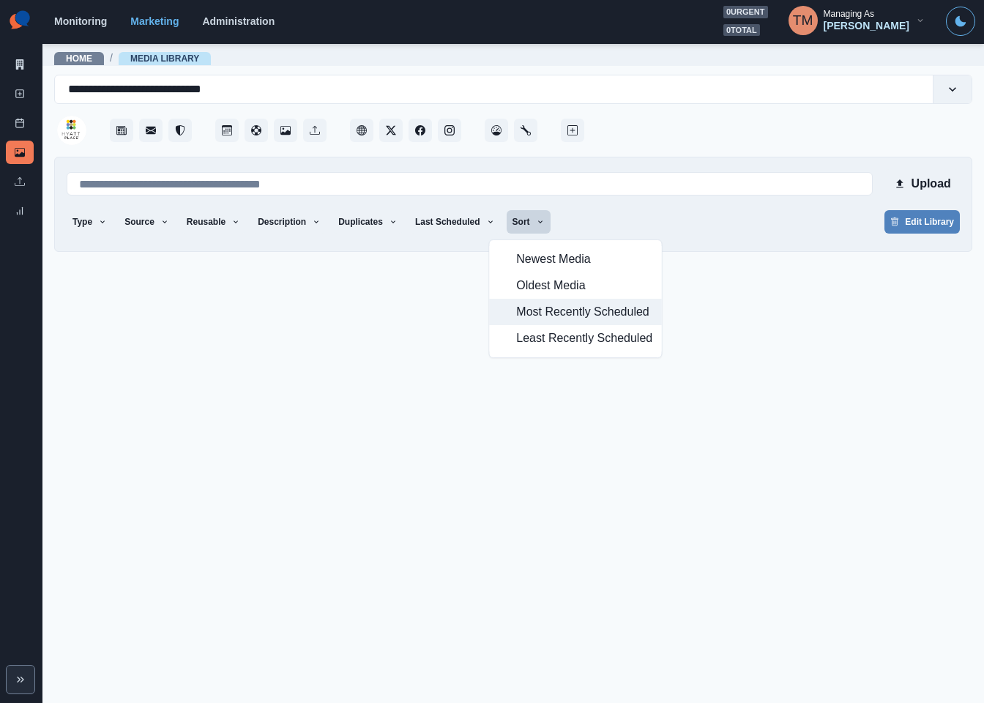
click at [521, 314] on span "Most Recently Scheduled" at bounding box center [584, 312] width 136 height 18
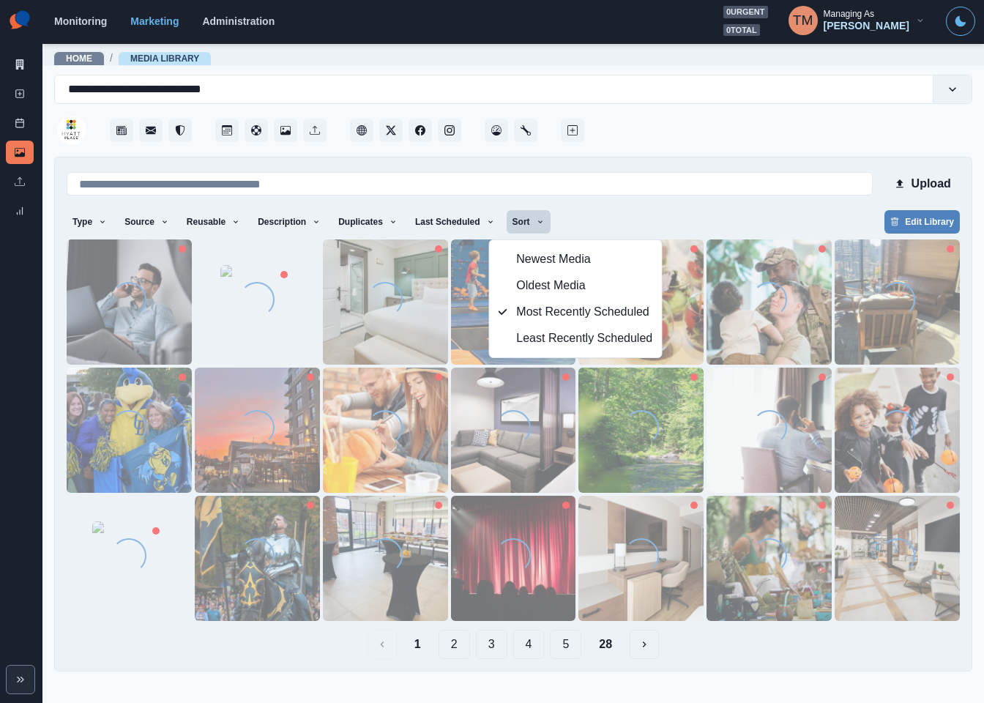
click at [682, 223] on div "Type Any Image Video Source Any Upload Social Manager Found: Instagram Found: G…" at bounding box center [513, 223] width 893 height 26
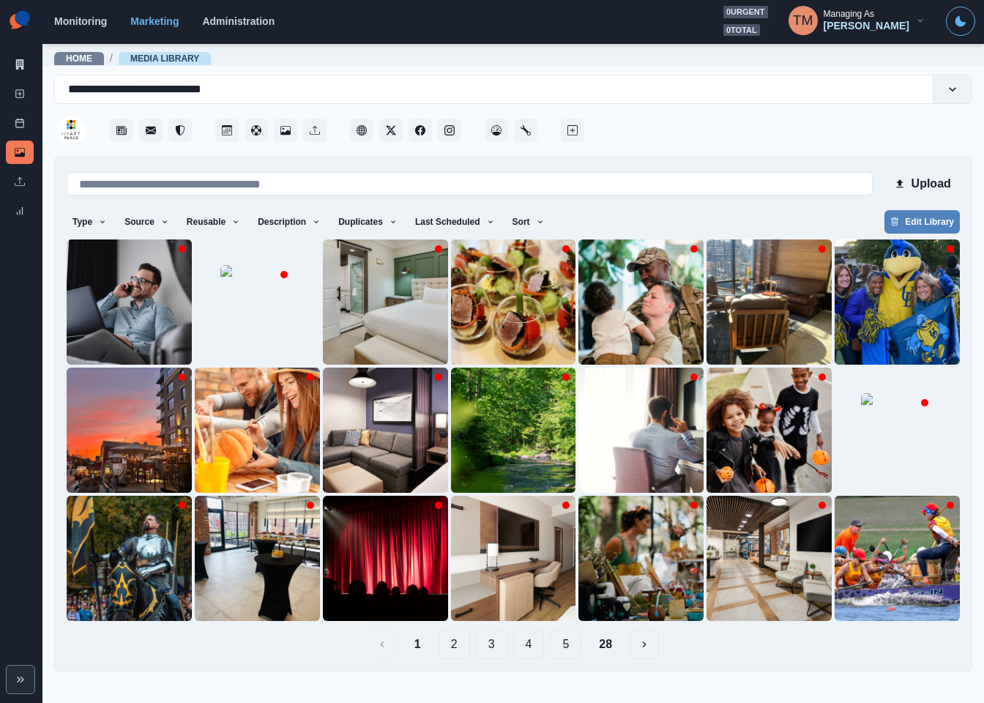
click at [528, 644] on button "4" at bounding box center [528, 644] width 31 height 29
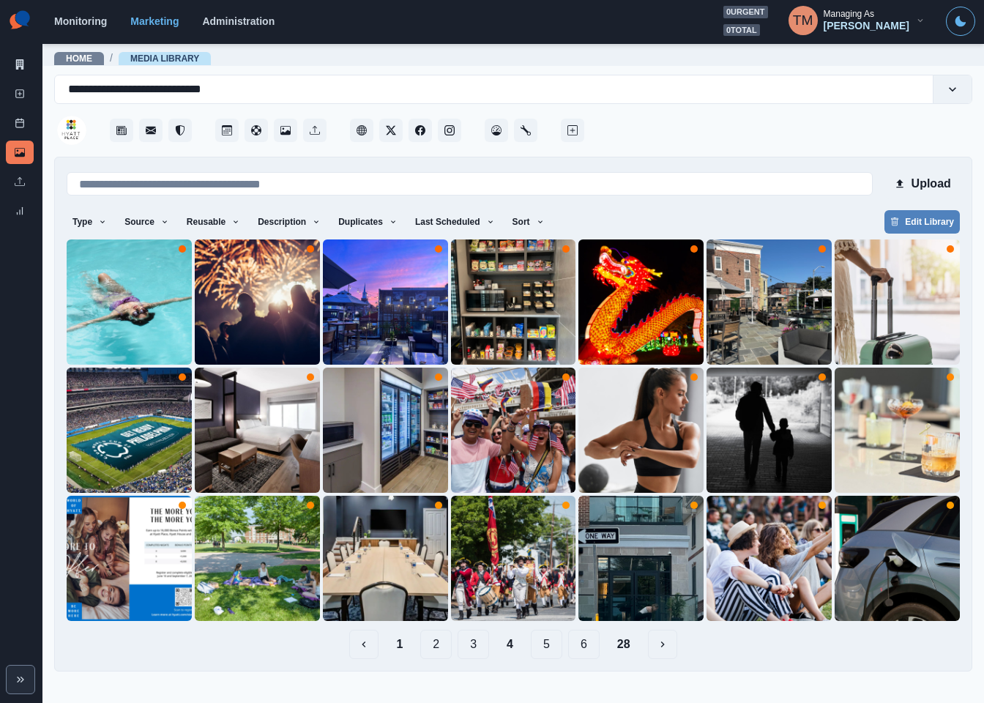
click at [545, 641] on button "5" at bounding box center [546, 644] width 31 height 29
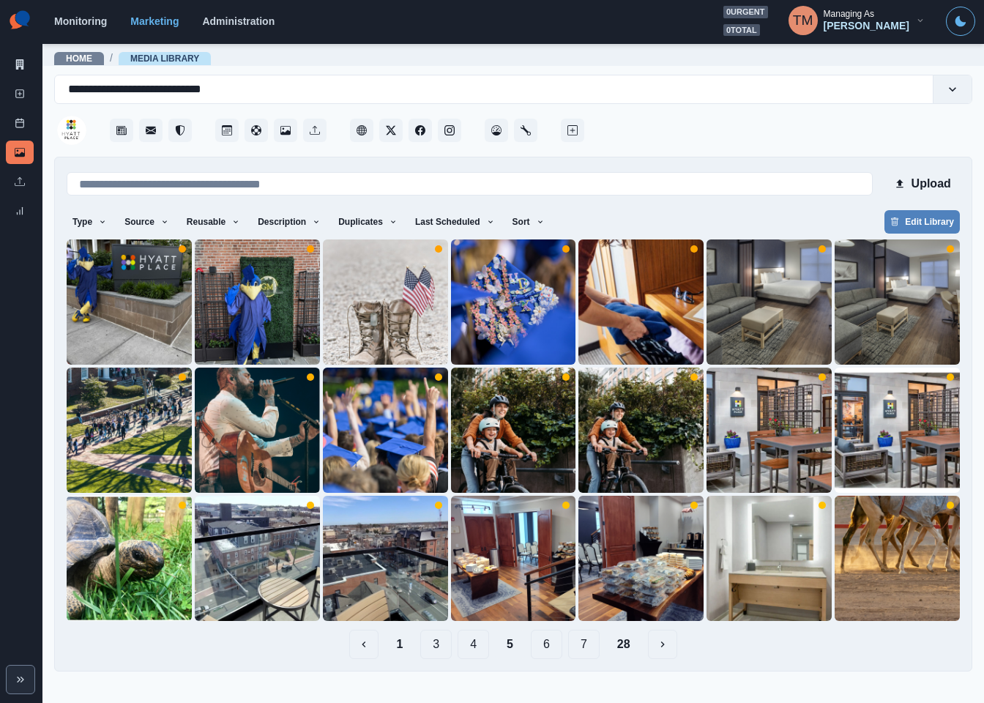
click at [549, 644] on button "6" at bounding box center [546, 644] width 31 height 29
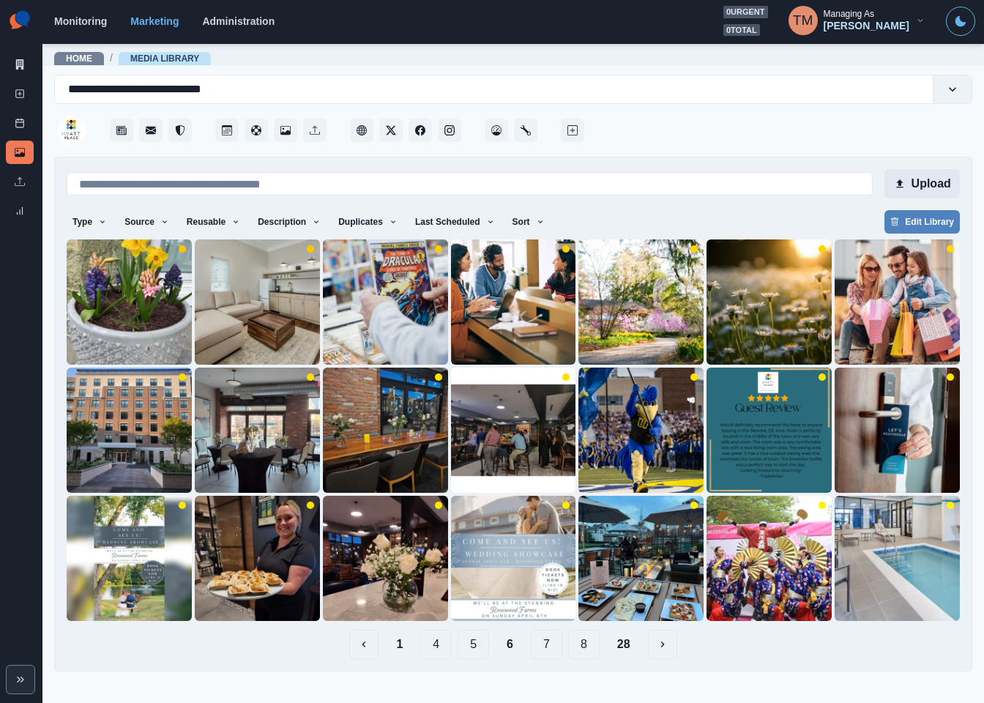
click at [928, 180] on button "Upload" at bounding box center [922, 183] width 75 height 29
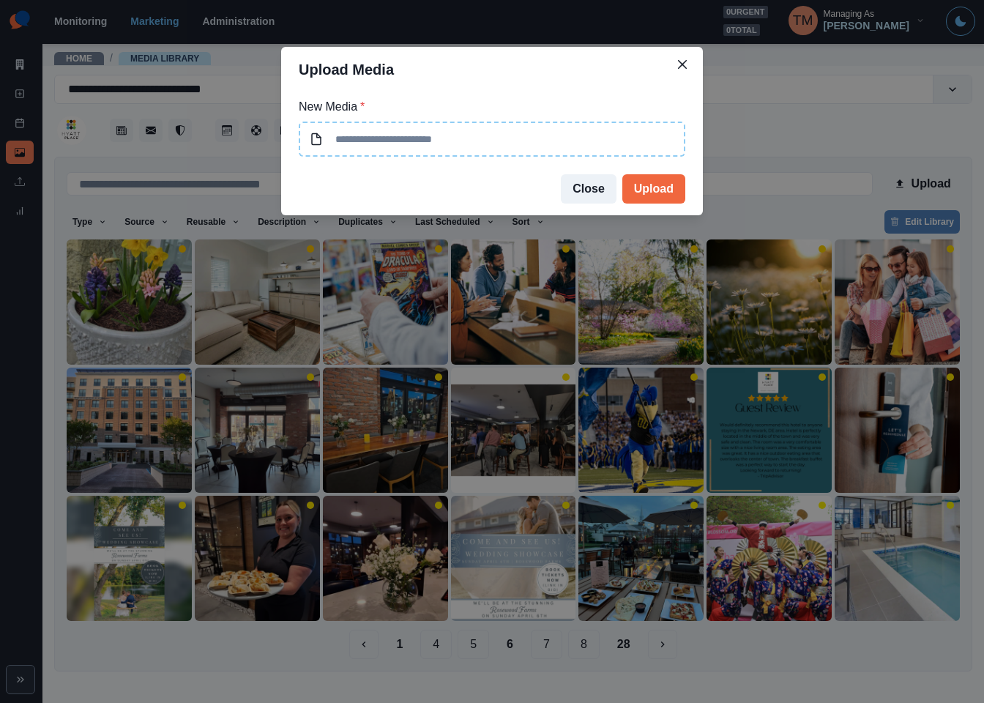
click at [515, 136] on input at bounding box center [492, 139] width 387 height 35
type input "**********"
click at [658, 191] on button "Upload" at bounding box center [653, 188] width 63 height 29
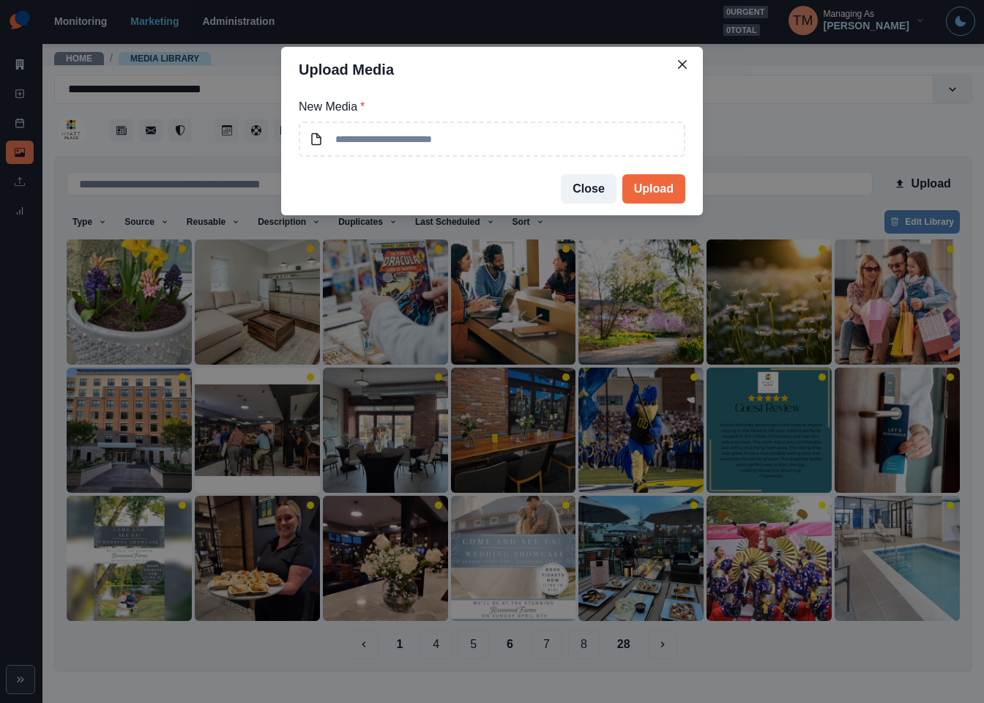
click at [22, 124] on div "Upload Media New Media * Close Upload" at bounding box center [492, 351] width 984 height 703
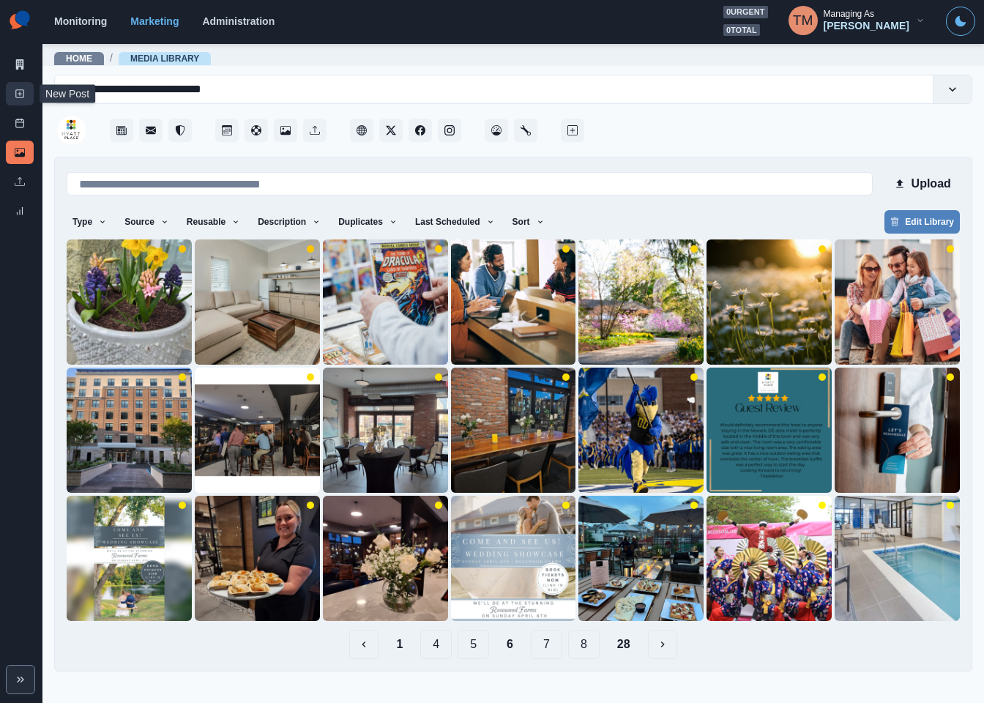
click at [24, 100] on link "New Post" at bounding box center [20, 93] width 28 height 23
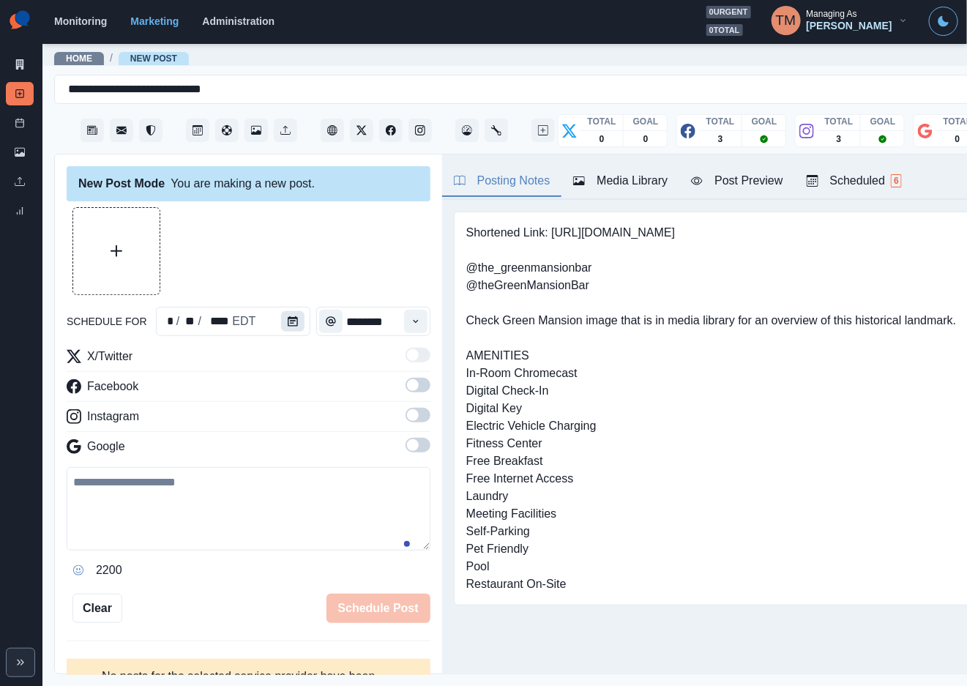
click at [288, 325] on icon "Calendar" at bounding box center [293, 321] width 10 height 10
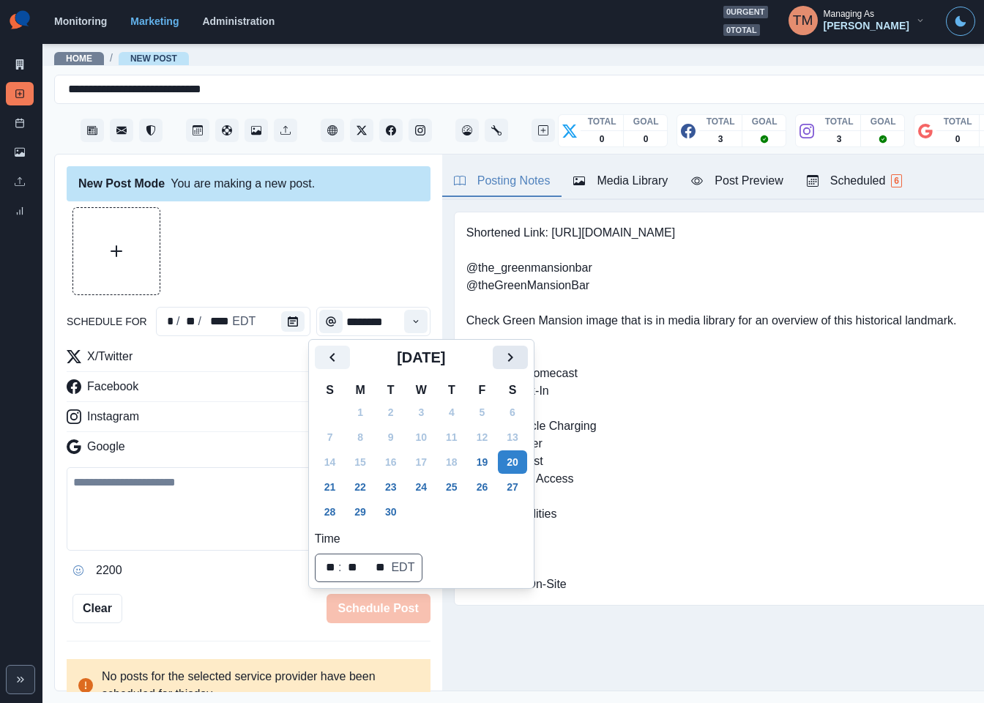
click at [503, 360] on icon "Next" at bounding box center [511, 358] width 18 height 18
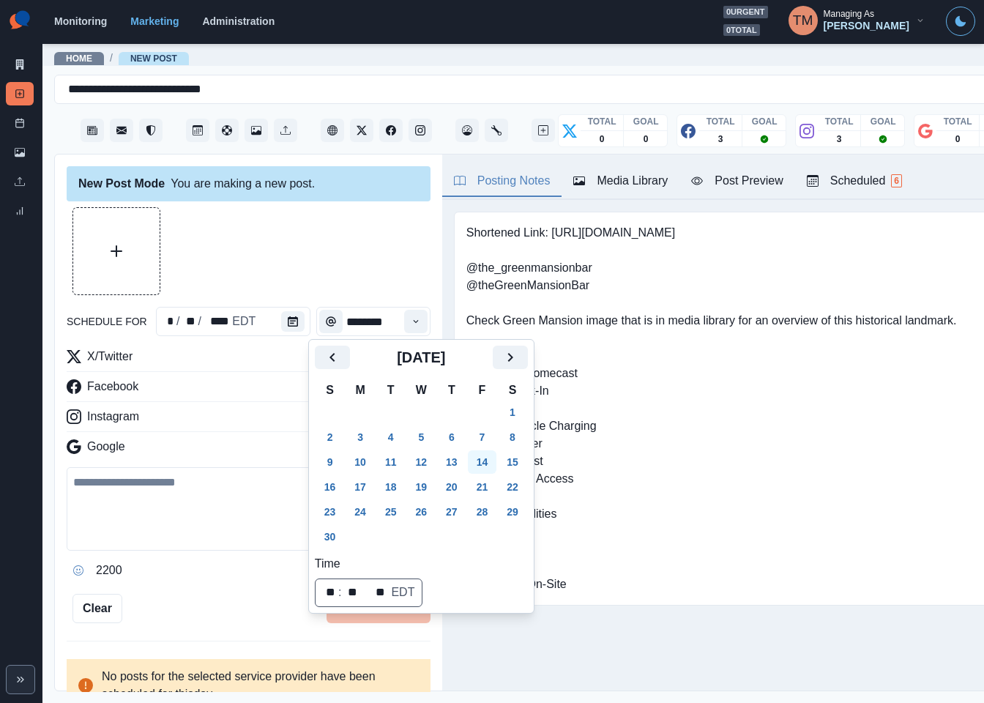
click at [481, 461] on button "14" at bounding box center [482, 461] width 29 height 23
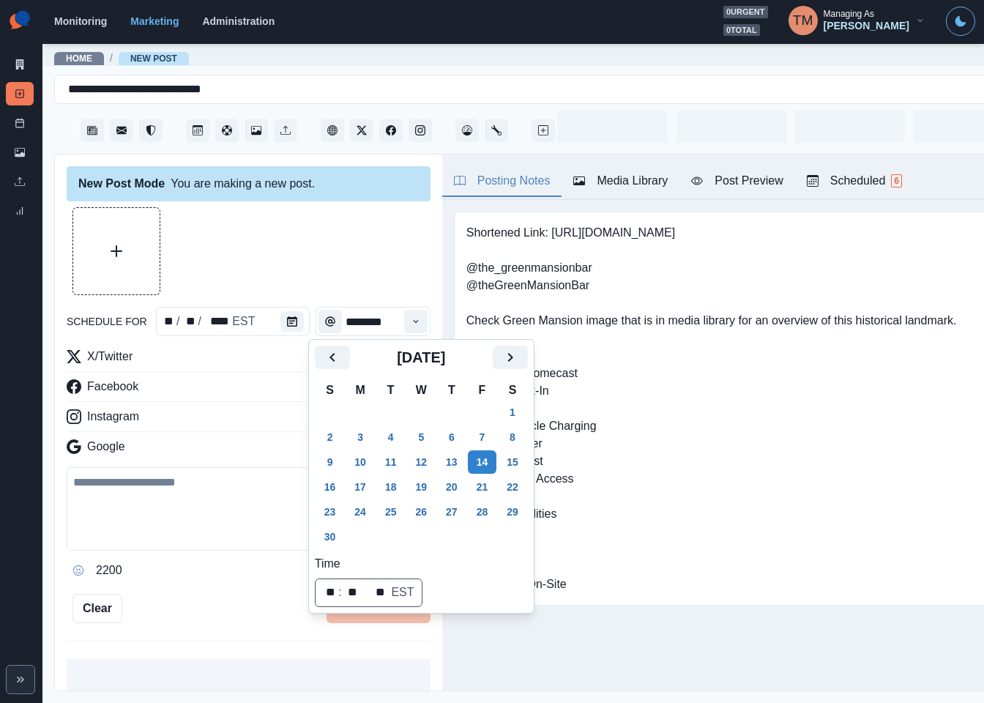
click at [308, 264] on div at bounding box center [249, 251] width 364 height 88
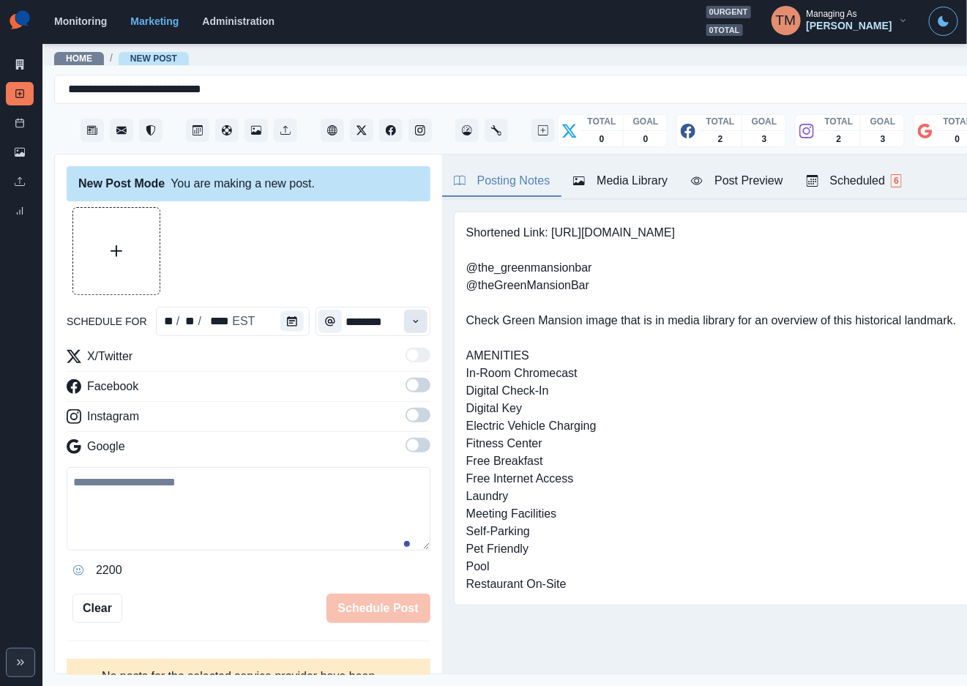
click at [411, 323] on icon "Time" at bounding box center [416, 321] width 10 height 10
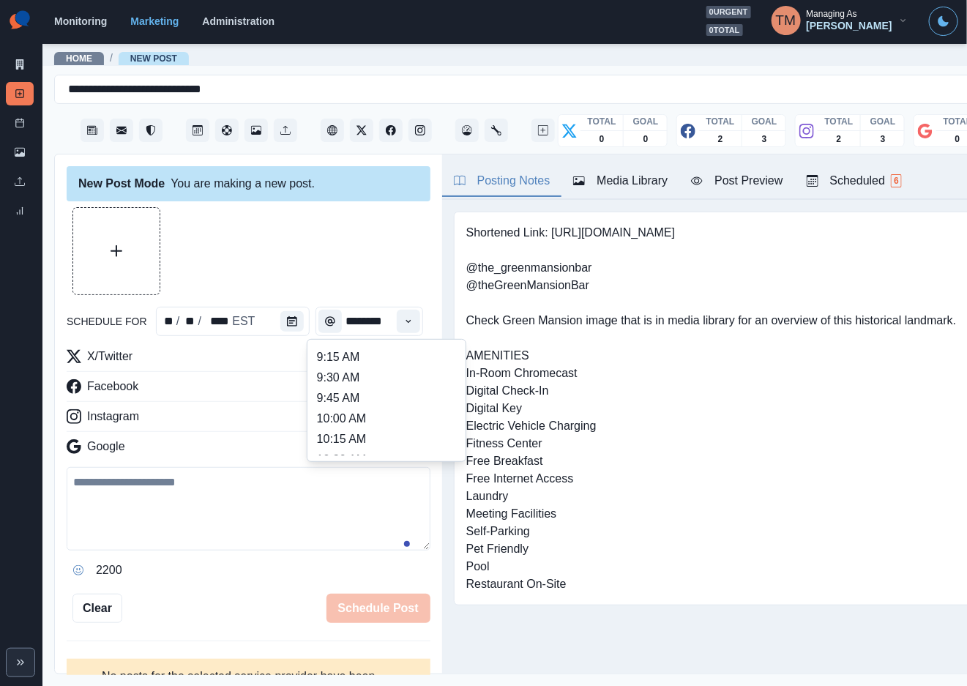
scroll to position [310, 0]
click at [345, 392] on li "12:15 PM" at bounding box center [386, 394] width 146 height 21
type input "********"
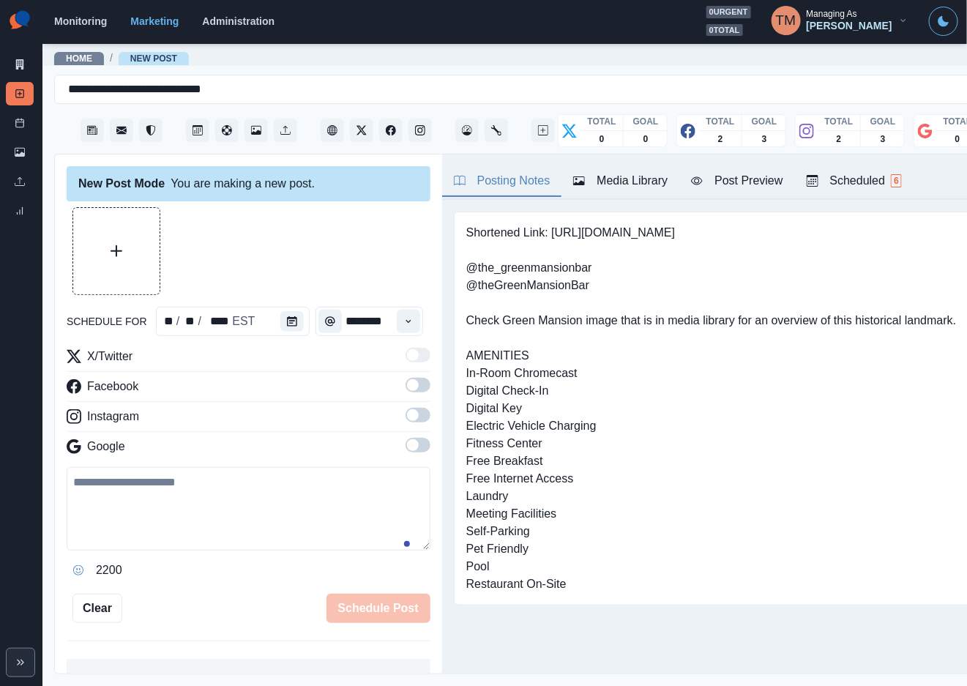
drag, startPoint x: 402, startPoint y: 387, endPoint x: 422, endPoint y: 436, distance: 52.2
click at [406, 390] on span at bounding box center [418, 385] width 25 height 15
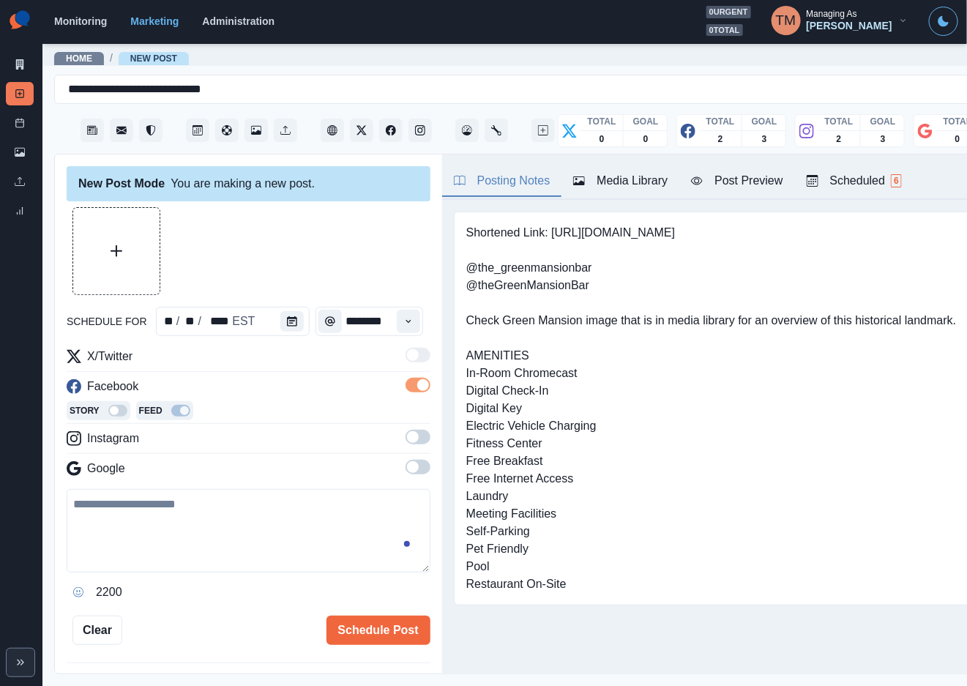
click at [407, 437] on span at bounding box center [418, 437] width 25 height 15
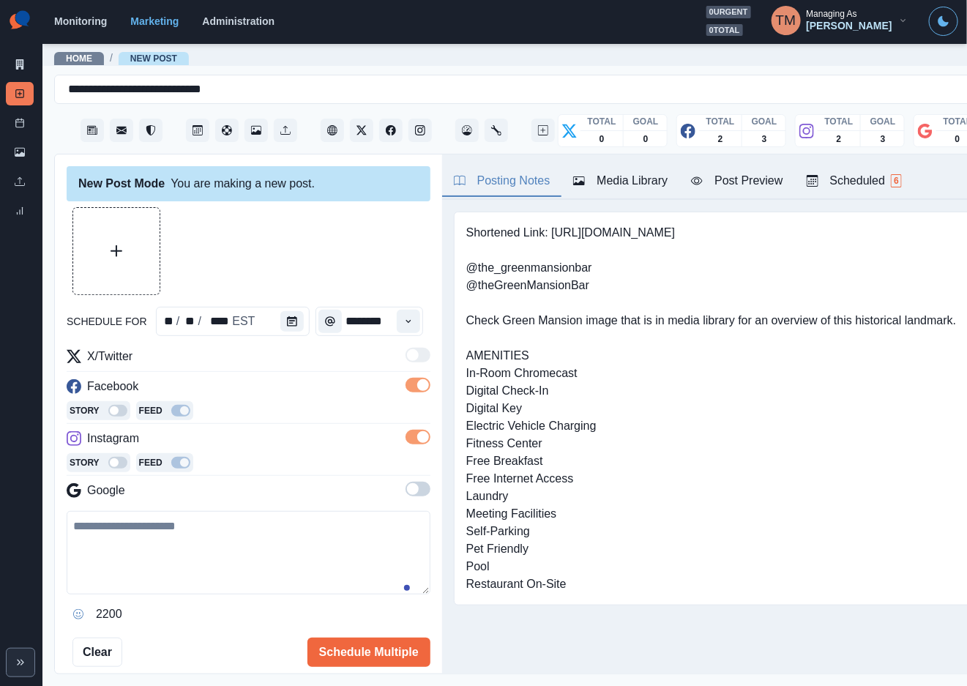
click at [209, 552] on textarea at bounding box center [249, 552] width 364 height 83
paste textarea "**********"
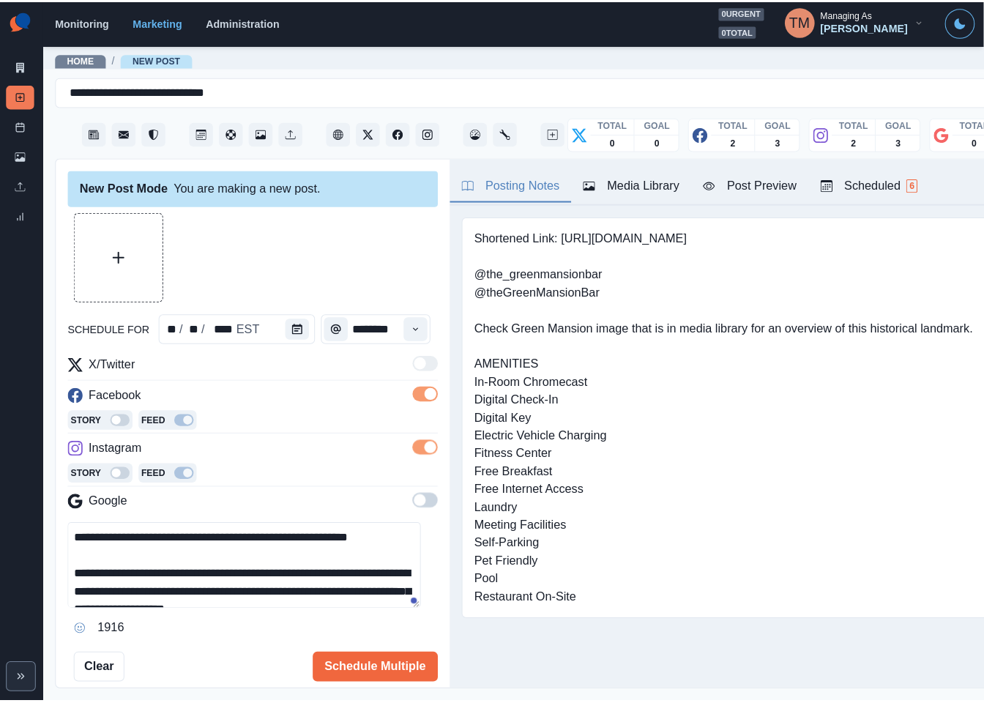
scroll to position [81, 0]
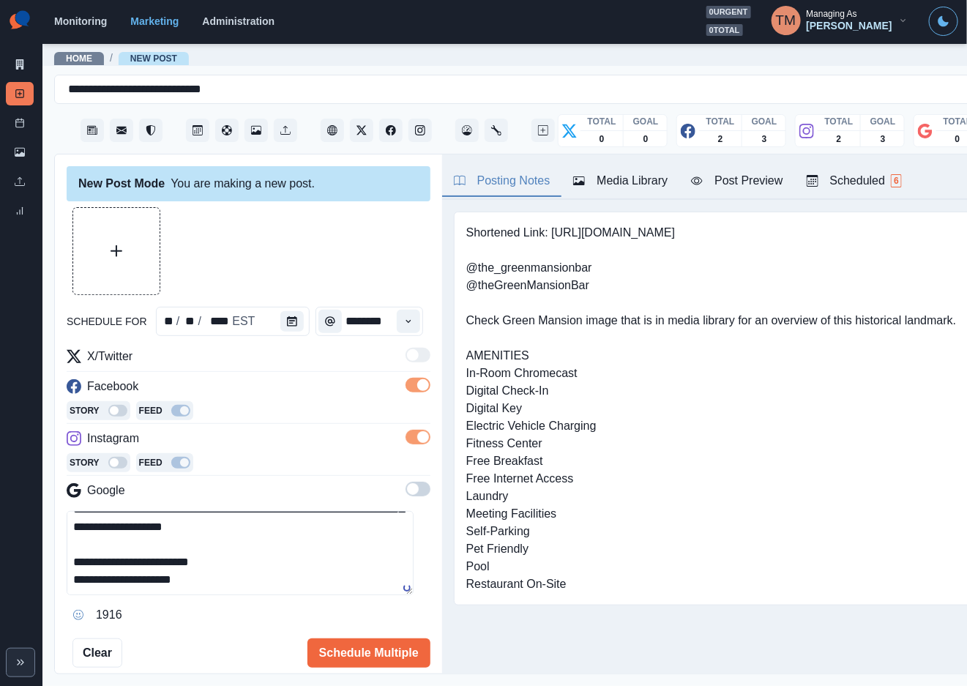
type textarea "**********"
click at [649, 176] on div "Media Library" at bounding box center [620, 181] width 94 height 18
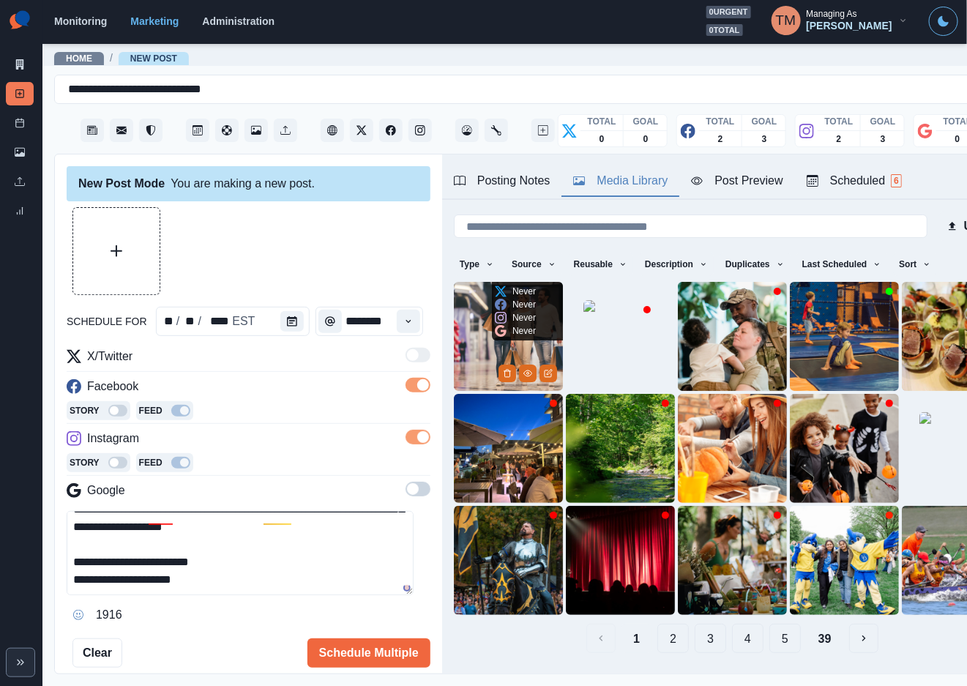
click at [469, 321] on img at bounding box center [508, 336] width 109 height 109
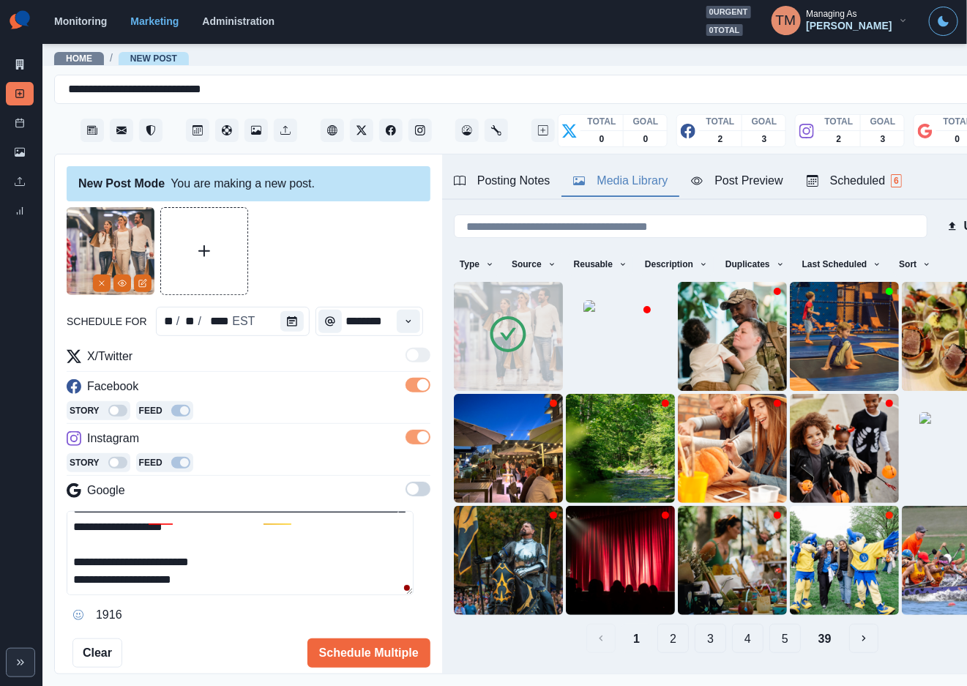
click at [347, 244] on div at bounding box center [249, 251] width 364 height 88
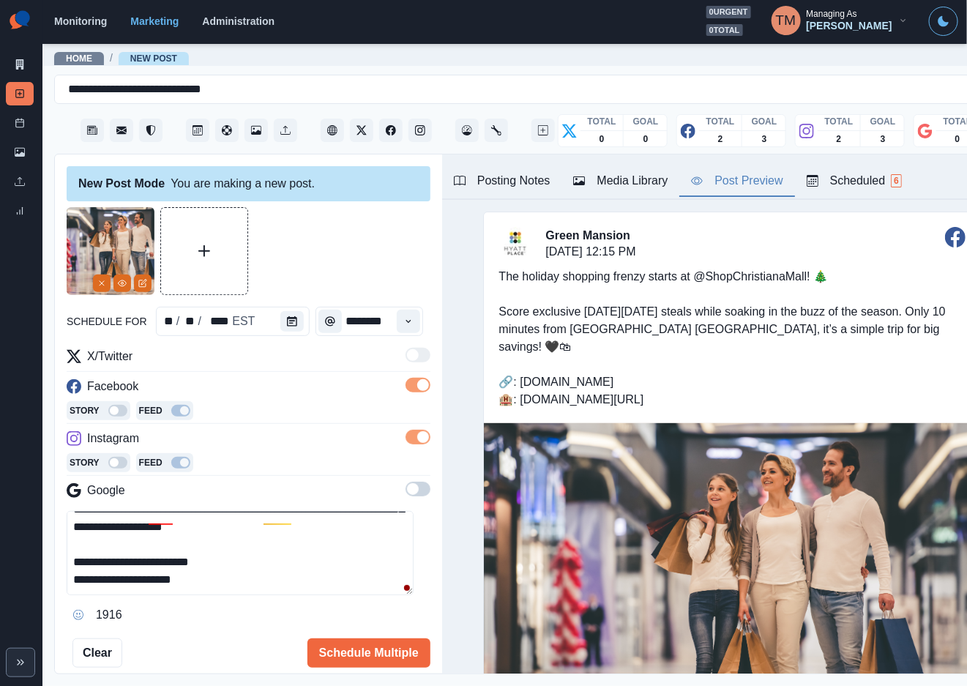
click at [758, 185] on div "Post Preview" at bounding box center [737, 181] width 92 height 18
click at [158, 554] on div at bounding box center [149, 561] width 26 height 23
drag, startPoint x: 278, startPoint y: 558, endPoint x: 251, endPoint y: 560, distance: 26.5
click at [278, 559] on div "Ignore" at bounding box center [297, 561] width 39 height 23
click at [337, 651] on button "Schedule Multiple" at bounding box center [369, 653] width 123 height 29
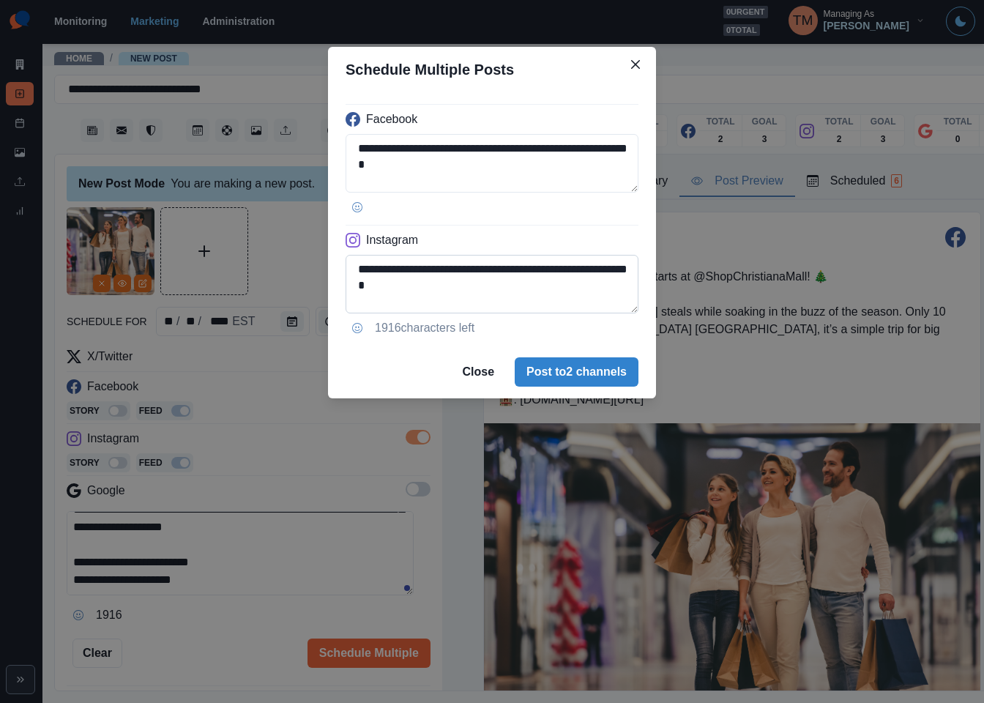
click at [359, 290] on textarea "**********" at bounding box center [492, 284] width 293 height 59
paste textarea
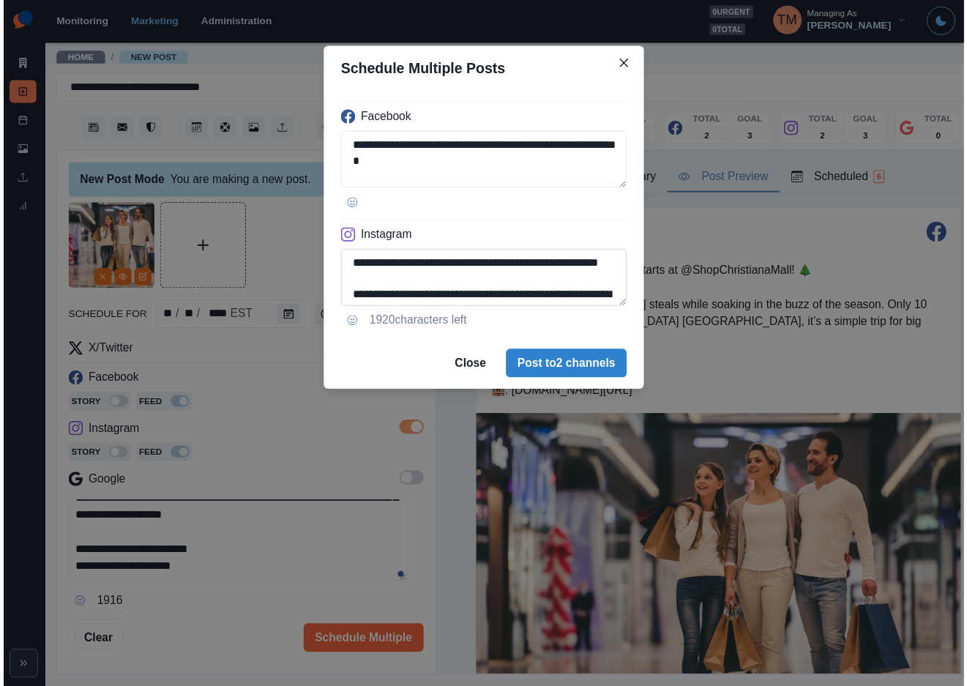
scroll to position [116, 0]
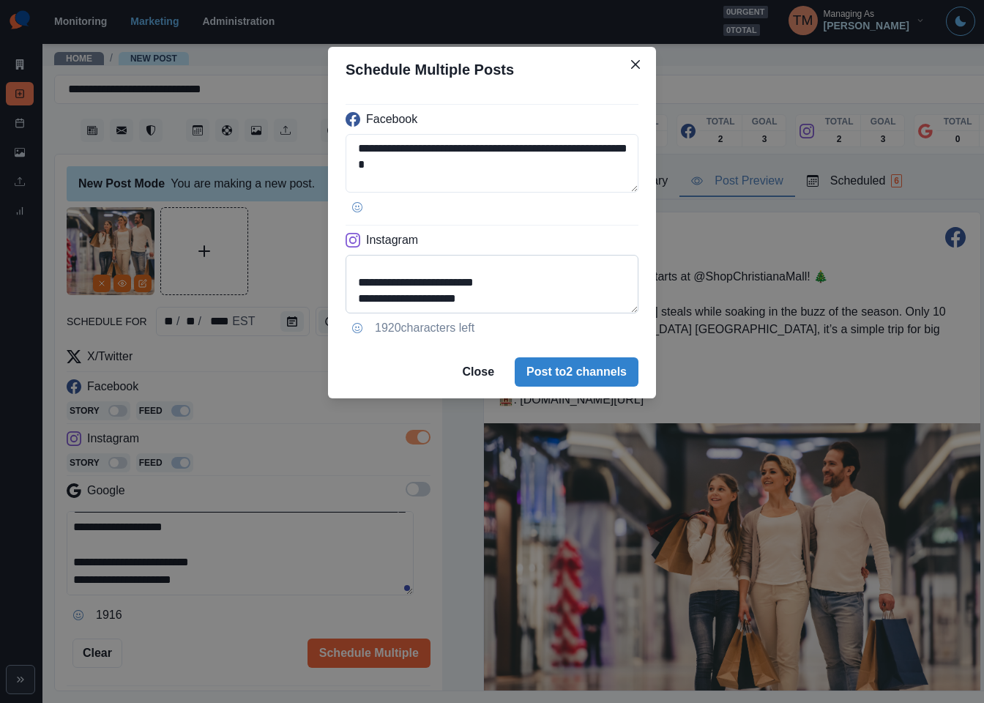
click at [385, 302] on textarea "**********" at bounding box center [492, 284] width 293 height 59
click at [530, 291] on textarea "**********" at bounding box center [492, 284] width 293 height 59
type textarea "**********"
click at [578, 384] on button "Post to 2 channels" at bounding box center [577, 371] width 124 height 29
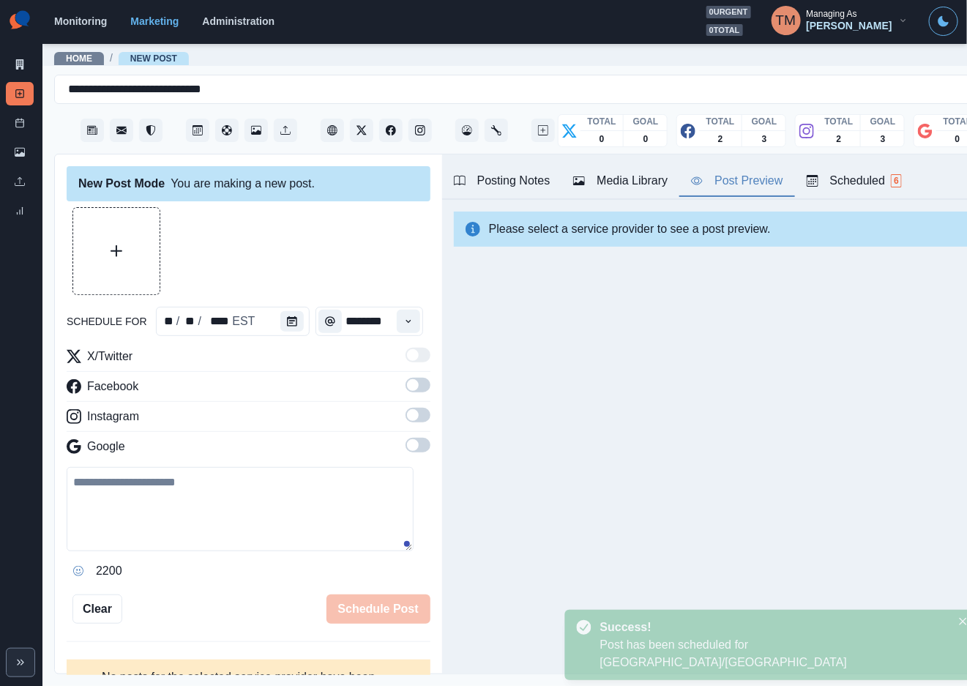
scroll to position [0, 0]
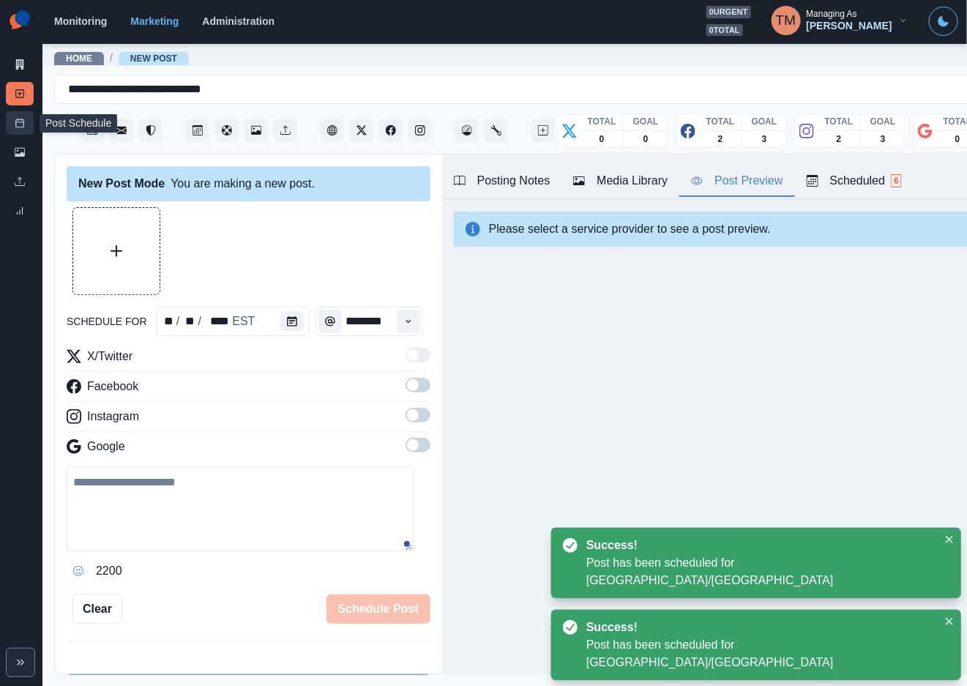
drag, startPoint x: 24, startPoint y: 128, endPoint x: 18, endPoint y: 116, distance: 13.4
click at [24, 126] on link "Post Schedule" at bounding box center [20, 122] width 28 height 23
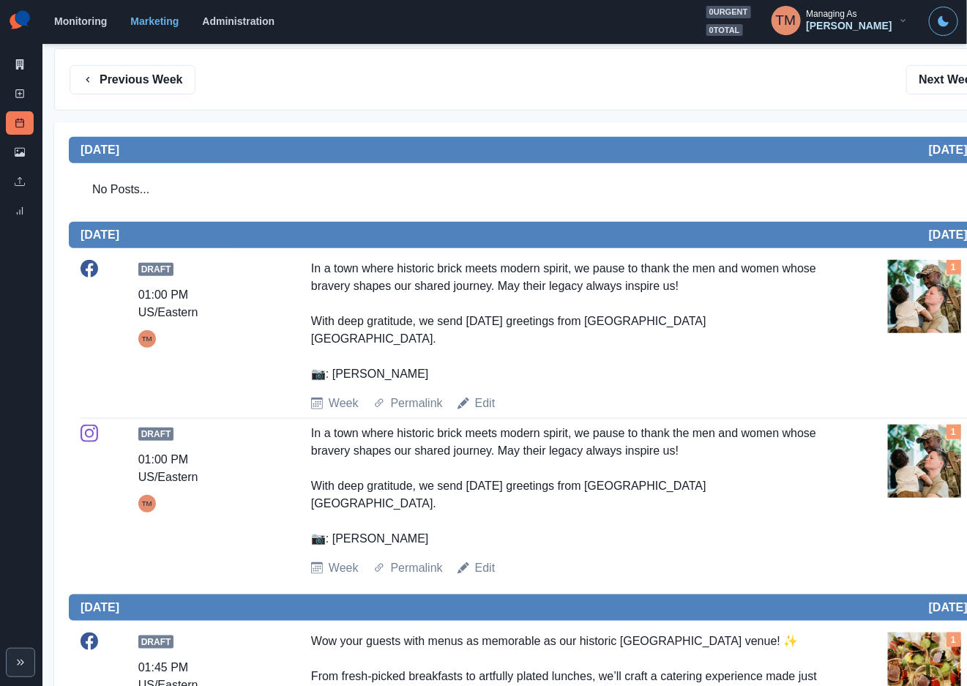
scroll to position [220, 0]
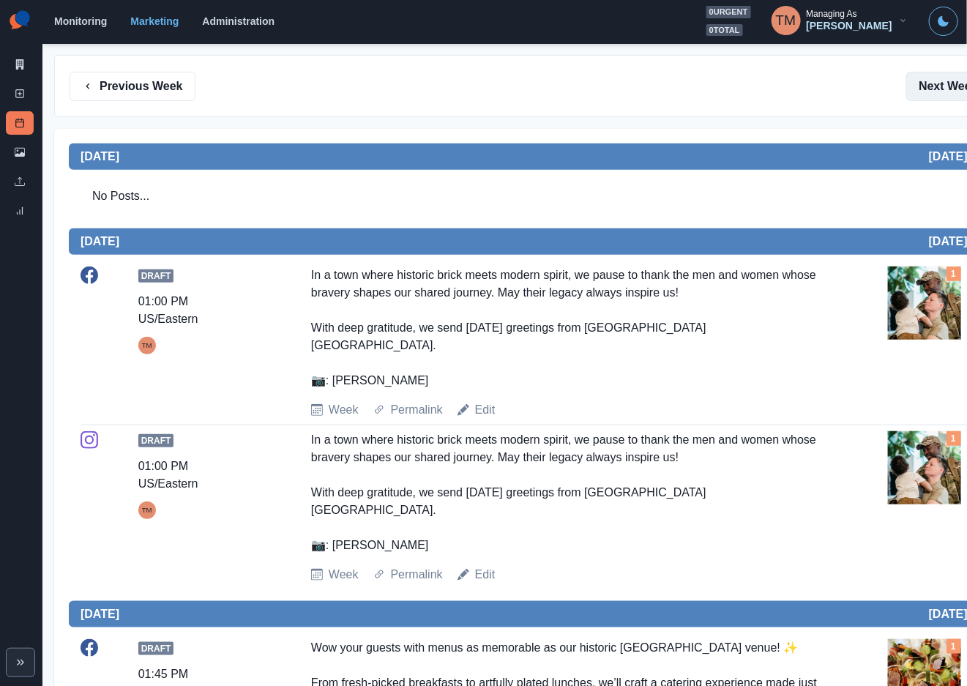
click at [931, 94] on button "Next Week" at bounding box center [958, 86] width 102 height 29
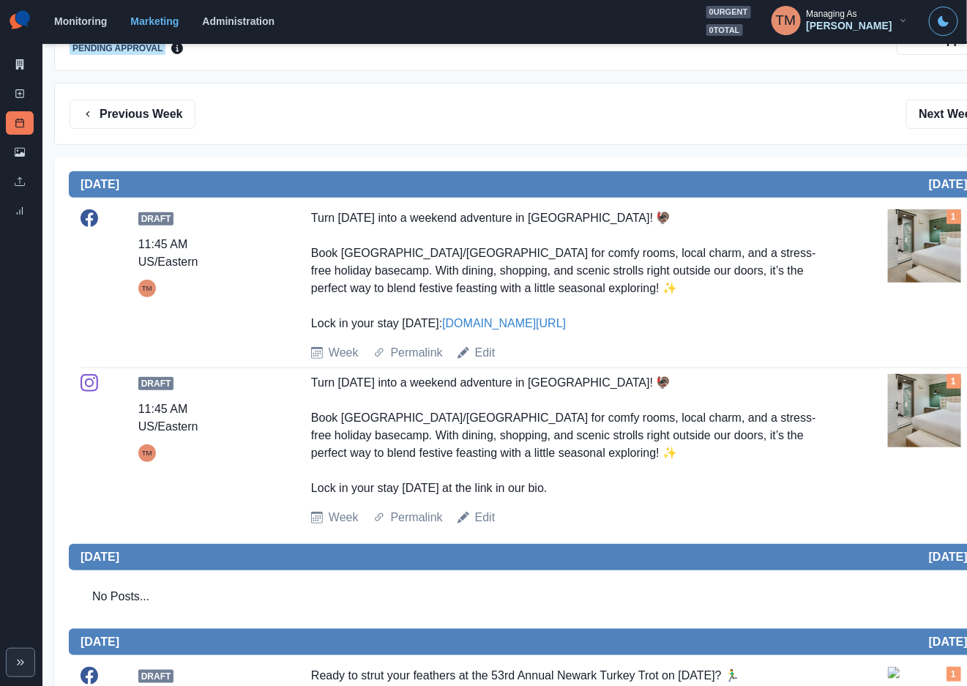
scroll to position [53, 0]
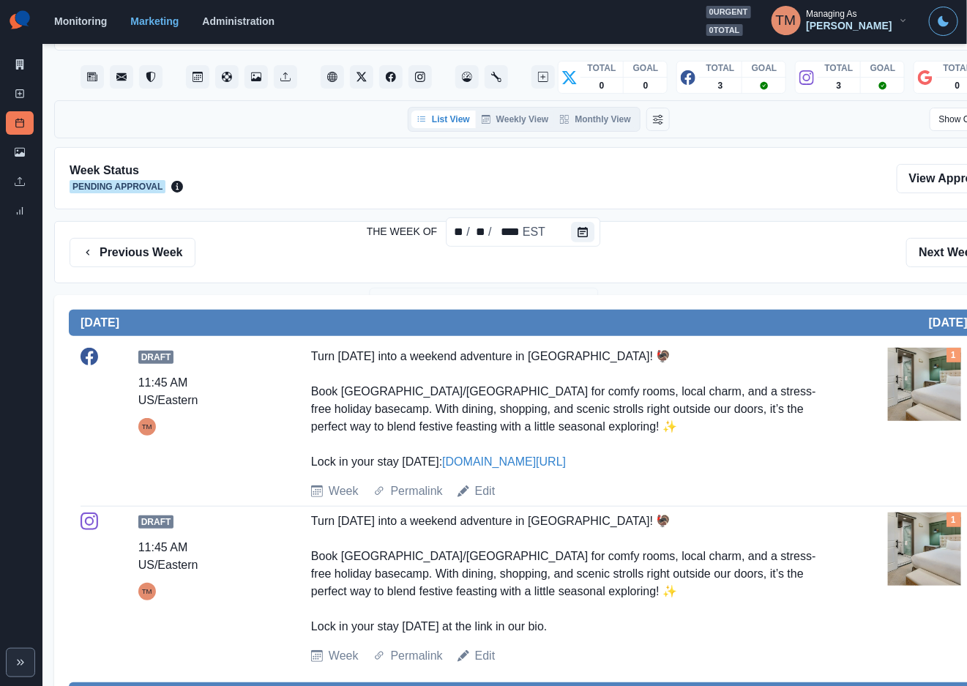
click at [941, 253] on button "Next Week" at bounding box center [958, 252] width 102 height 29
